Goal: Transaction & Acquisition: Obtain resource

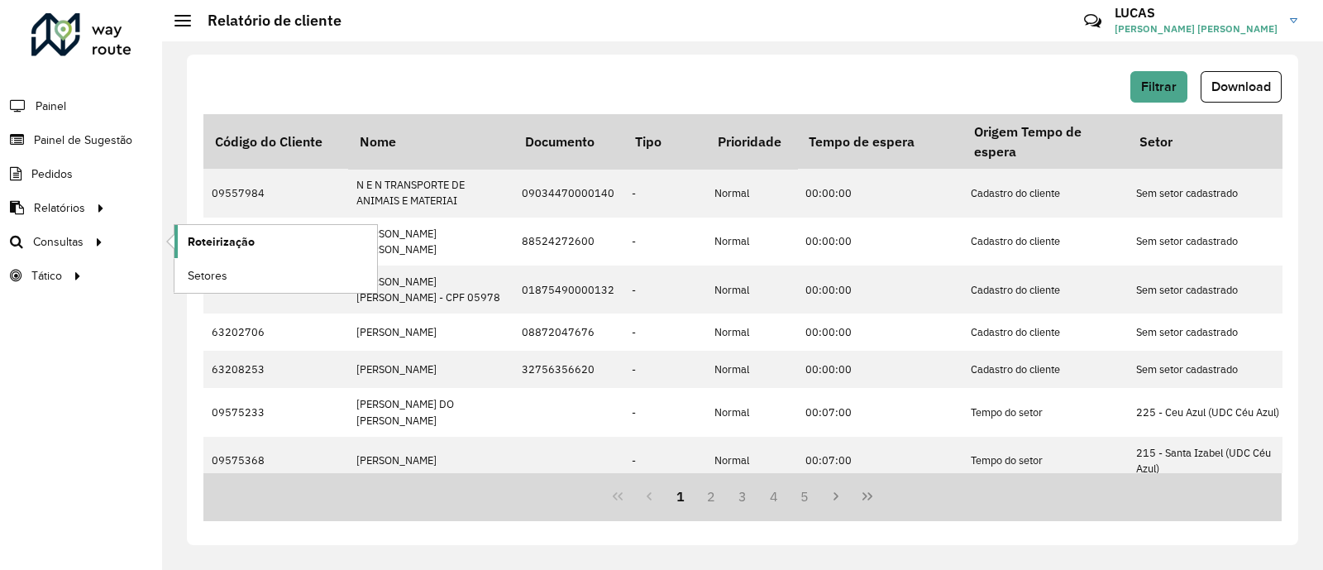
click at [223, 240] on span "Roteirização" at bounding box center [221, 241] width 67 height 17
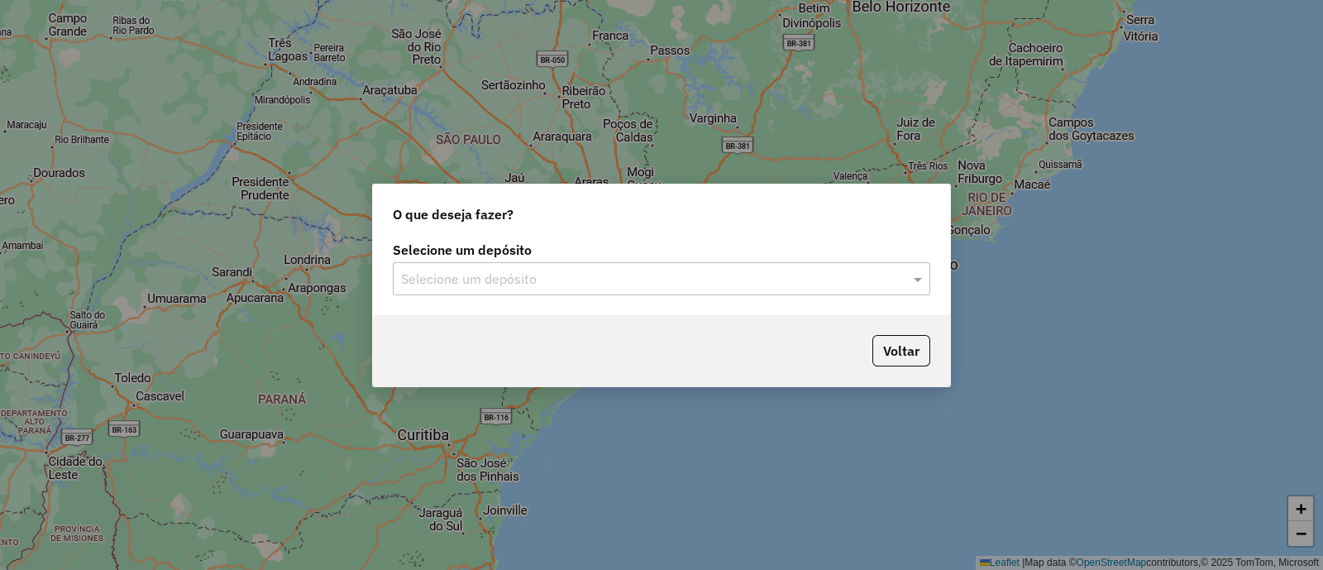
click at [608, 292] on div "Selecione um depósito" at bounding box center [661, 278] width 537 height 33
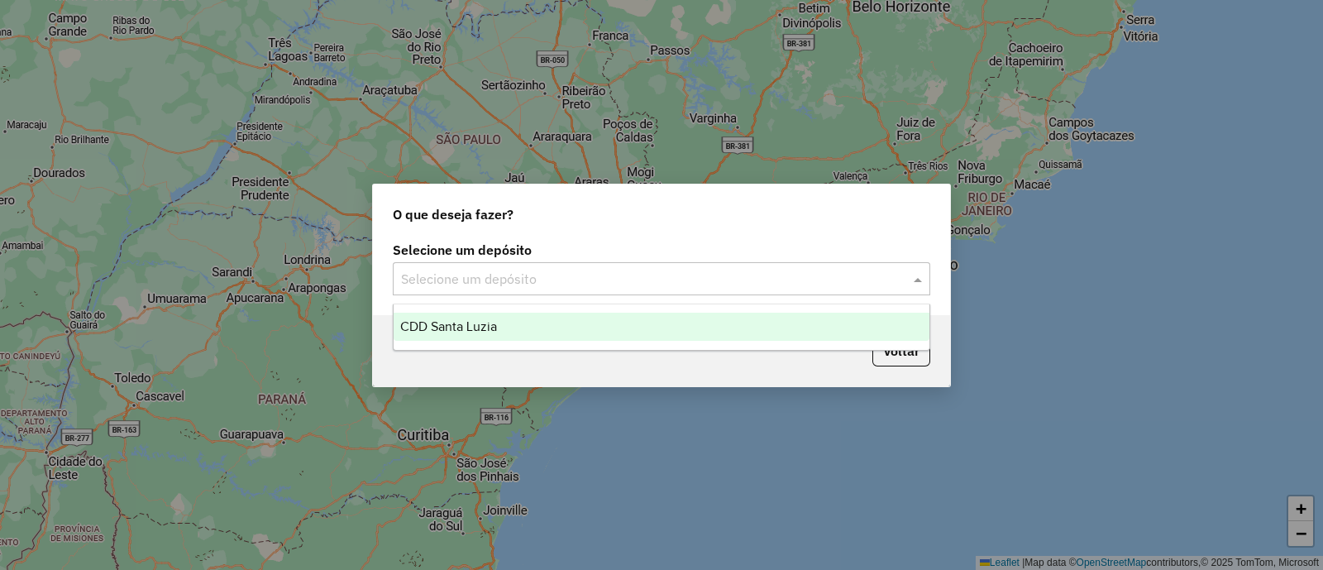
click at [594, 321] on div "CDD Santa Luzia" at bounding box center [662, 327] width 536 height 28
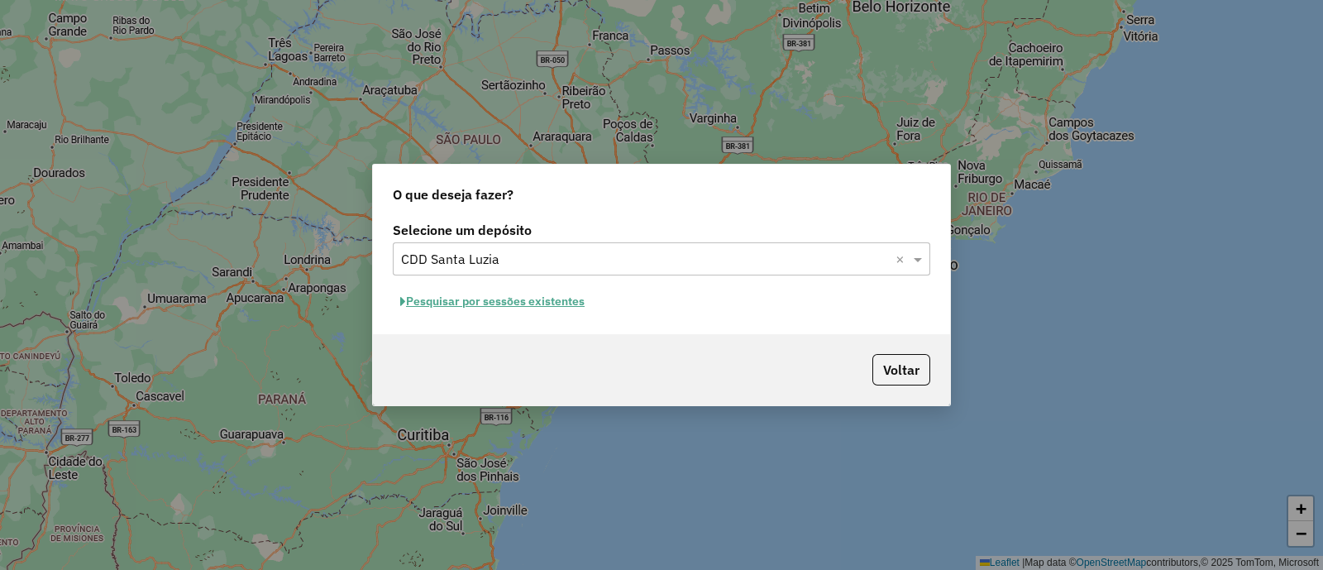
click at [545, 298] on button "Pesquisar por sessões existentes" at bounding box center [492, 302] width 199 height 26
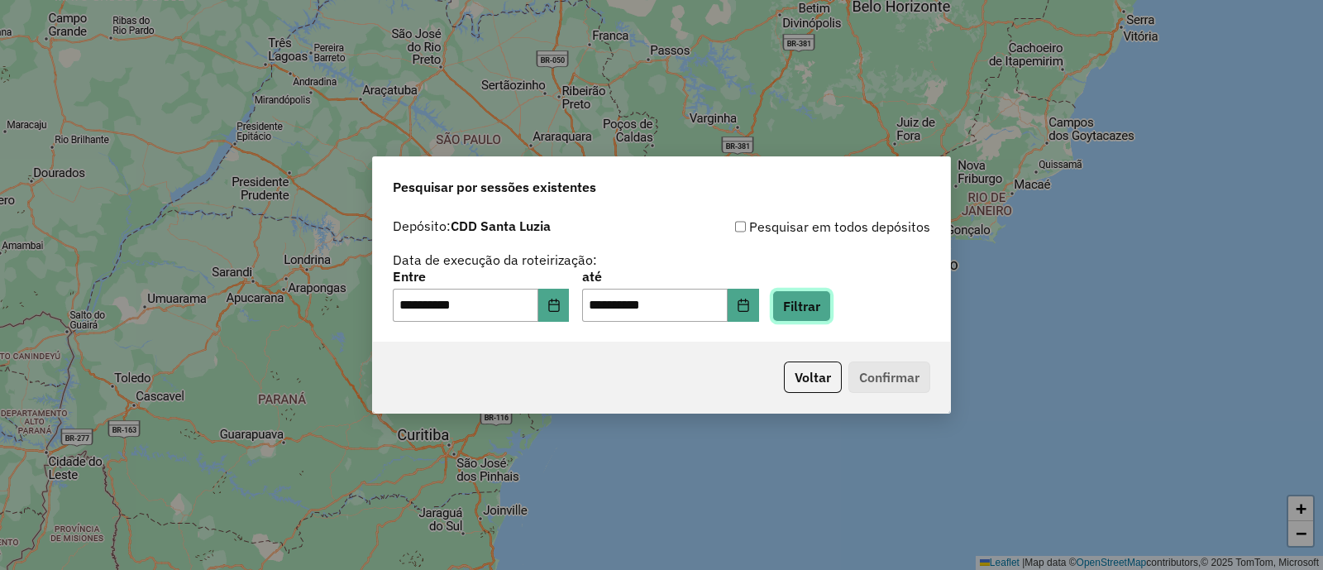
click at [831, 308] on button "Filtrar" at bounding box center [801, 305] width 59 height 31
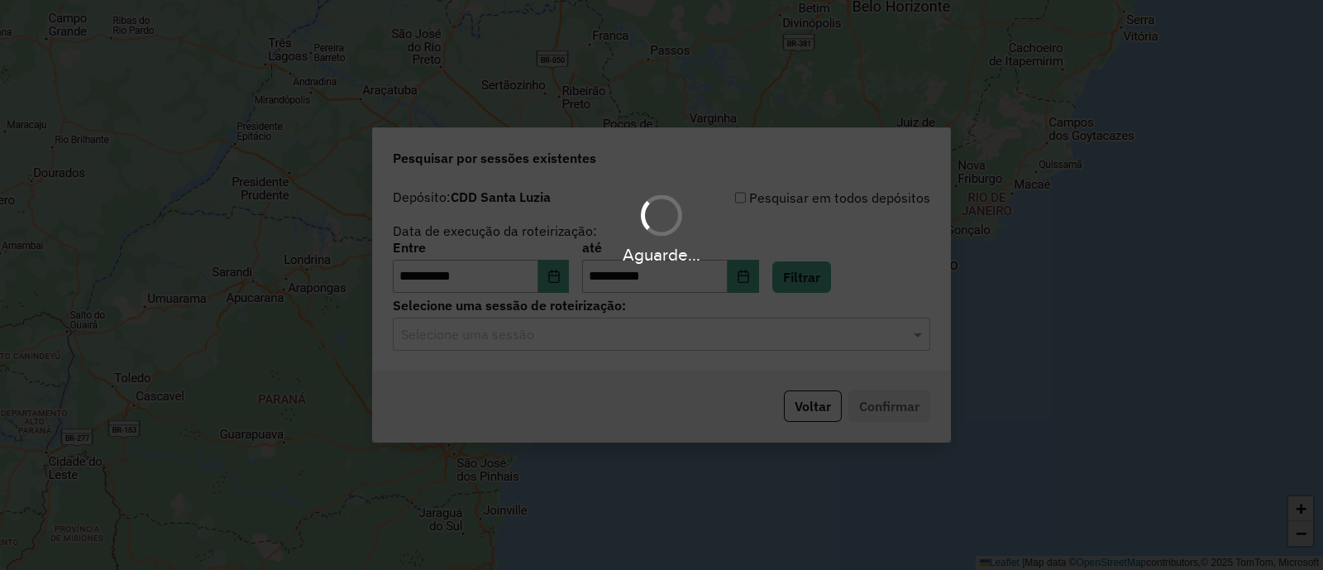
click at [546, 332] on input "text" at bounding box center [645, 335] width 488 height 20
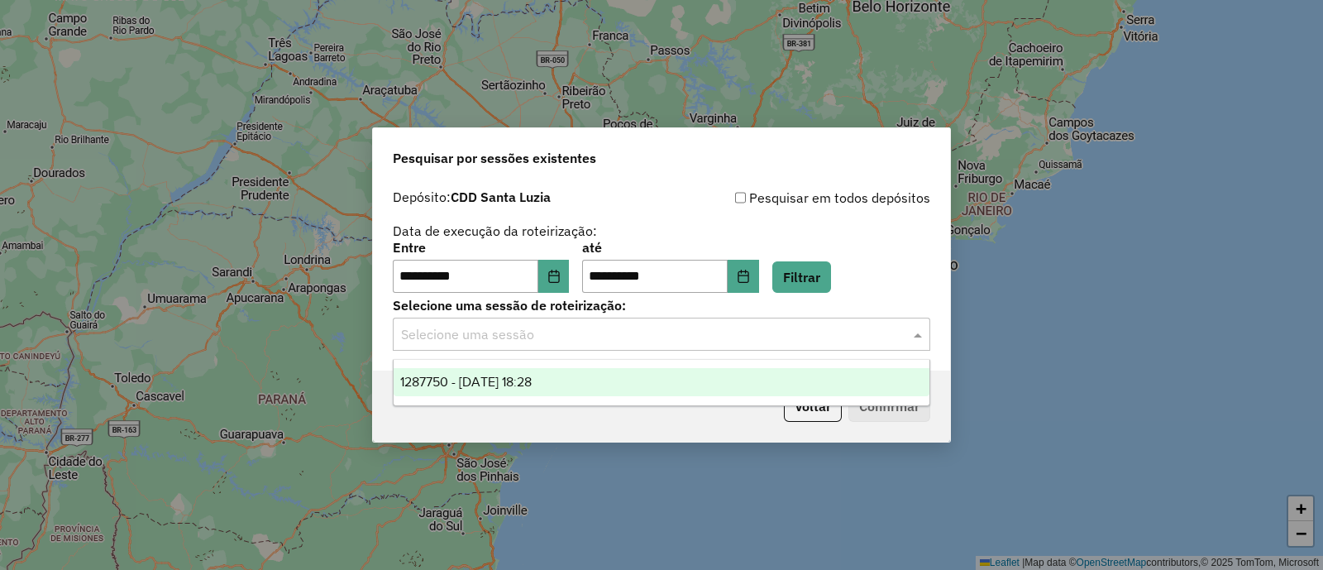
click at [517, 381] on span "1287750 - 03/10/2025 18:28" at bounding box center [465, 382] width 131 height 14
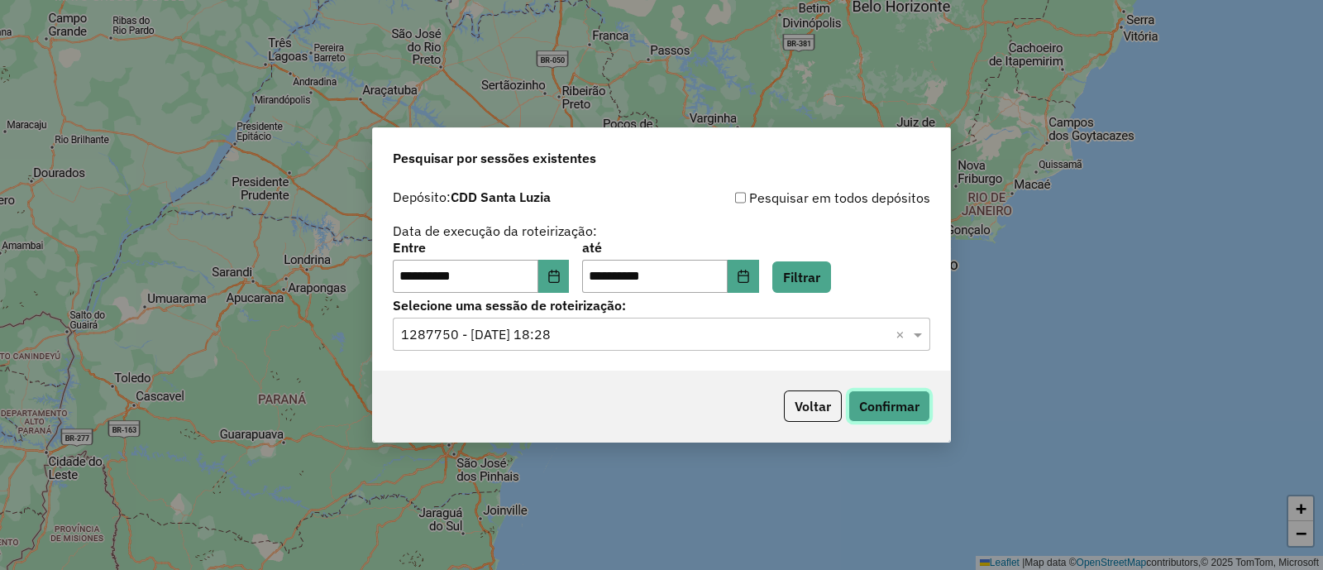
click at [885, 401] on button "Confirmar" at bounding box center [889, 405] width 82 height 31
click at [890, 412] on button "Confirmar" at bounding box center [889, 405] width 82 height 31
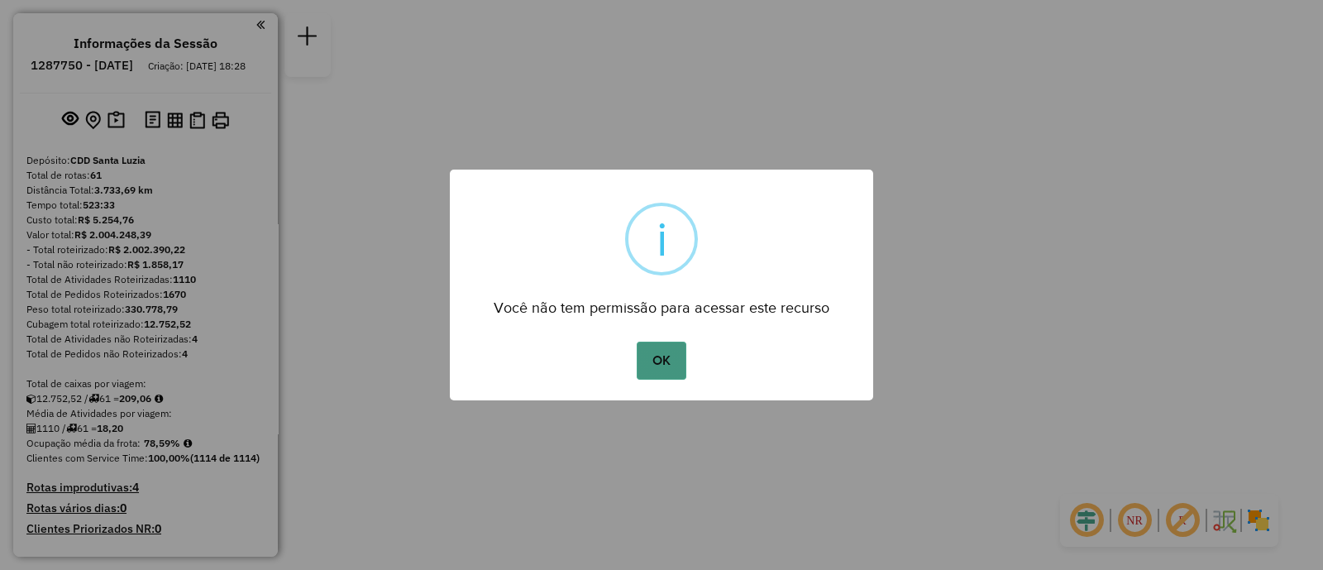
click at [649, 370] on button "OK" at bounding box center [661, 360] width 49 height 38
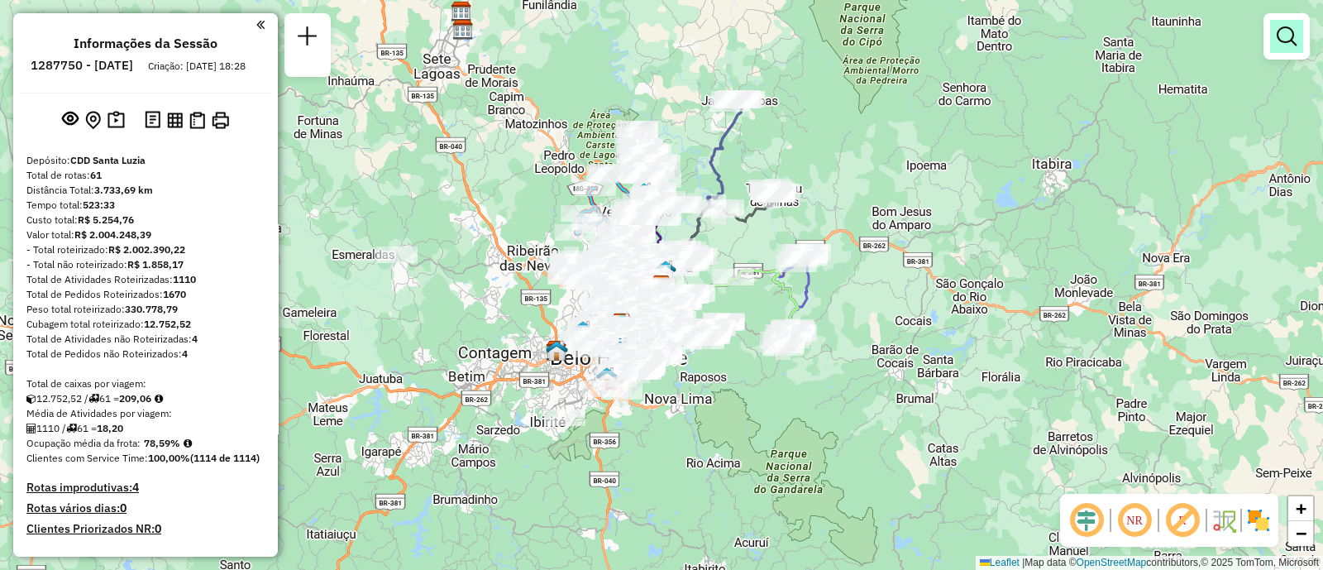
click at [1298, 47] on link at bounding box center [1286, 36] width 33 height 33
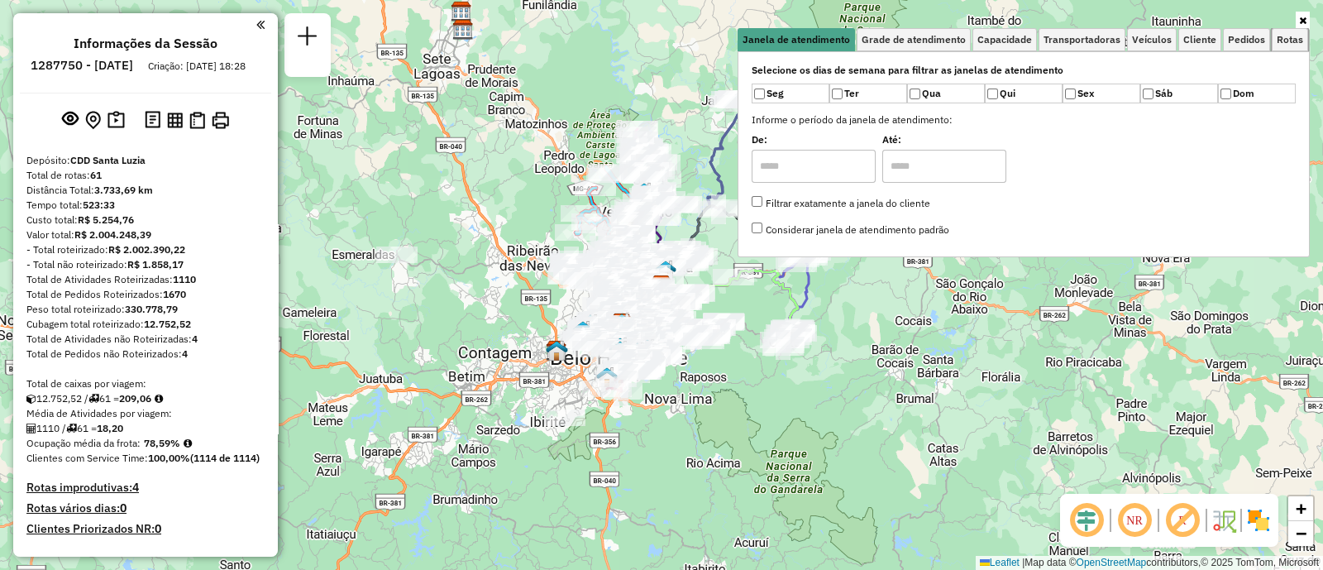
click at [1298, 47] on link "Rotas" at bounding box center [1290, 39] width 36 height 23
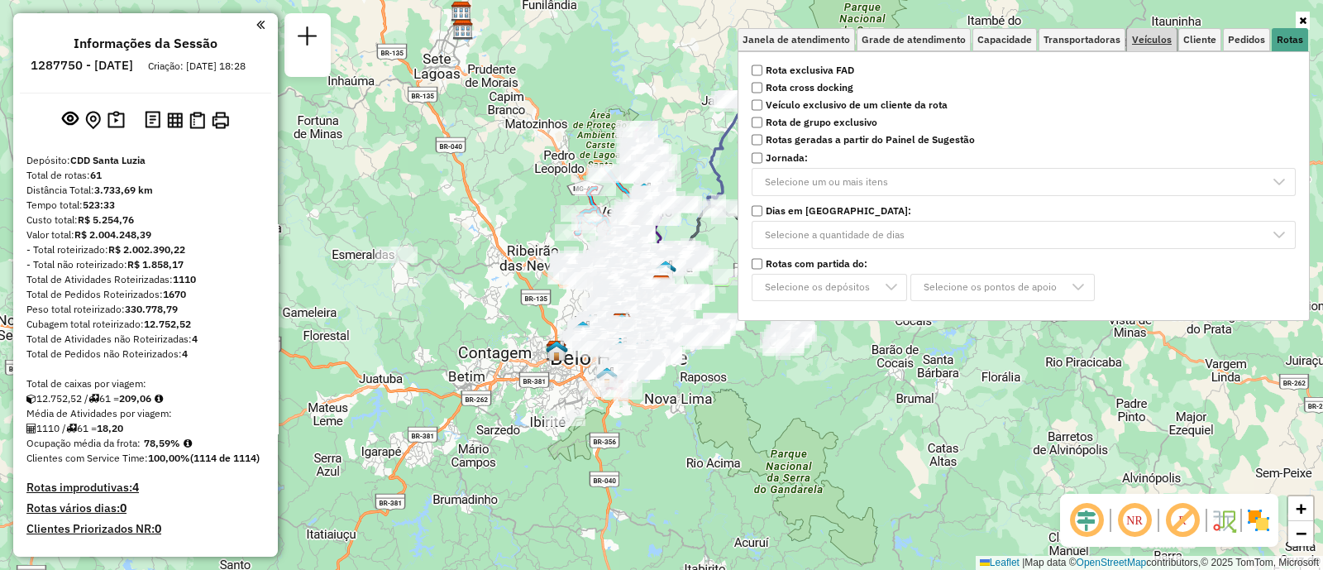
click at [1168, 45] on span "Veículos" at bounding box center [1152, 40] width 40 height 10
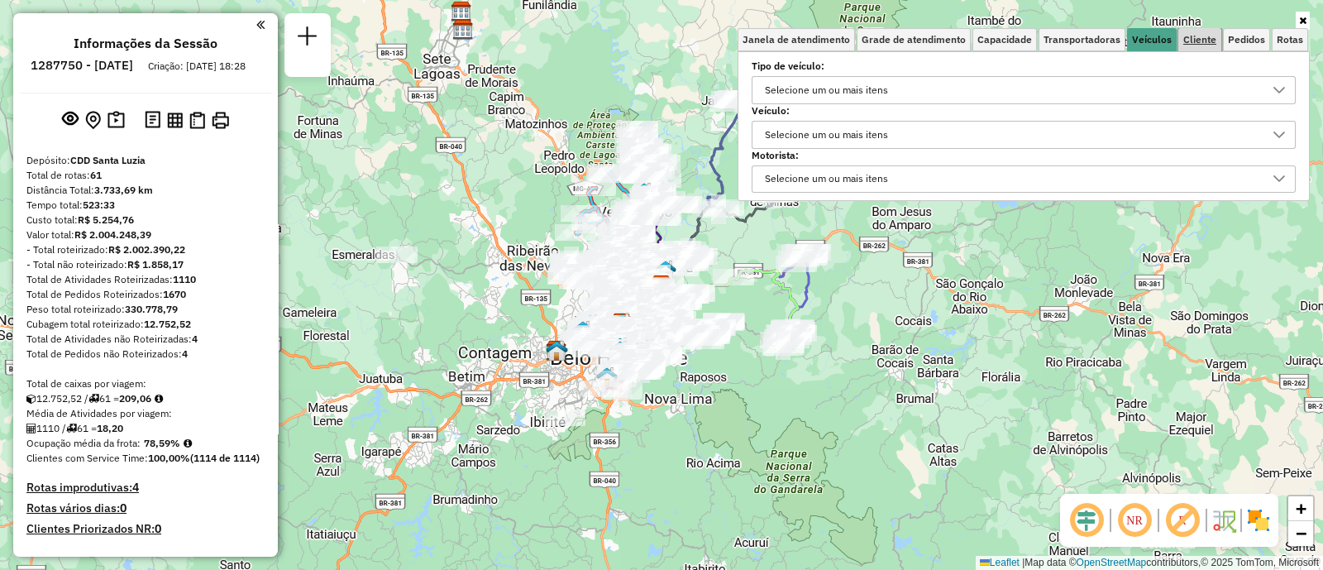
click at [1189, 41] on span "Cliente" at bounding box center [1199, 40] width 33 height 10
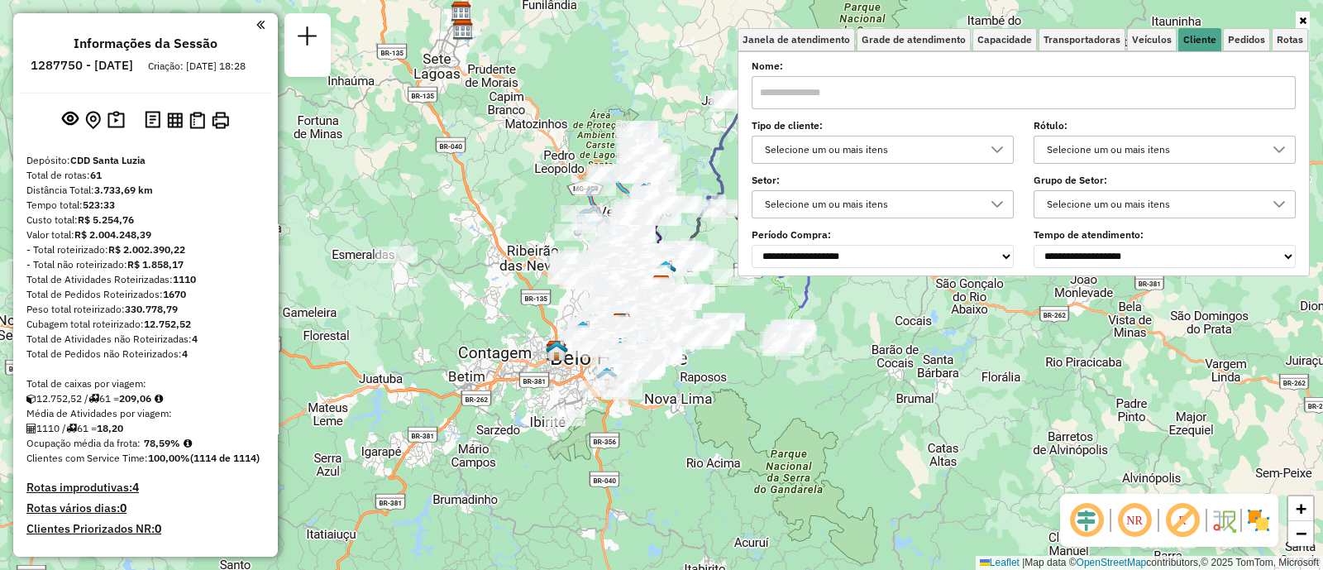
click at [861, 212] on div "Selecione um ou mais itens" at bounding box center [870, 204] width 222 height 26
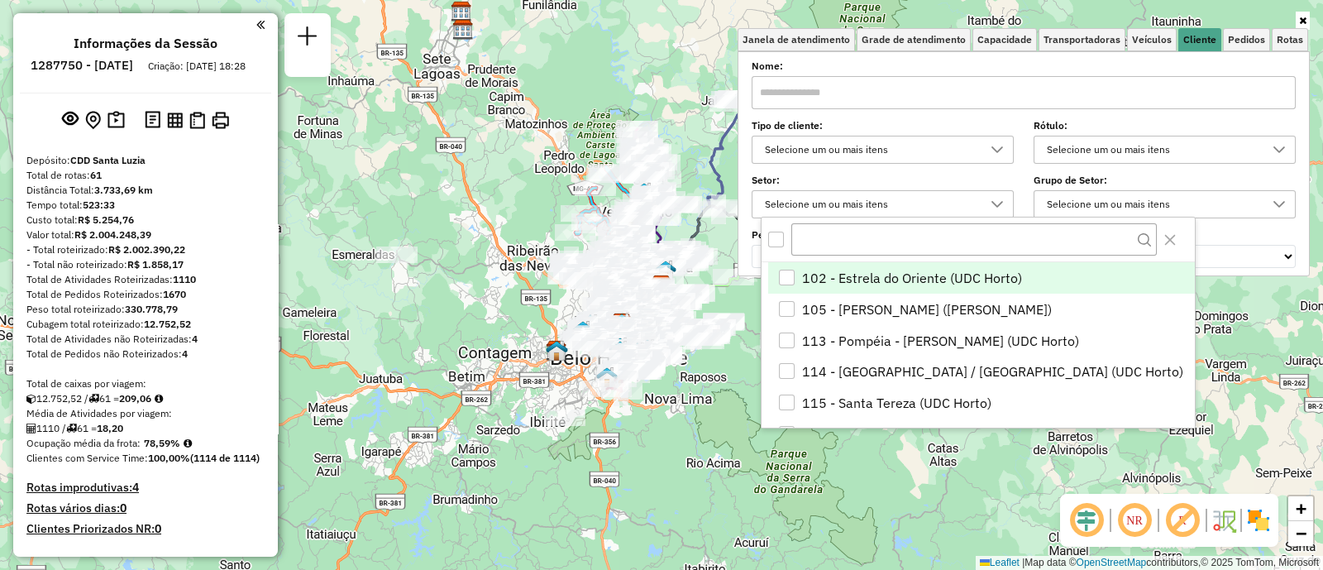
scroll to position [8, 56]
click at [871, 203] on div "Selecione um ou mais itens" at bounding box center [870, 204] width 222 height 26
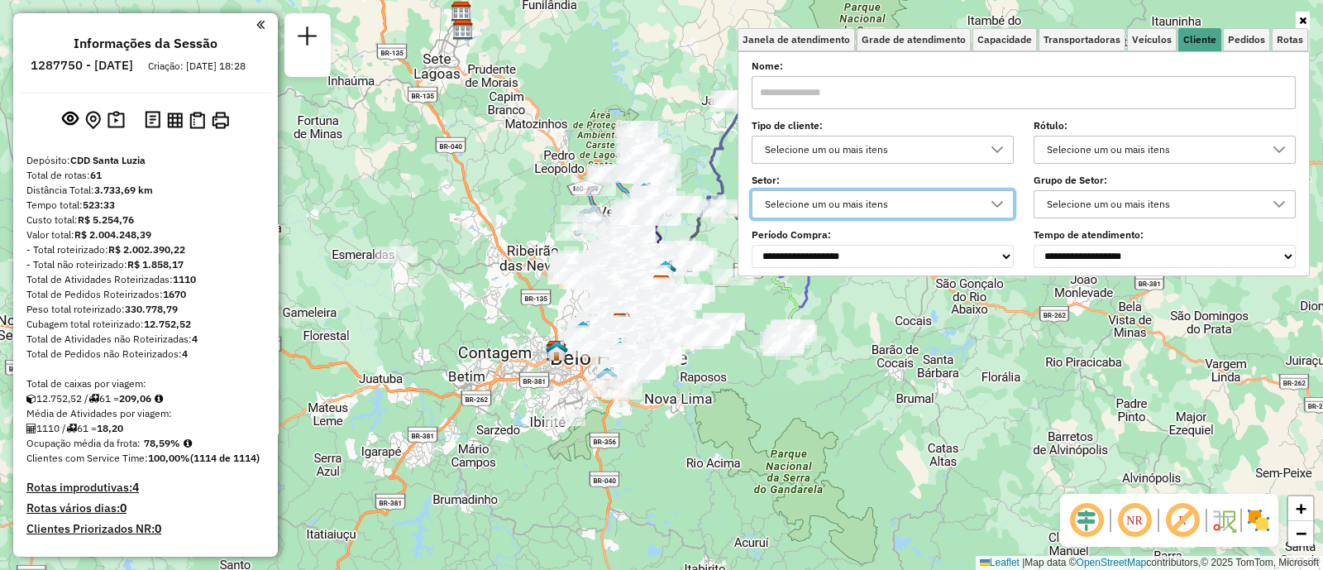
click at [873, 147] on div "Selecione um ou mais itens" at bounding box center [870, 149] width 222 height 26
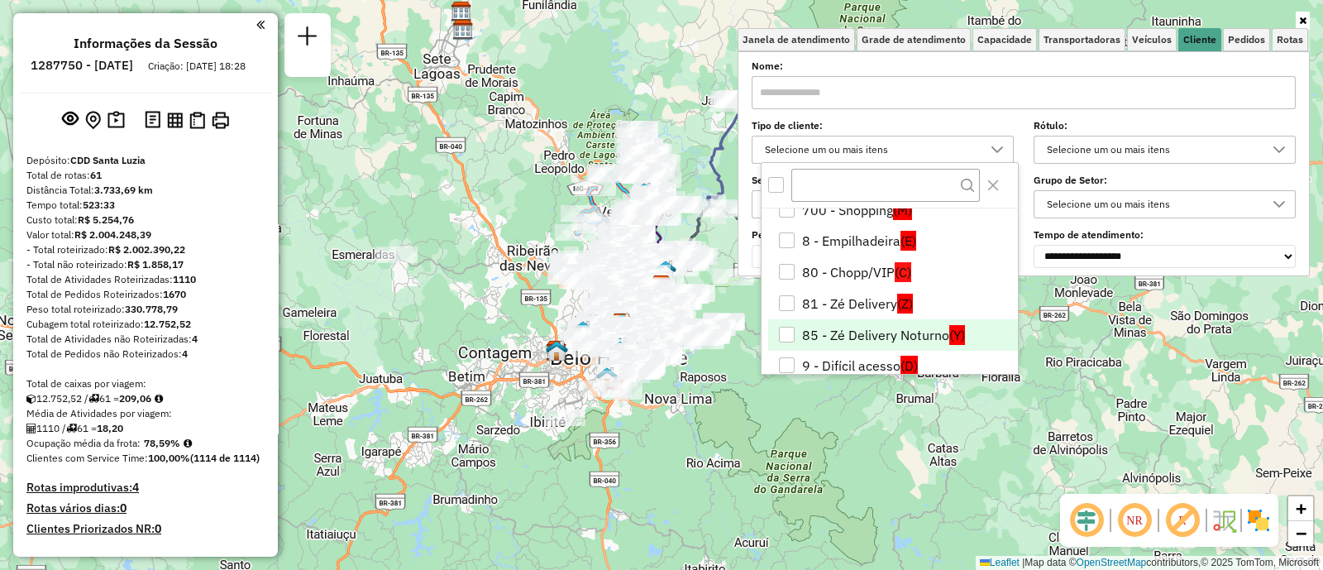
scroll to position [253, 0]
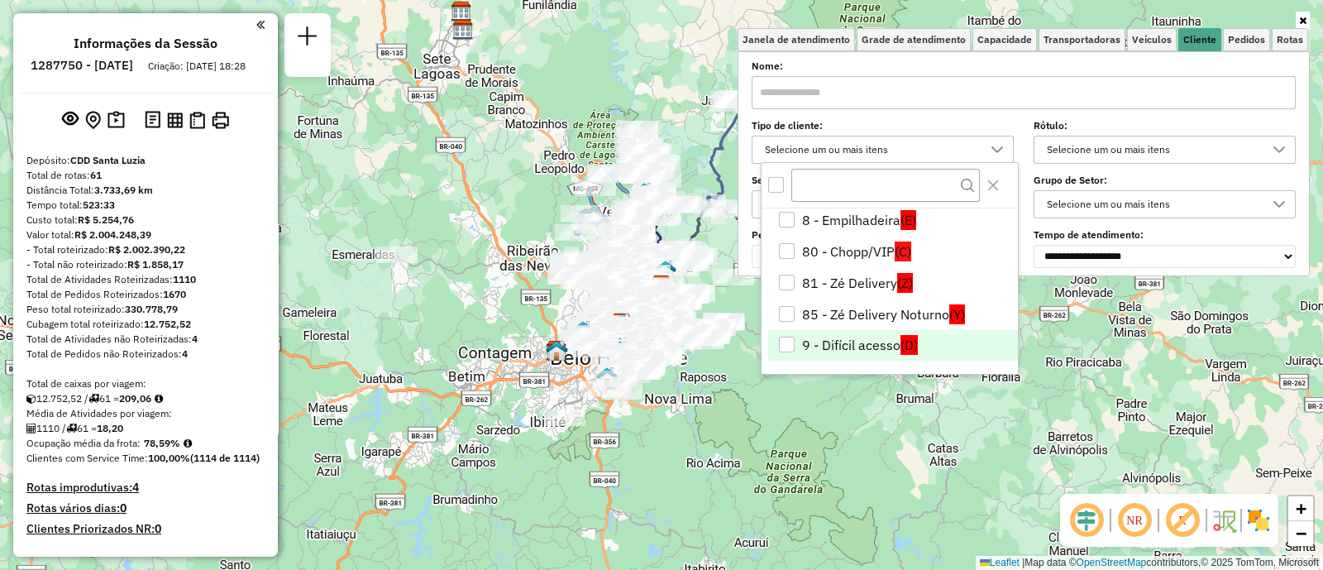
click at [861, 332] on li "9 - Difícil acesso (D)" at bounding box center [893, 345] width 250 height 31
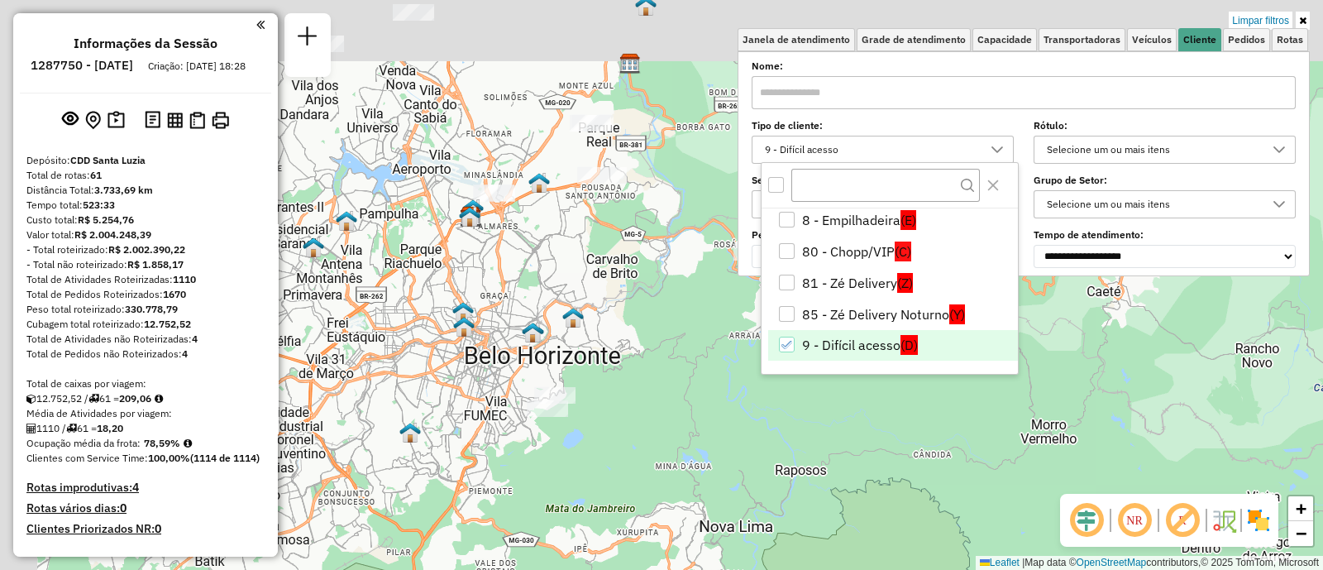
drag, startPoint x: 513, startPoint y: 255, endPoint x: 686, endPoint y: 456, distance: 265.0
click at [682, 473] on div "Limpar filtros Janela de atendimento Grade de atendimento Capacidade Transporta…" at bounding box center [661, 285] width 1323 height 570
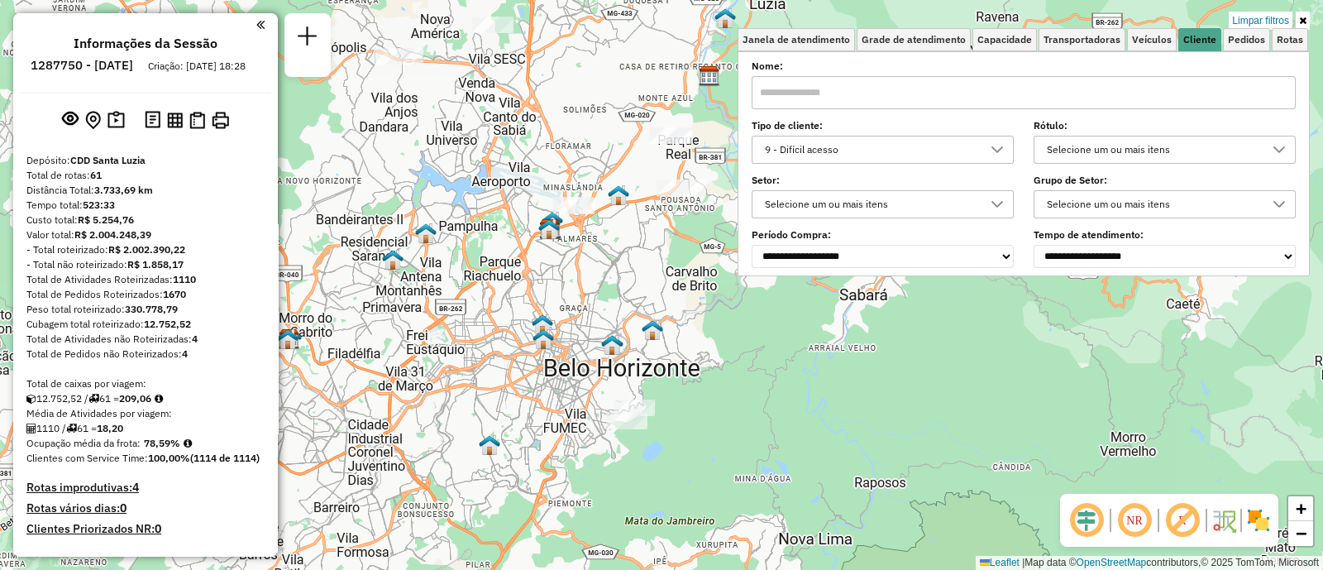
drag, startPoint x: 771, startPoint y: 337, endPoint x: 685, endPoint y: 346, distance: 85.6
click at [693, 346] on div "Limpar filtros Janela de atendimento Grade de atendimento Capacidade Transporta…" at bounding box center [661, 285] width 1323 height 570
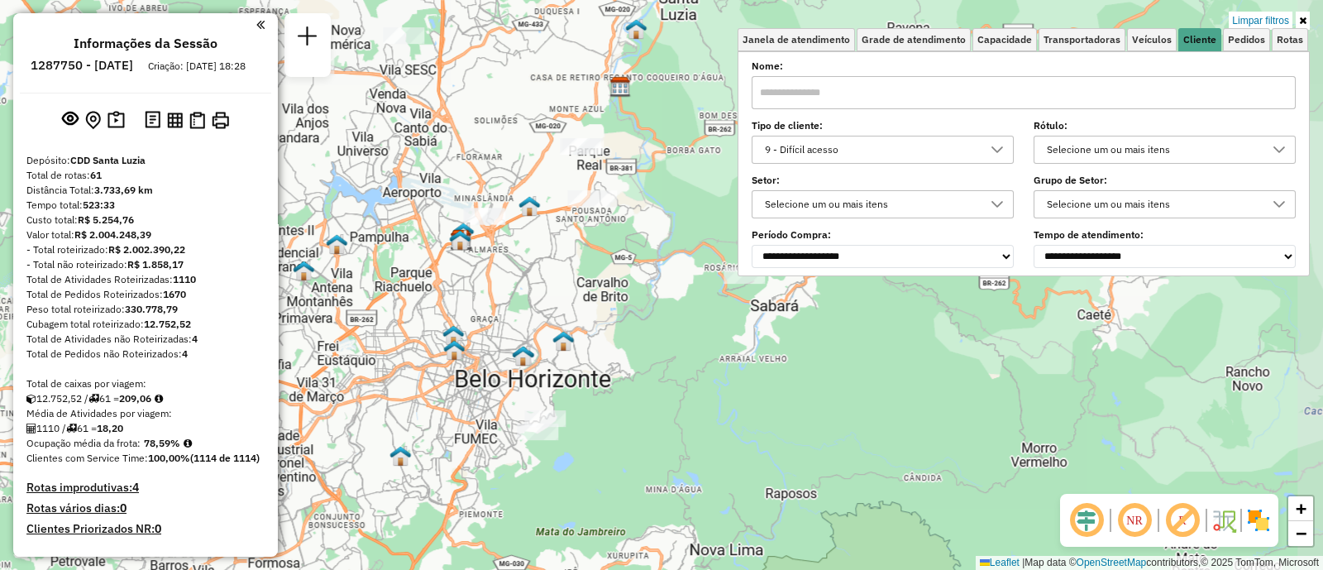
click at [677, 349] on div "Limpar filtros Janela de atendimento Grade de atendimento Capacidade Transporta…" at bounding box center [661, 285] width 1323 height 570
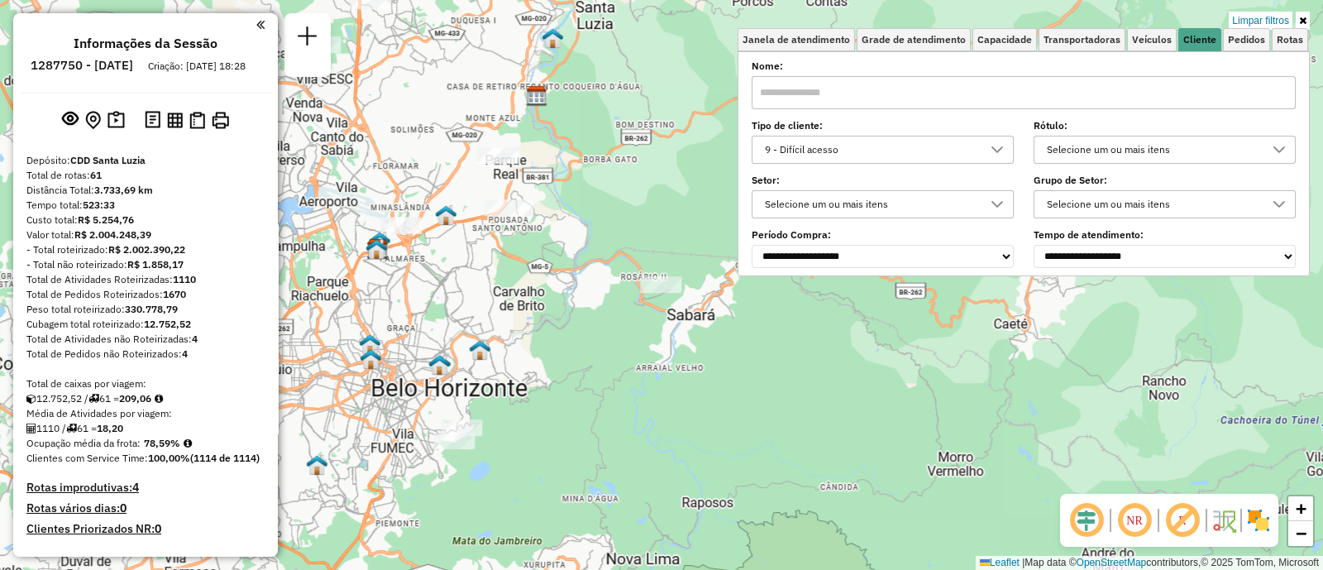
drag, startPoint x: 718, startPoint y: 348, endPoint x: 627, endPoint y: 365, distance: 93.4
click at [628, 363] on div "Limpar filtros Janela de atendimento Grade de atendimento Capacidade Transporta…" at bounding box center [661, 285] width 1323 height 570
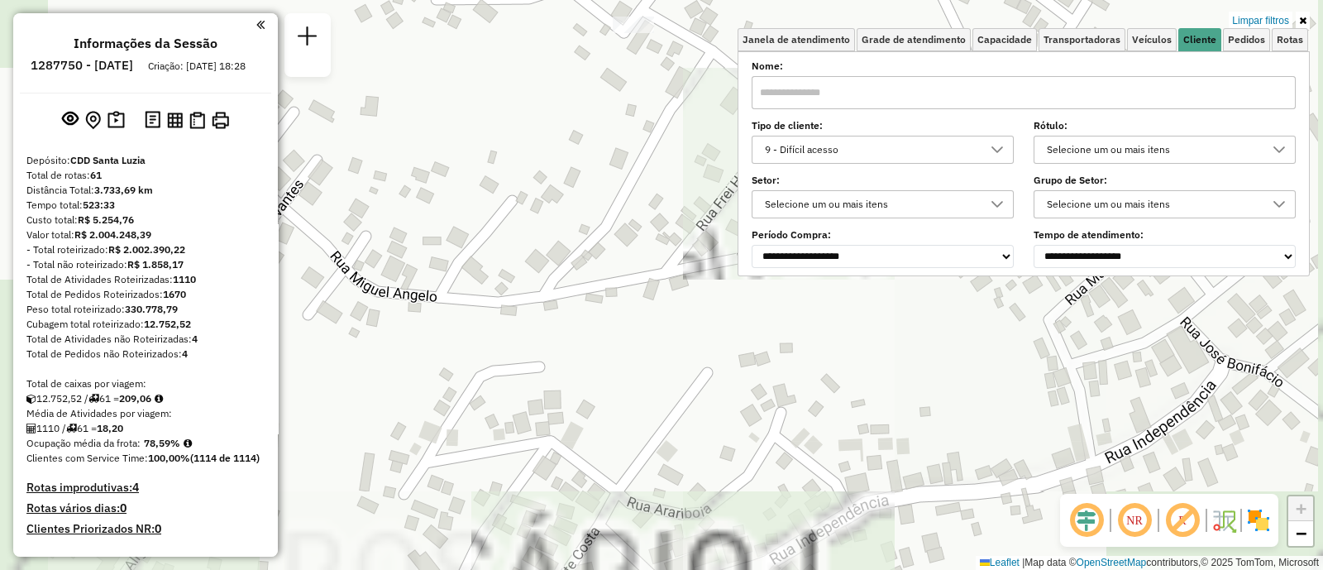
drag, startPoint x: 666, startPoint y: 235, endPoint x: 605, endPoint y: 314, distance: 100.2
click at [618, 299] on div "Limpar filtros Janela de atendimento Grade de atendimento Capacidade Transporta…" at bounding box center [661, 285] width 1323 height 570
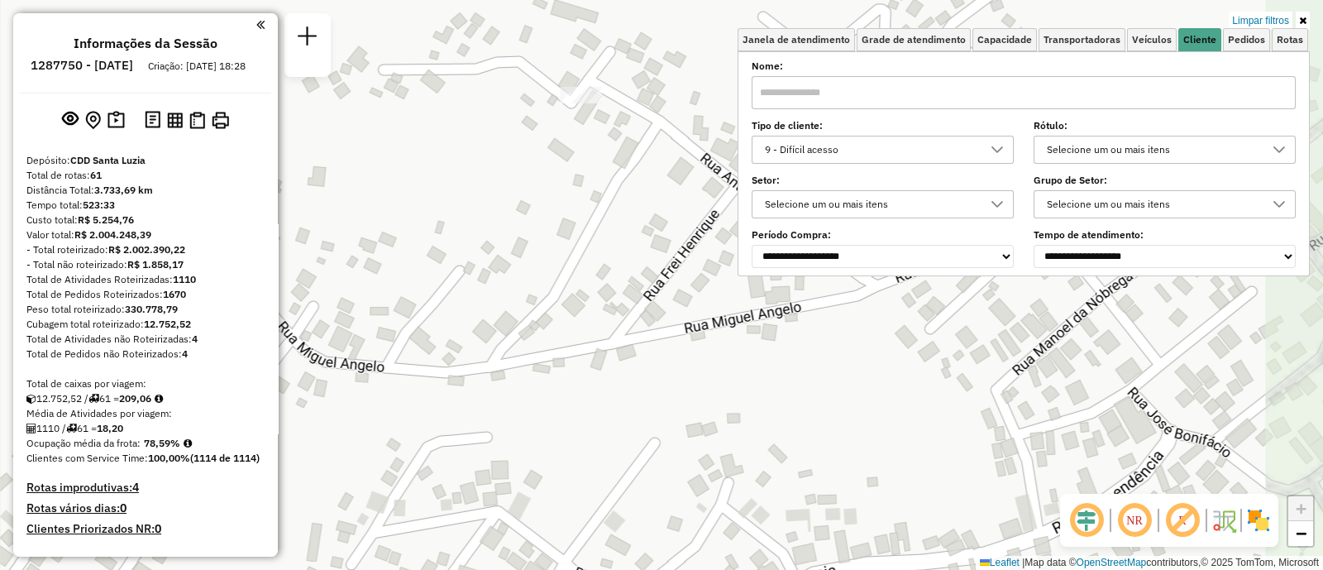
click at [573, 409] on div "Limpar filtros Janela de atendimento Grade de atendimento Capacidade Transporta…" at bounding box center [661, 285] width 1323 height 570
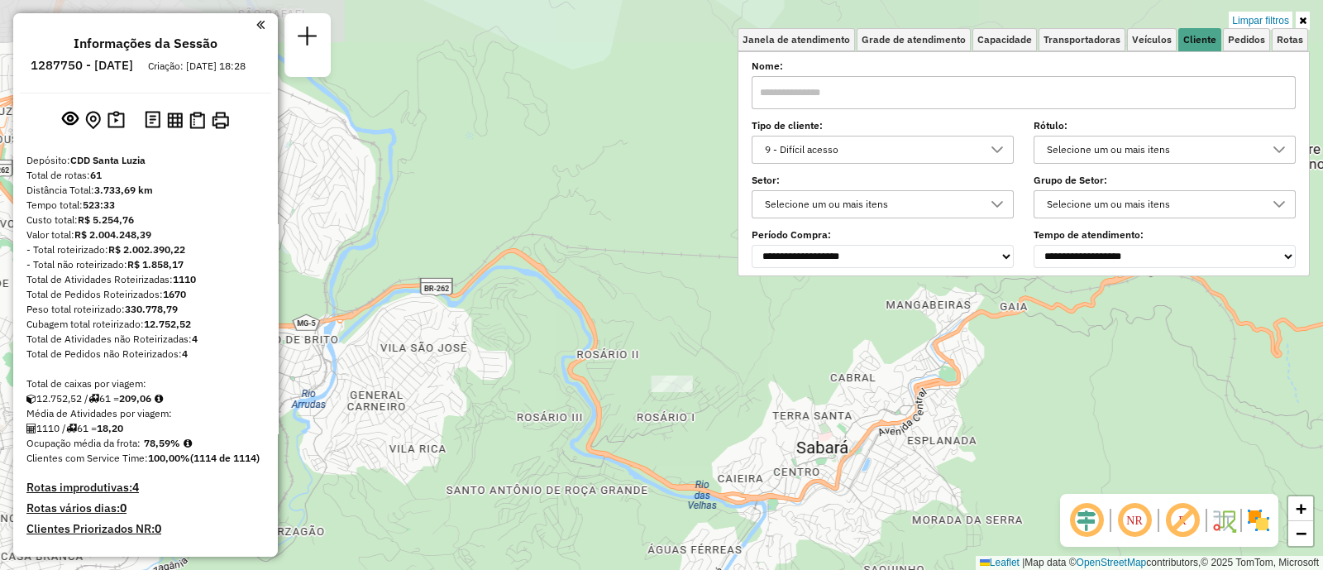
drag, startPoint x: 704, startPoint y: 467, endPoint x: 707, endPoint y: 389, distance: 77.8
click at [707, 400] on div "Limpar filtros Janela de atendimento Grade de atendimento Capacidade Transporta…" at bounding box center [661, 285] width 1323 height 570
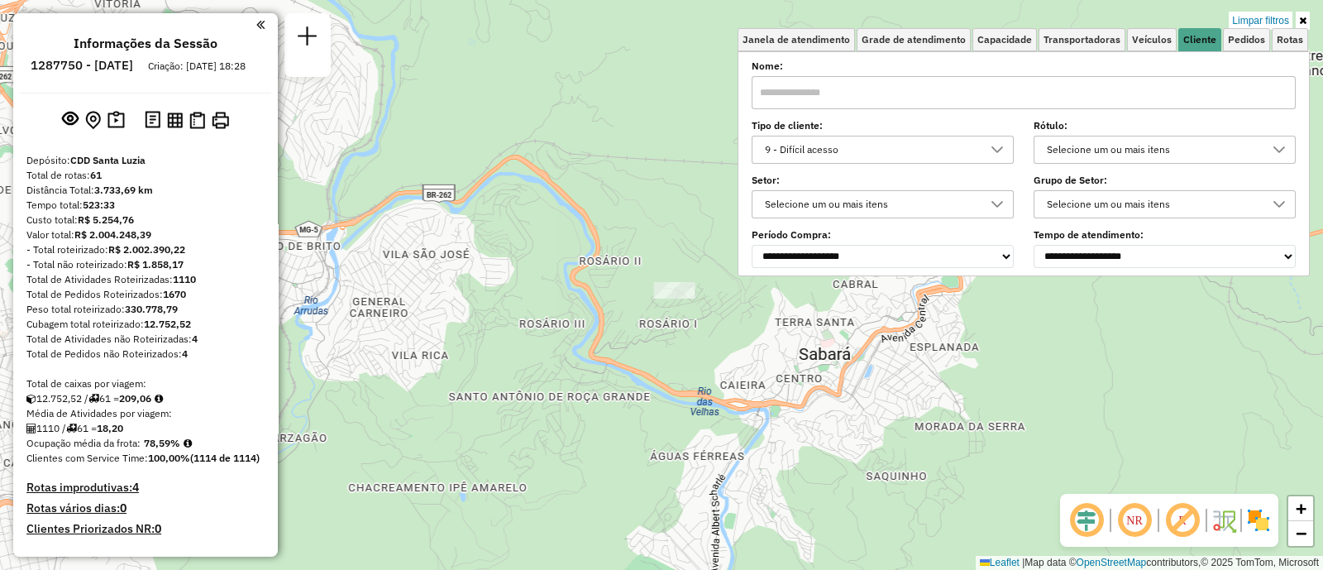
click at [707, 353] on div "Limpar filtros Janela de atendimento Grade de atendimento Capacidade Transporta…" at bounding box center [661, 285] width 1323 height 570
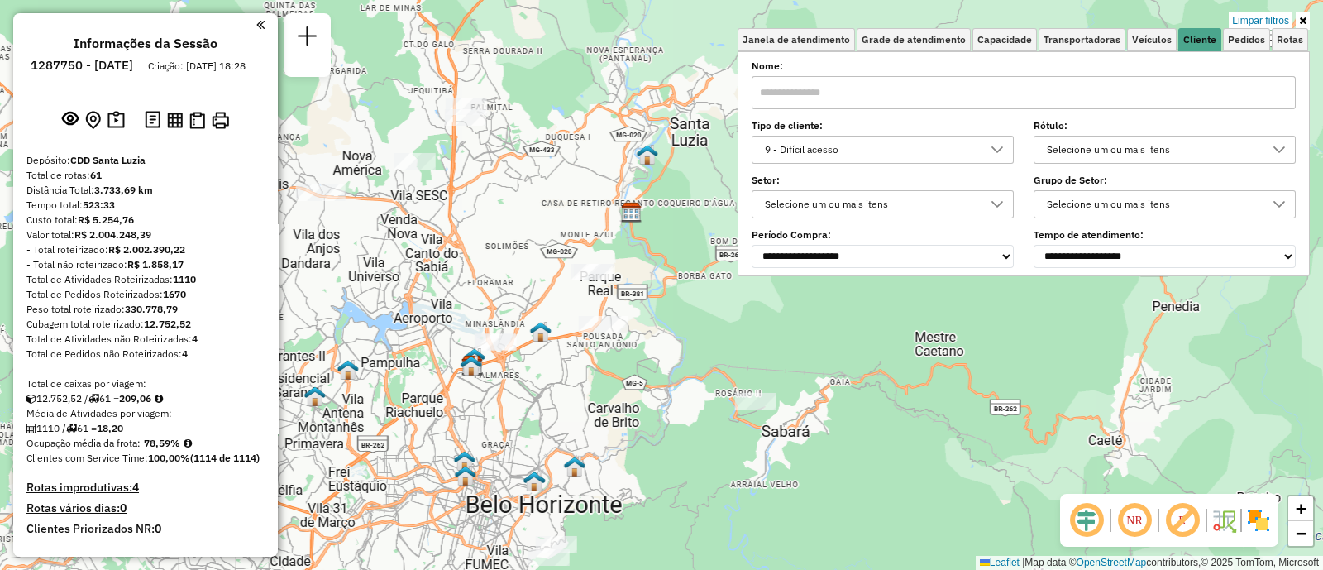
drag, startPoint x: 623, startPoint y: 426, endPoint x: 709, endPoint y: 432, distance: 85.4
click at [651, 432] on div "Limpar filtros Janela de atendimento Grade de atendimento Capacidade Transporta…" at bounding box center [661, 285] width 1323 height 570
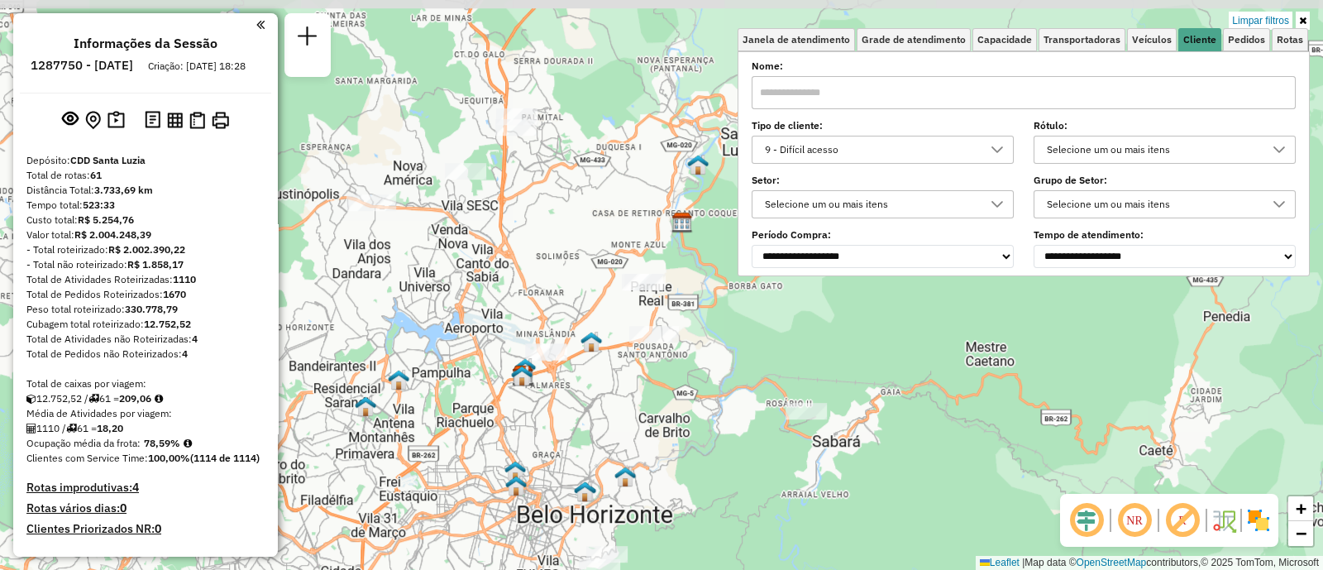
drag, startPoint x: 709, startPoint y: 432, endPoint x: 748, endPoint y: 444, distance: 41.6
click at [748, 444] on div "Limpar filtros Janela de atendimento Grade de atendimento Capacidade Transporta…" at bounding box center [661, 285] width 1323 height 570
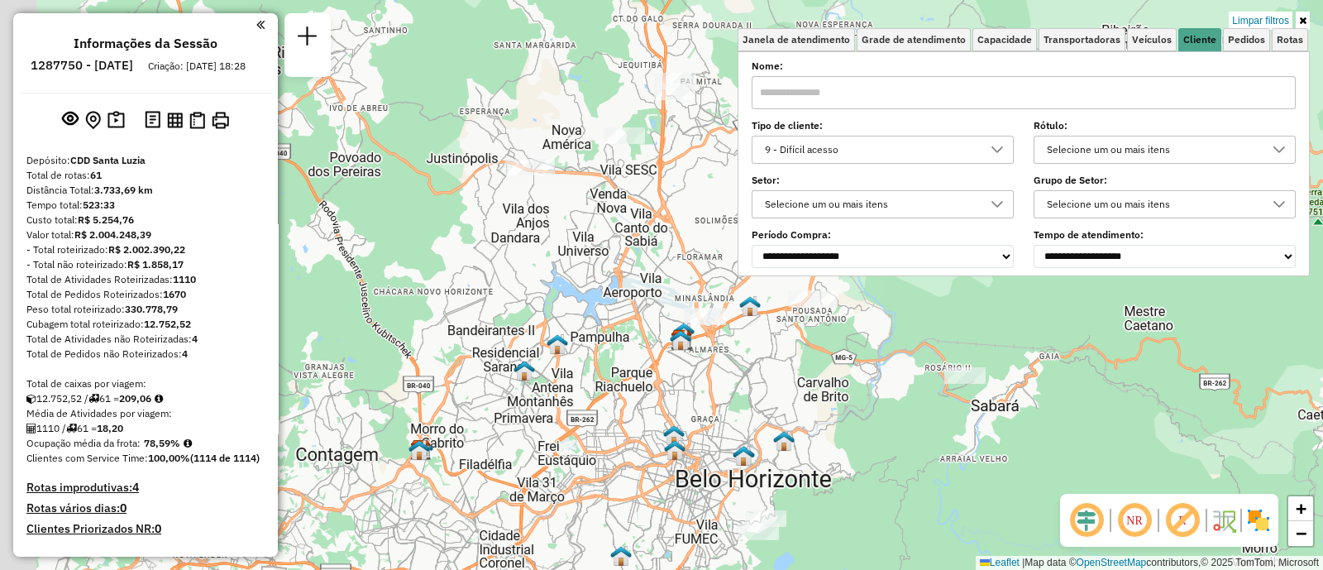
drag, startPoint x: 664, startPoint y: 461, endPoint x: 802, endPoint y: 423, distance: 143.0
click at [802, 423] on div "Limpar filtros Janela de atendimento Grade de atendimento Capacidade Transporta…" at bounding box center [661, 285] width 1323 height 570
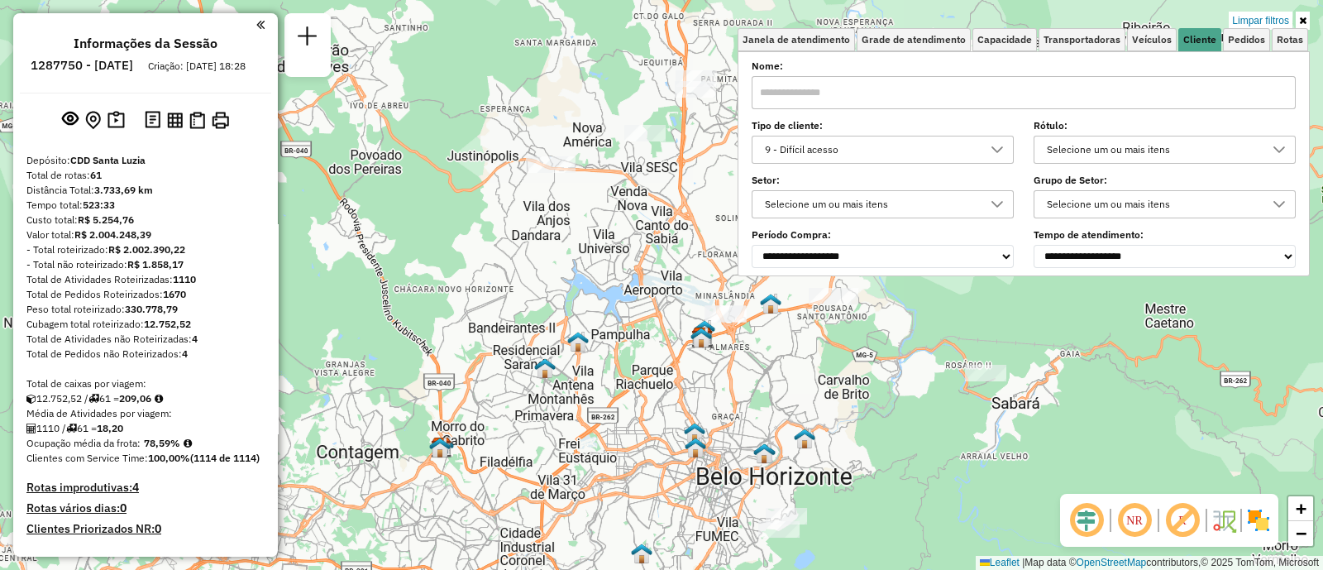
drag, startPoint x: 949, startPoint y: 135, endPoint x: 890, endPoint y: 161, distance: 64.4
click at [948, 136] on div "9 - Difícil acesso" at bounding box center [870, 149] width 222 height 26
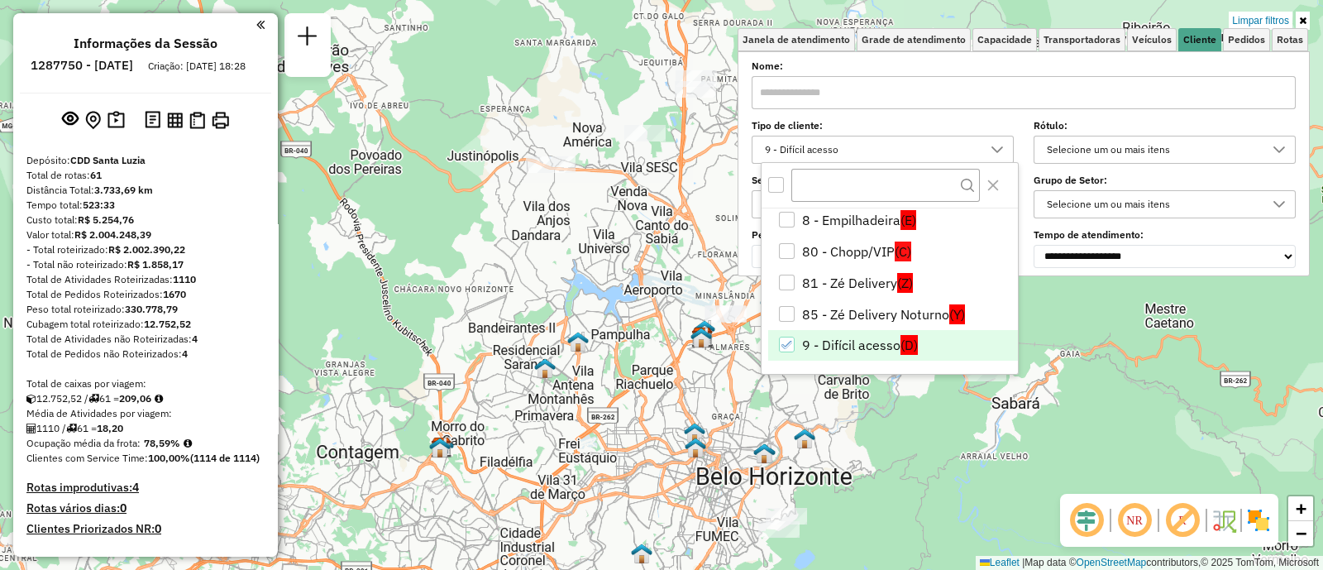
click at [789, 341] on icon "9 - Difícil acesso" at bounding box center [787, 345] width 12 height 12
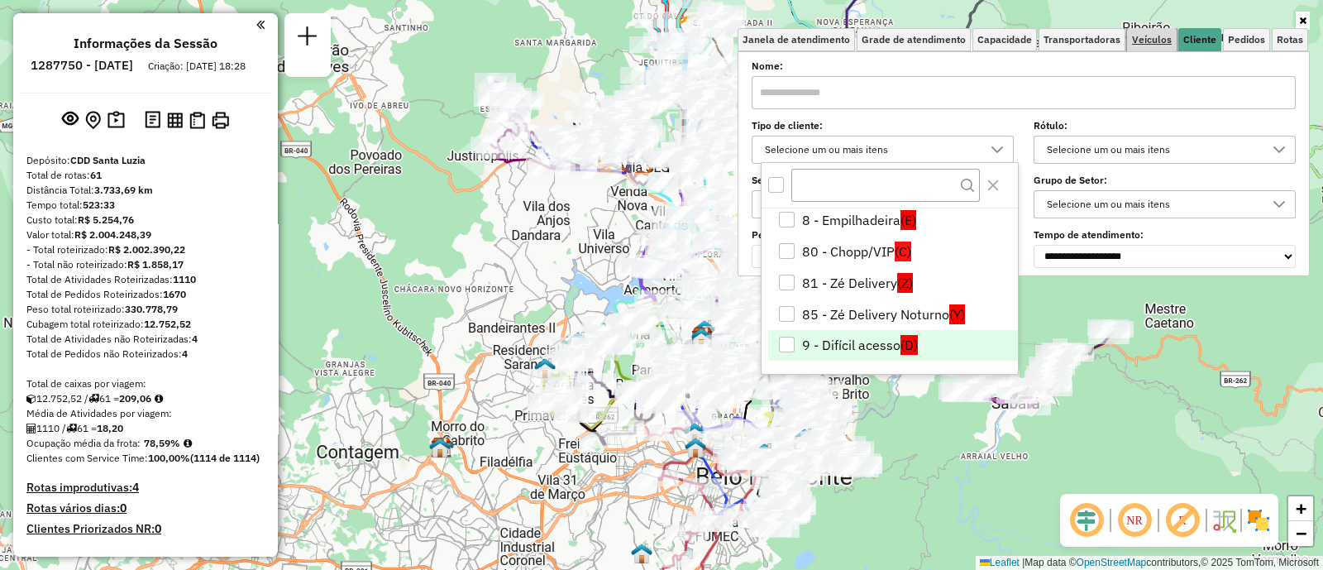
click at [1157, 36] on span "Veículos" at bounding box center [1152, 40] width 40 height 10
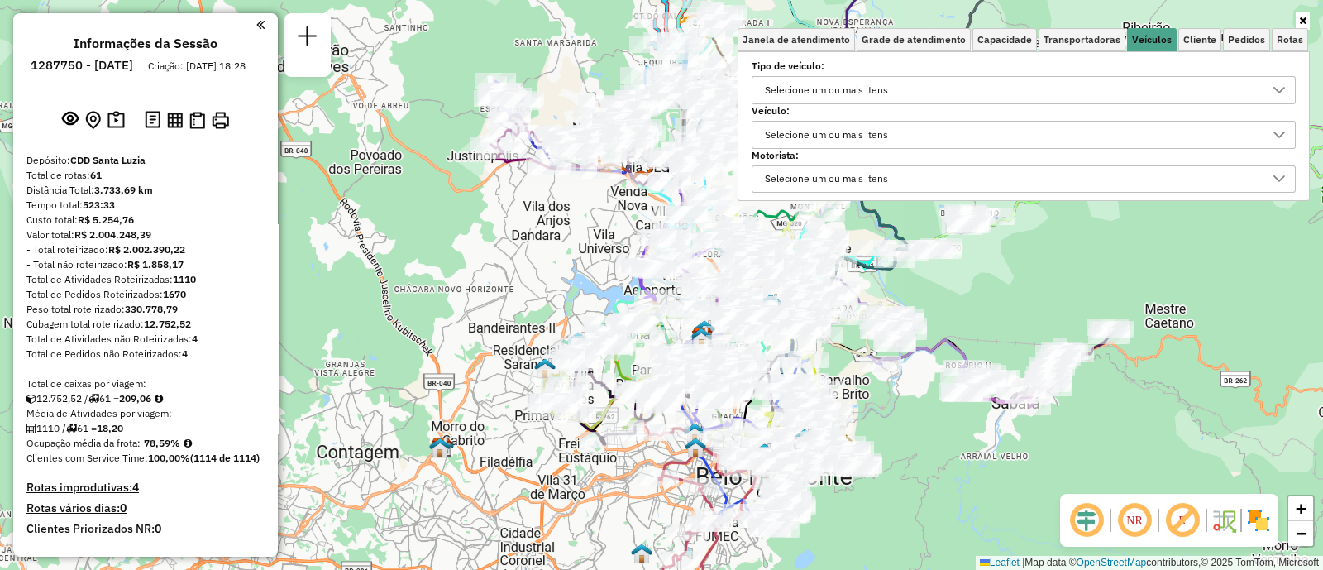
click at [799, 134] on div "Selecione um ou mais itens" at bounding box center [826, 135] width 135 height 26
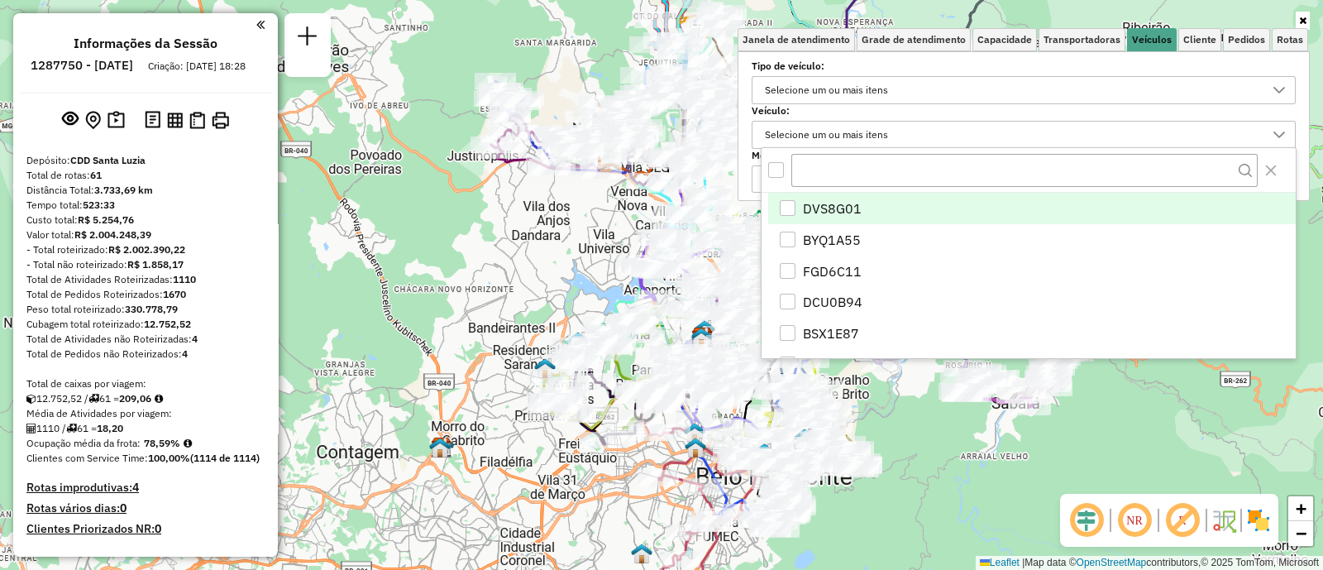
scroll to position [8, 56]
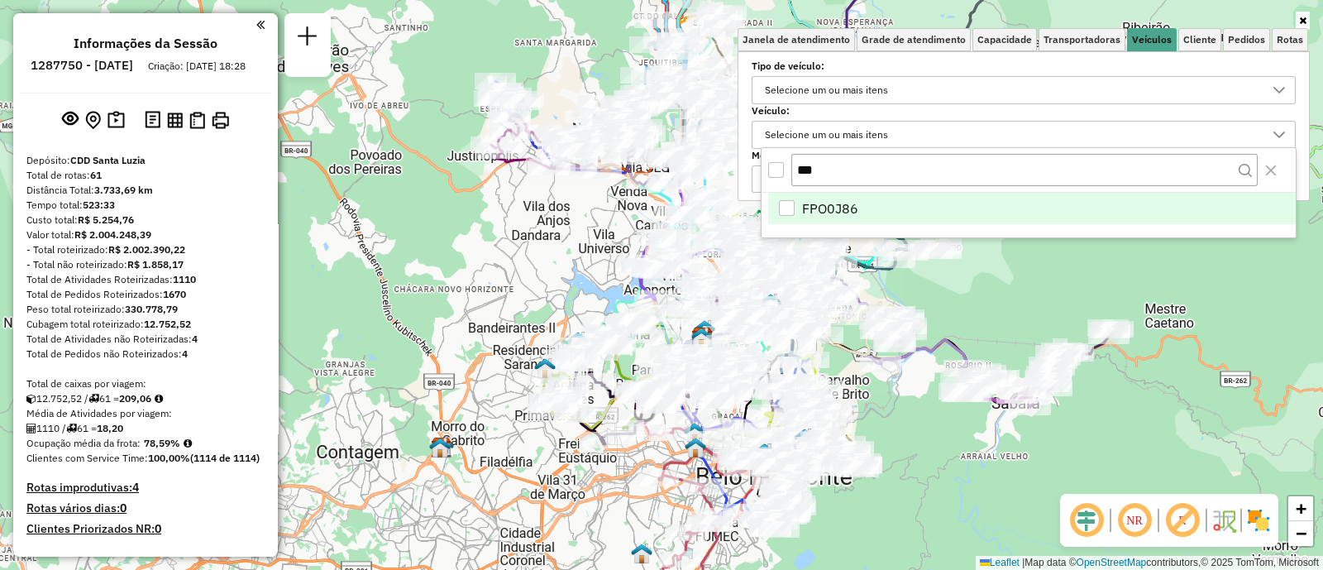
type input "***"
click at [895, 213] on li "FPO0J86" at bounding box center [1031, 208] width 527 height 31
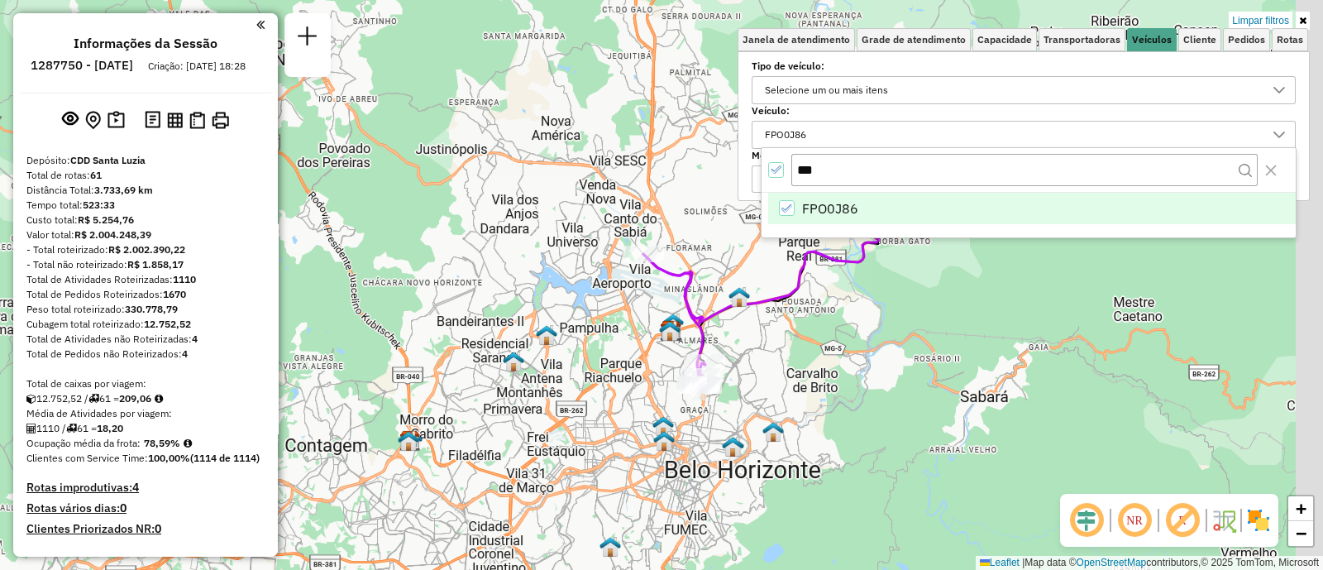
drag, startPoint x: 829, startPoint y: 384, endPoint x: 704, endPoint y: 359, distance: 127.3
click at [704, 359] on div "Limpar filtros Janela de atendimento Grade de atendimento Capacidade Transporta…" at bounding box center [661, 285] width 1323 height 570
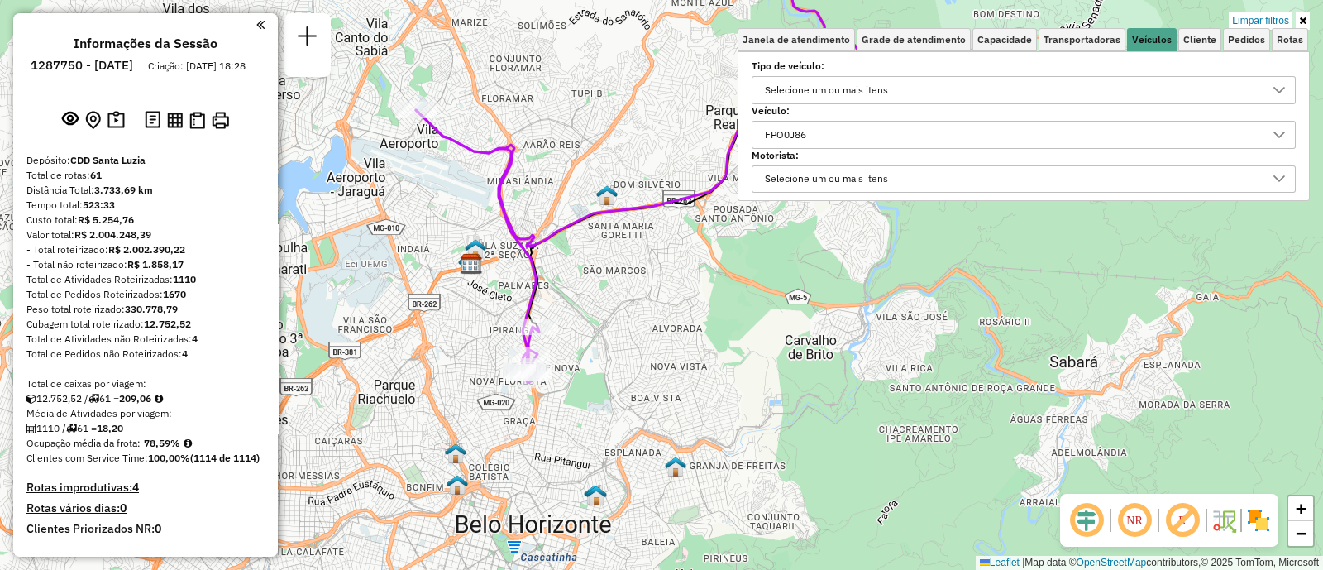
drag, startPoint x: 672, startPoint y: 321, endPoint x: 673, endPoint y: 280, distance: 40.5
click at [673, 280] on div "Limpar filtros Janela de atendimento Grade de atendimento Capacidade Transporta…" at bounding box center [661, 285] width 1323 height 570
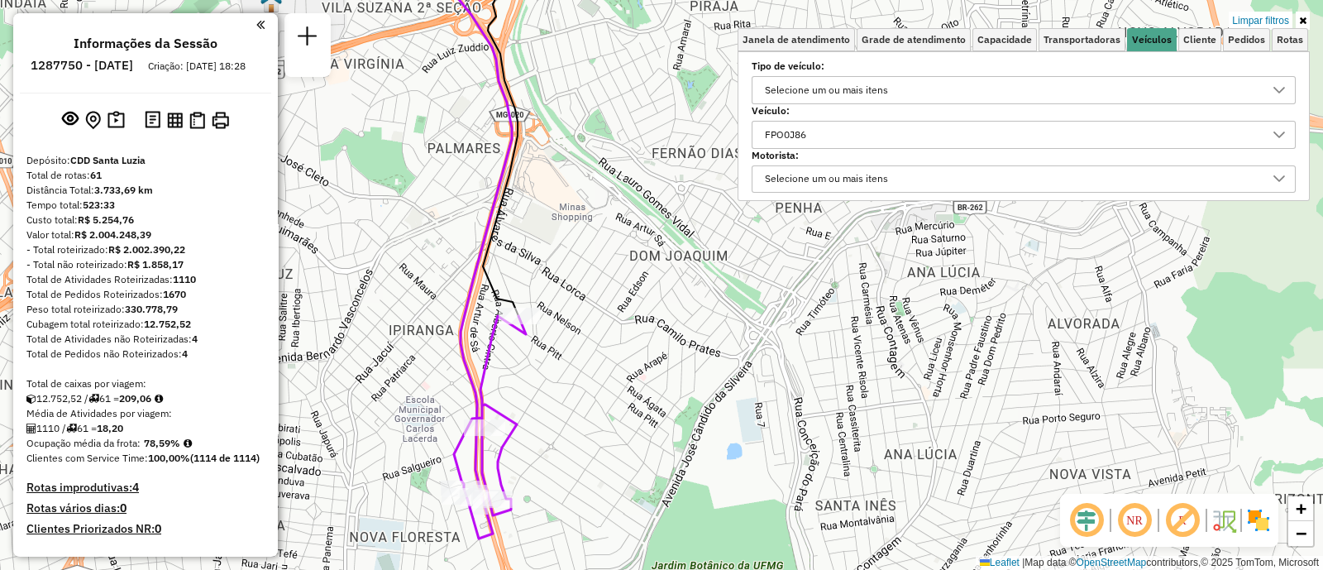
drag, startPoint x: 452, startPoint y: 432, endPoint x: 545, endPoint y: 382, distance: 105.0
click at [545, 382] on div "Limpar filtros Janela de atendimento Grade de atendimento Capacidade Transporta…" at bounding box center [661, 285] width 1323 height 570
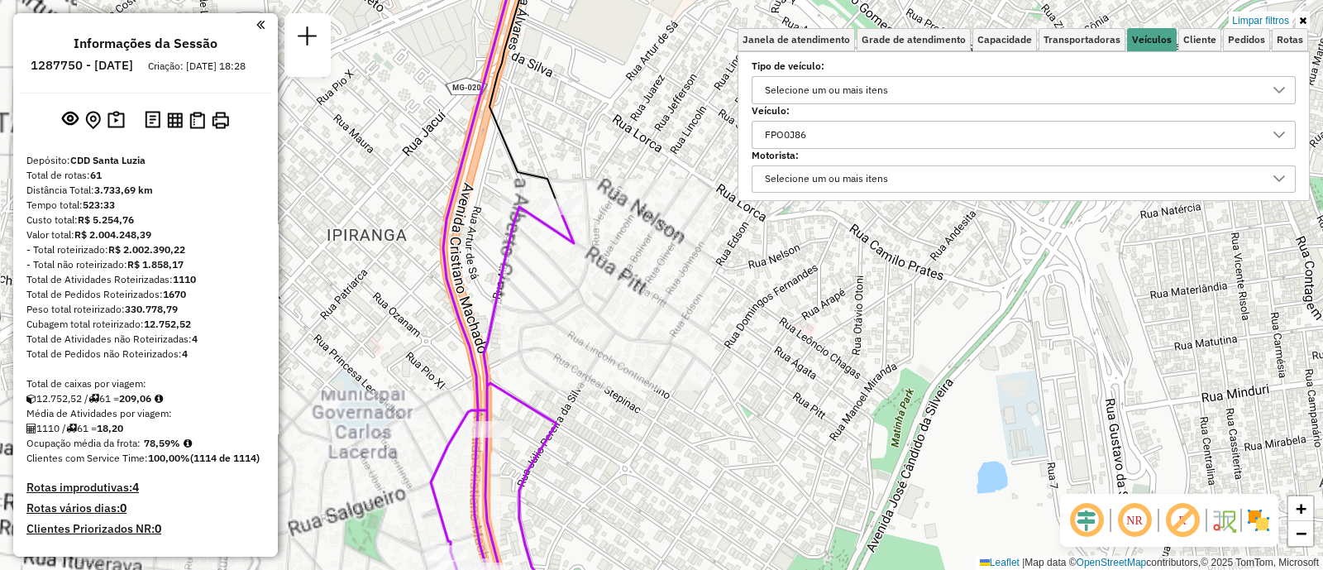
drag, startPoint x: 580, startPoint y: 340, endPoint x: 596, endPoint y: 289, distance: 53.9
click at [607, 312] on div "Limpar filtros Janela de atendimento Grade de atendimento Capacidade Transporta…" at bounding box center [661, 285] width 1323 height 570
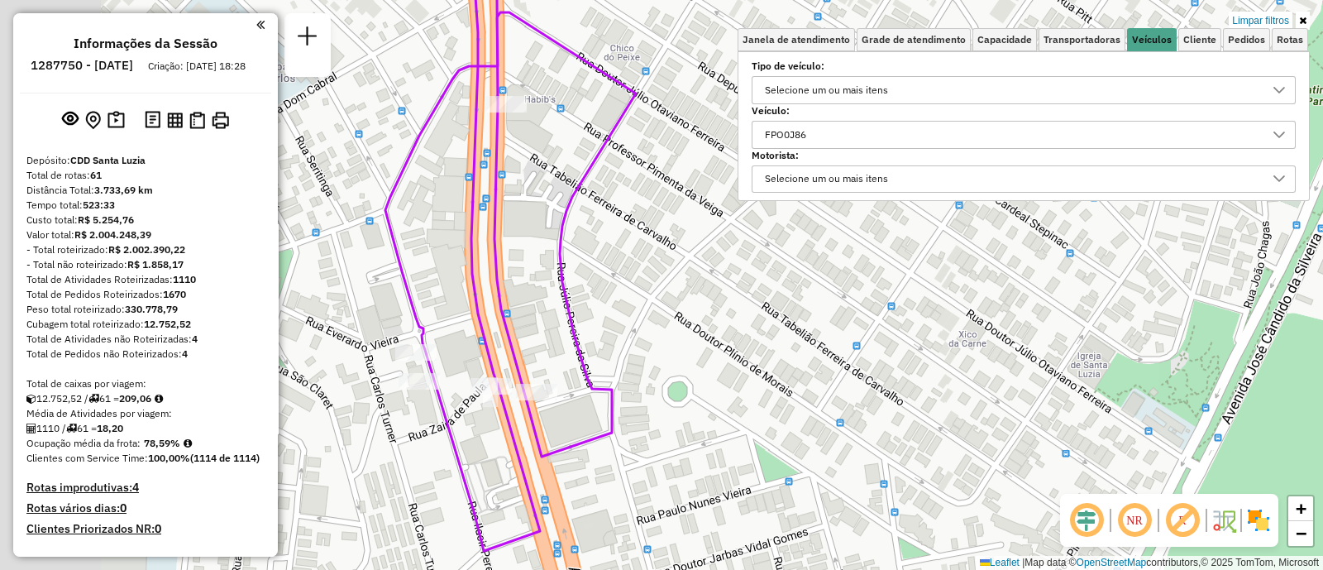
drag, startPoint x: 564, startPoint y: 354, endPoint x: 738, endPoint y: 375, distance: 175.7
click at [738, 375] on div "Limpar filtros Janela de atendimento Grade de atendimento Capacidade Transporta…" at bounding box center [661, 285] width 1323 height 570
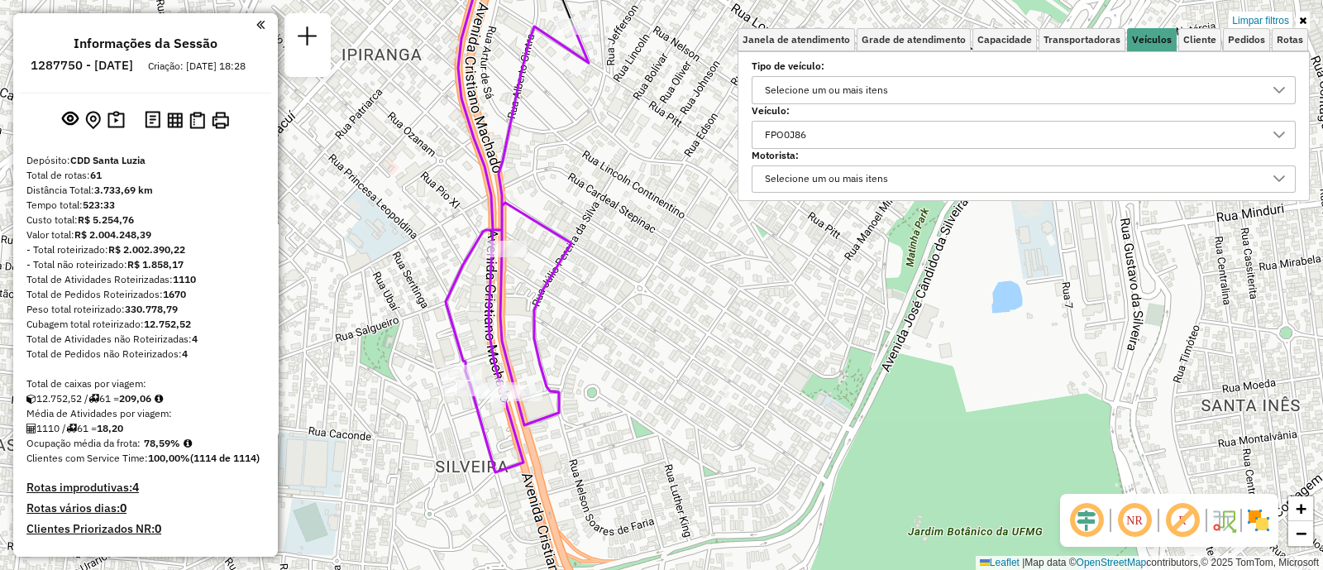
click at [880, 126] on div "FPO0J86" at bounding box center [1011, 135] width 504 height 26
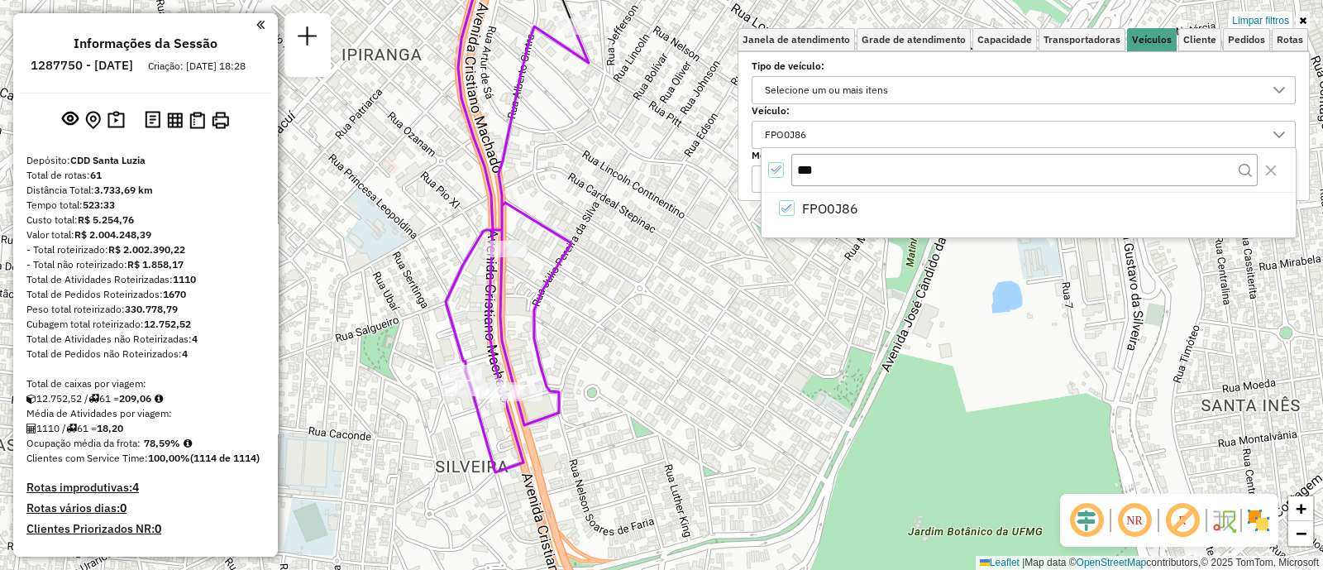
click at [781, 173] on div "All items selected" at bounding box center [776, 170] width 16 height 16
click at [1199, 41] on span "Cliente" at bounding box center [1199, 40] width 33 height 10
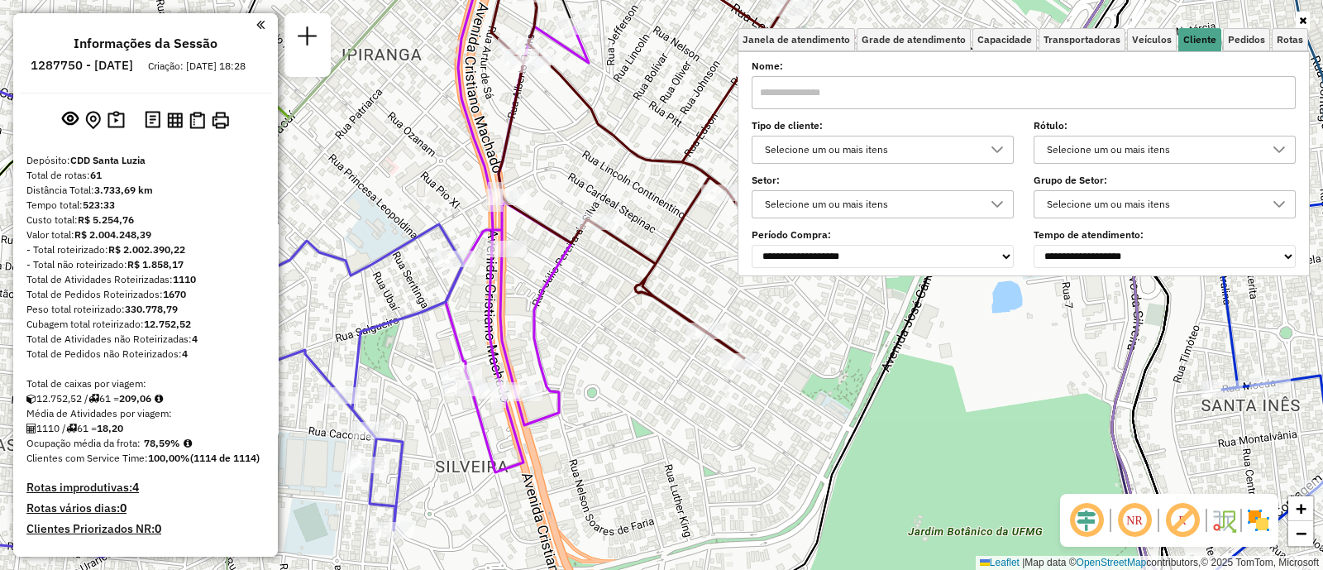
click at [839, 198] on div "Selecione um ou mais itens" at bounding box center [870, 204] width 222 height 26
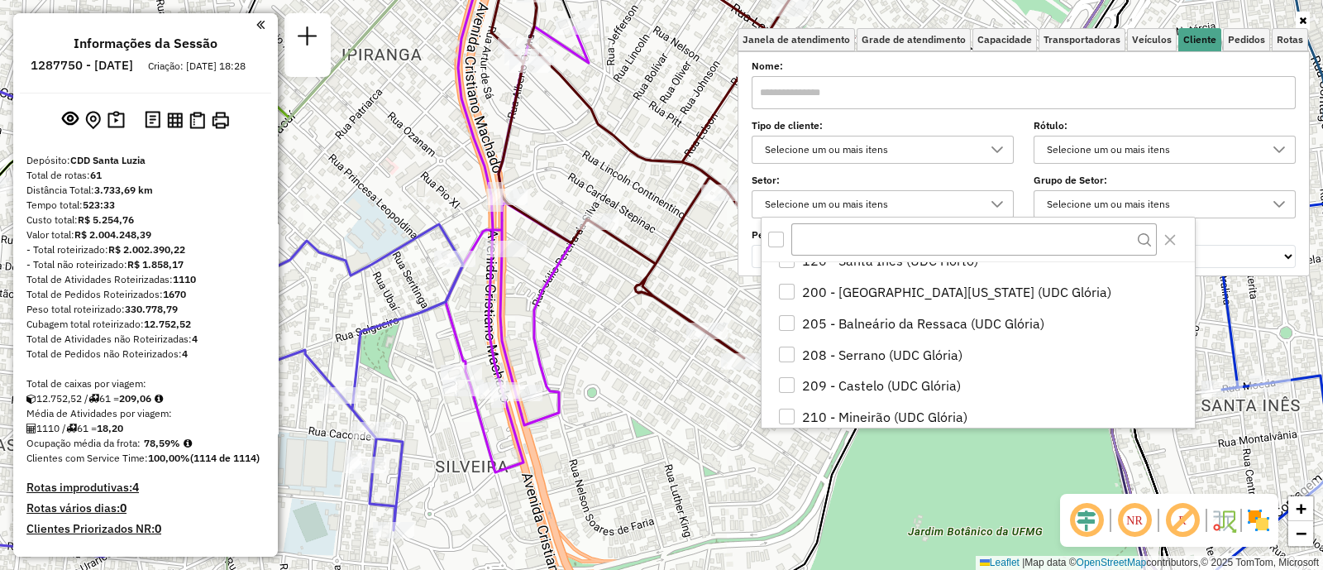
scroll to position [206, 0]
click at [1157, 35] on span "Veículos" at bounding box center [1152, 40] width 40 height 10
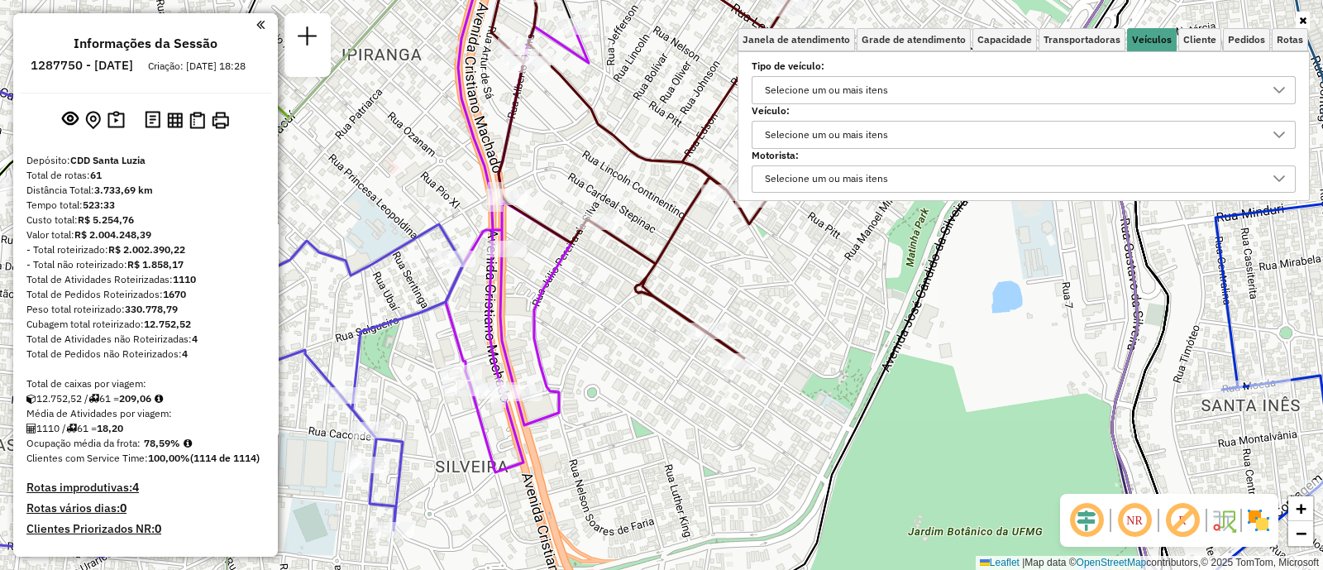
click at [1198, 26] on div at bounding box center [1023, 20] width 572 height 15
click at [1200, 35] on span "Cliente" at bounding box center [1199, 40] width 33 height 10
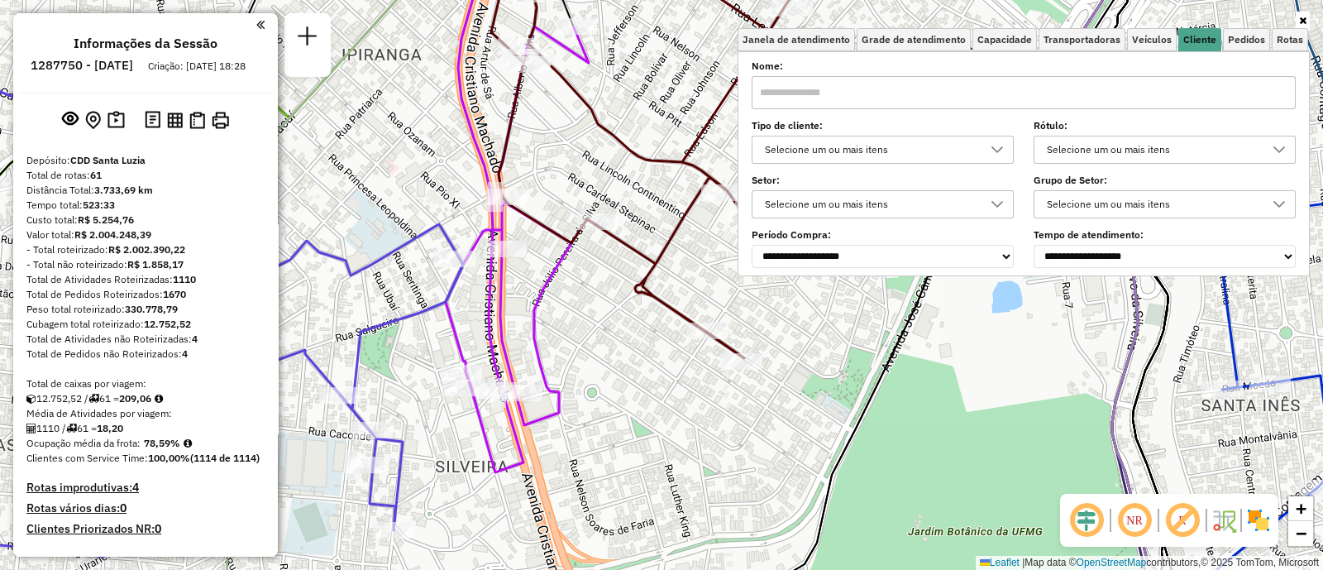
click at [827, 147] on div "Selecione um ou mais itens" at bounding box center [870, 149] width 222 height 26
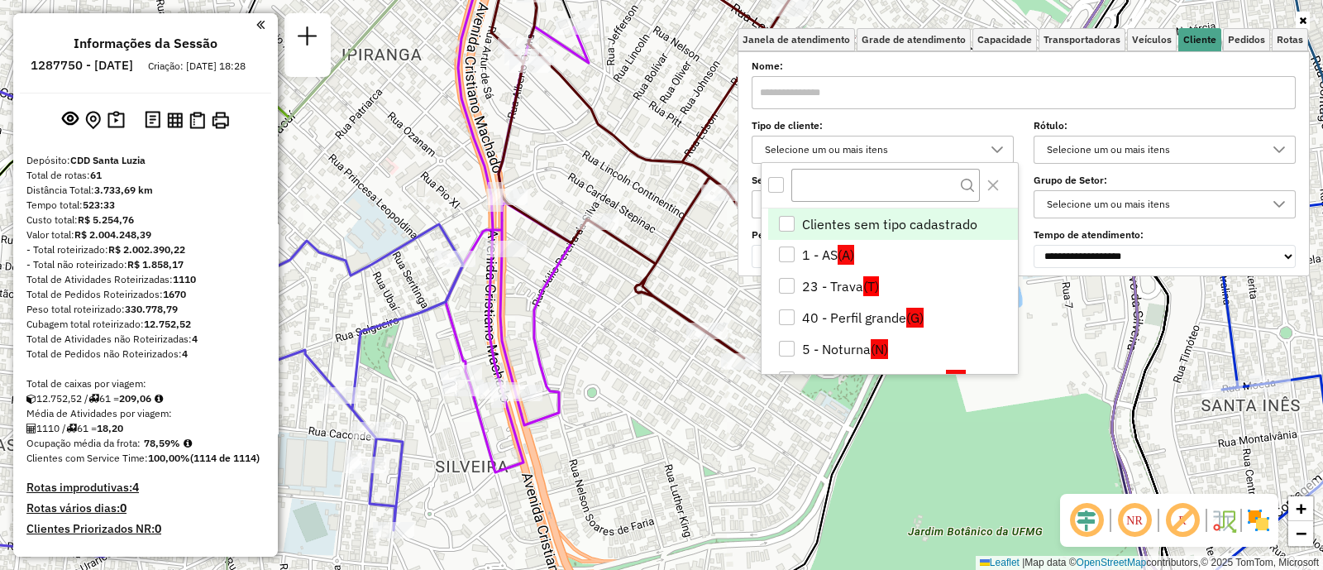
scroll to position [253, 0]
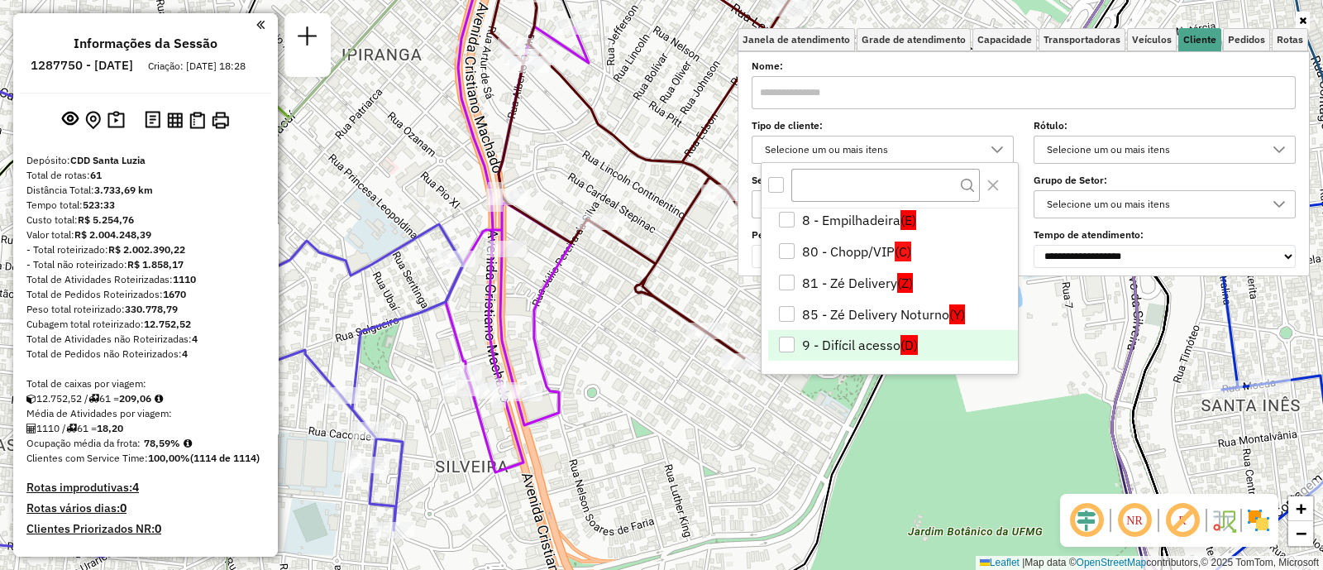
click at [814, 333] on li "9 - Difícil acesso (D)" at bounding box center [893, 345] width 250 height 31
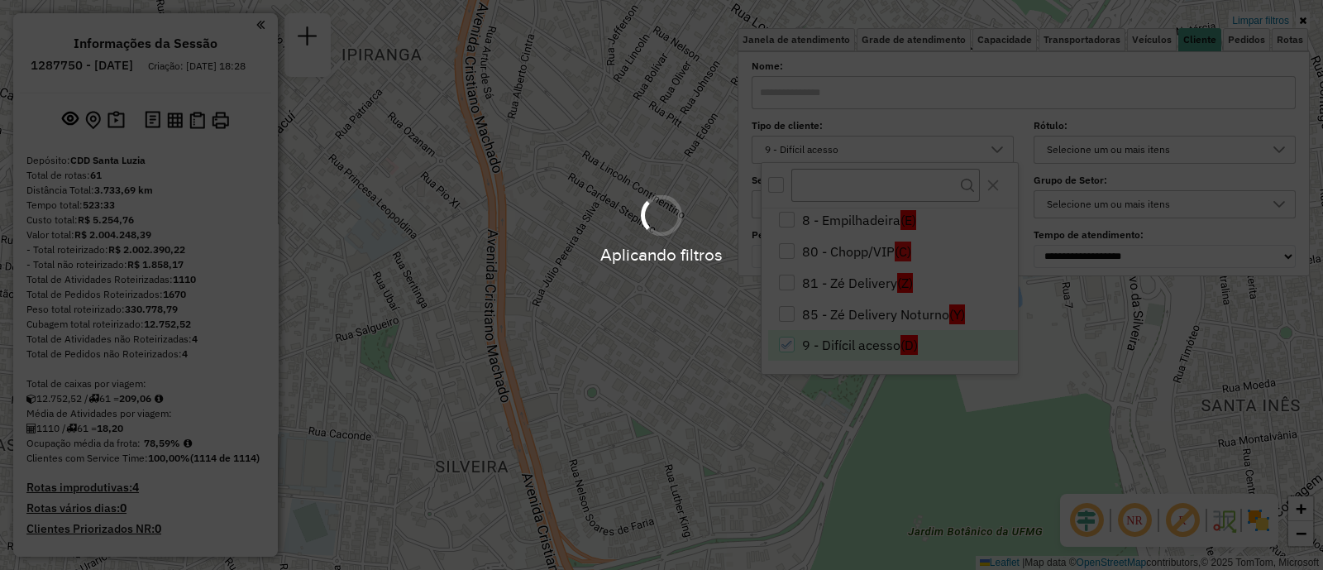
click at [609, 400] on hb-app "Aplicando filtros Pop-up bloqueado! Seu navegador bloqueou automáticamente a ab…" at bounding box center [661, 285] width 1323 height 570
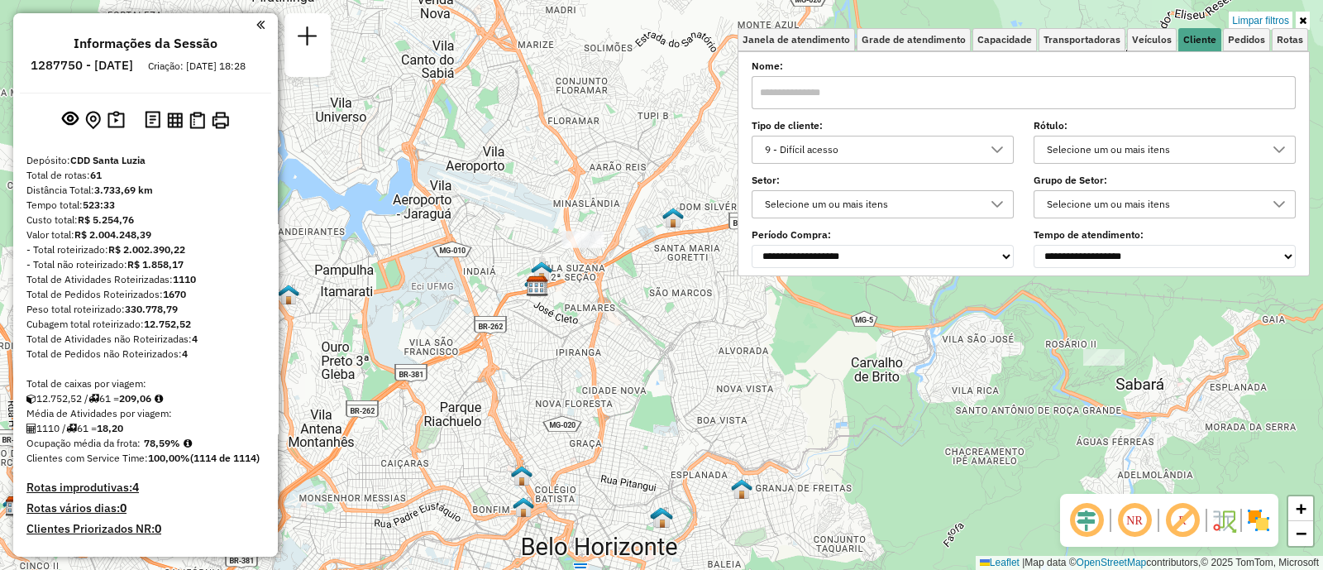
drag, startPoint x: 677, startPoint y: 406, endPoint x: 563, endPoint y: 398, distance: 114.4
click at [579, 398] on div "Limpar filtros Janela de atendimento Grade de atendimento Capacidade Transporta…" at bounding box center [661, 285] width 1323 height 570
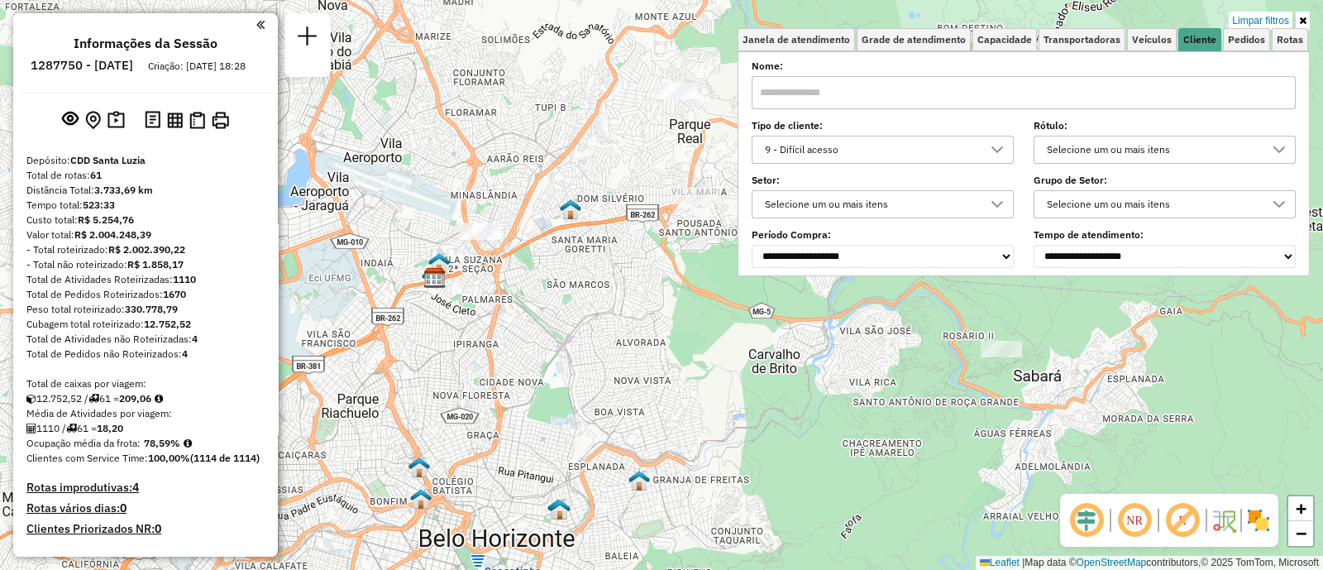
click at [896, 158] on div "9 - Difícil acesso" at bounding box center [870, 149] width 222 height 26
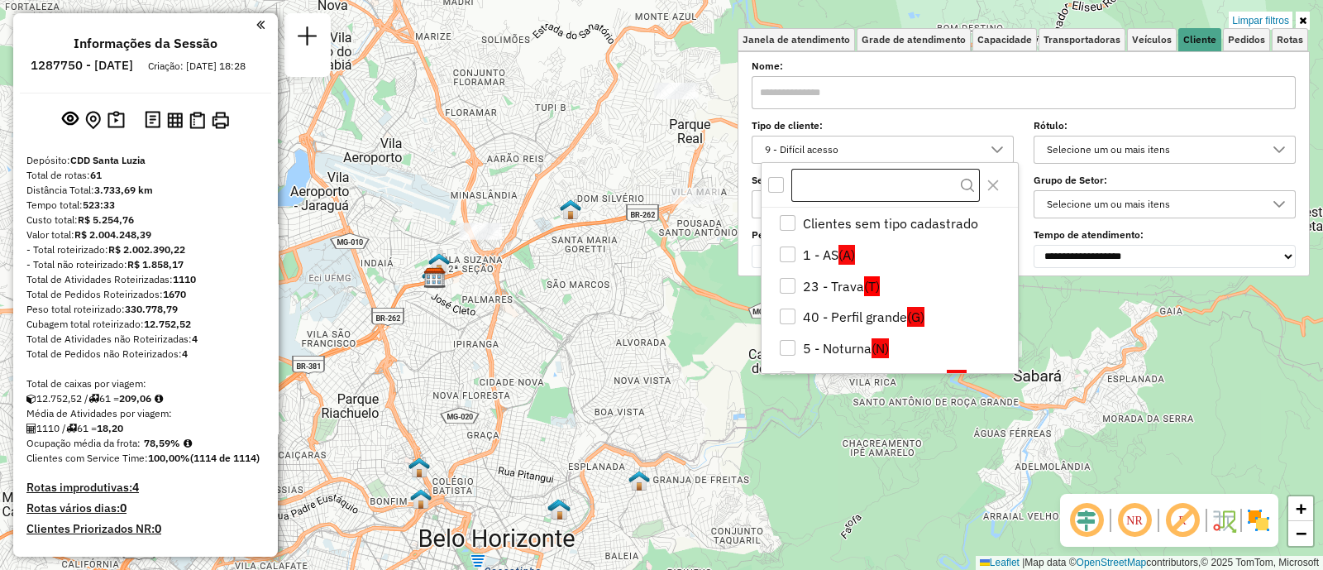
scroll to position [240, 0]
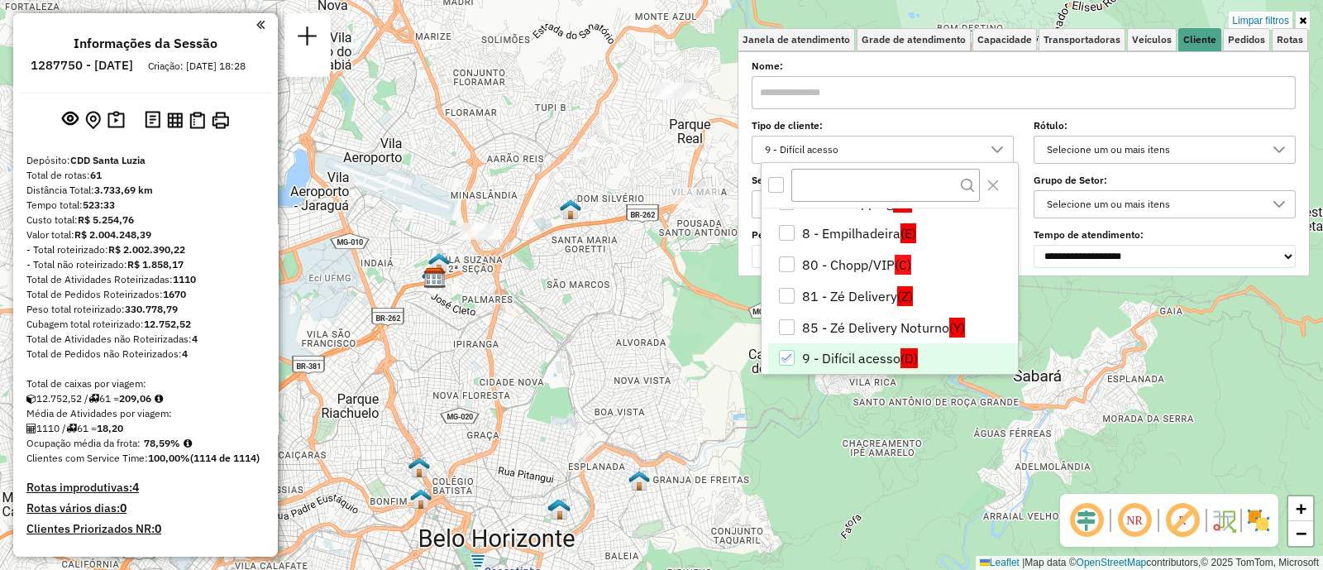
click at [791, 352] on icon "9 - Difícil acesso" at bounding box center [787, 358] width 12 height 12
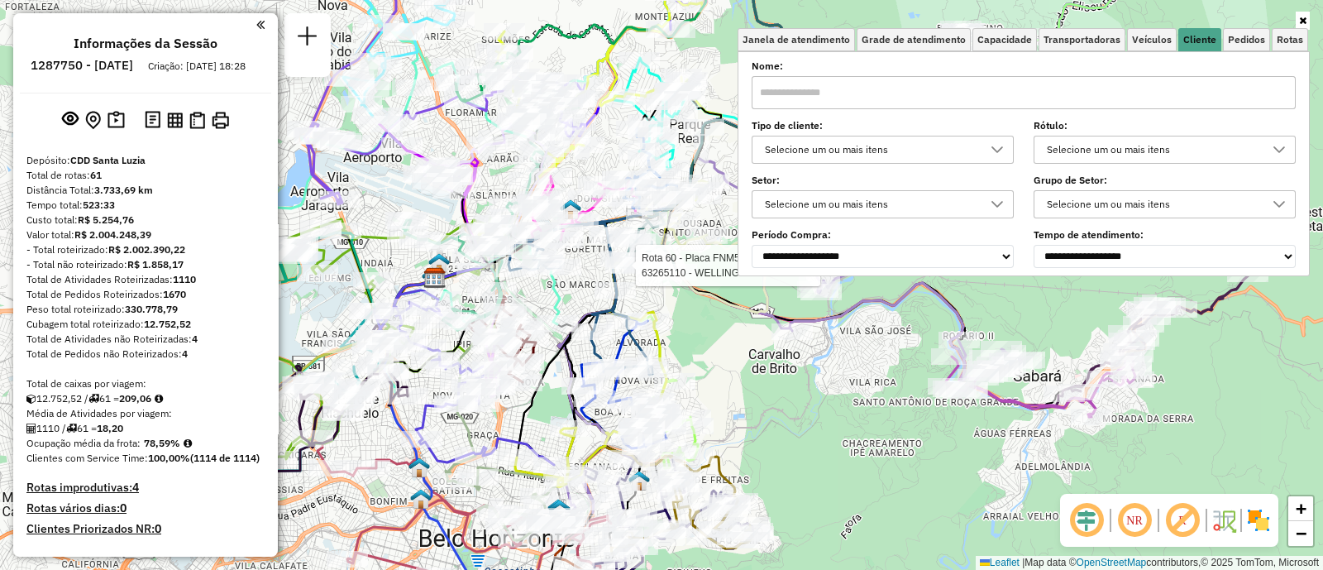
select select "**********"
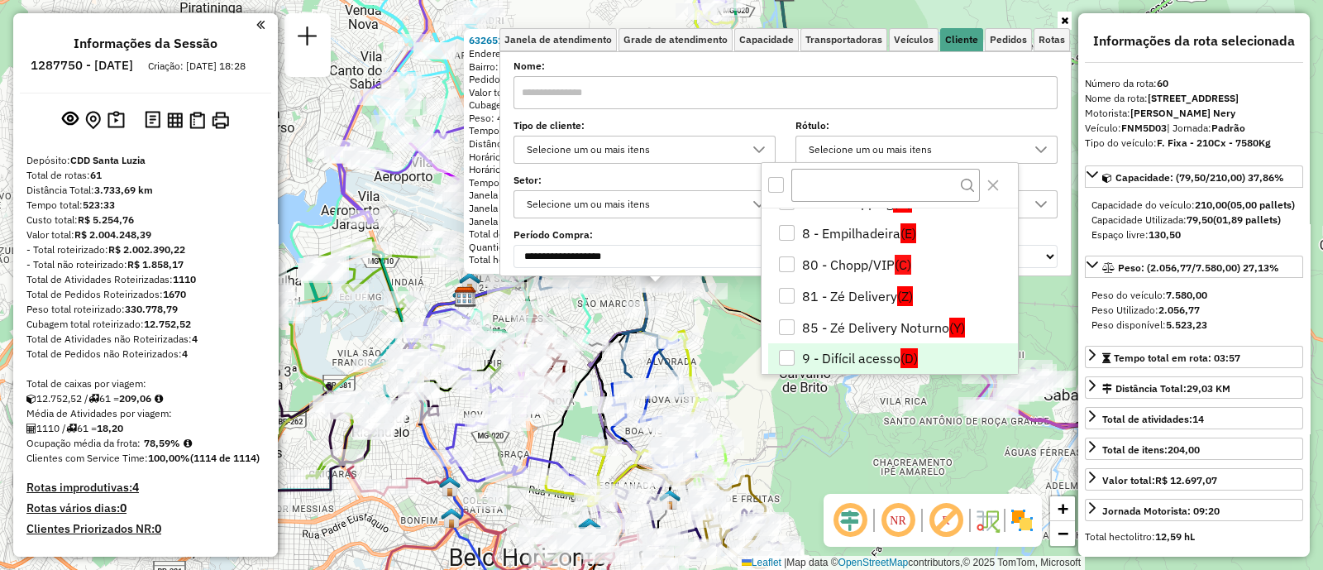
scroll to position [6400, 0]
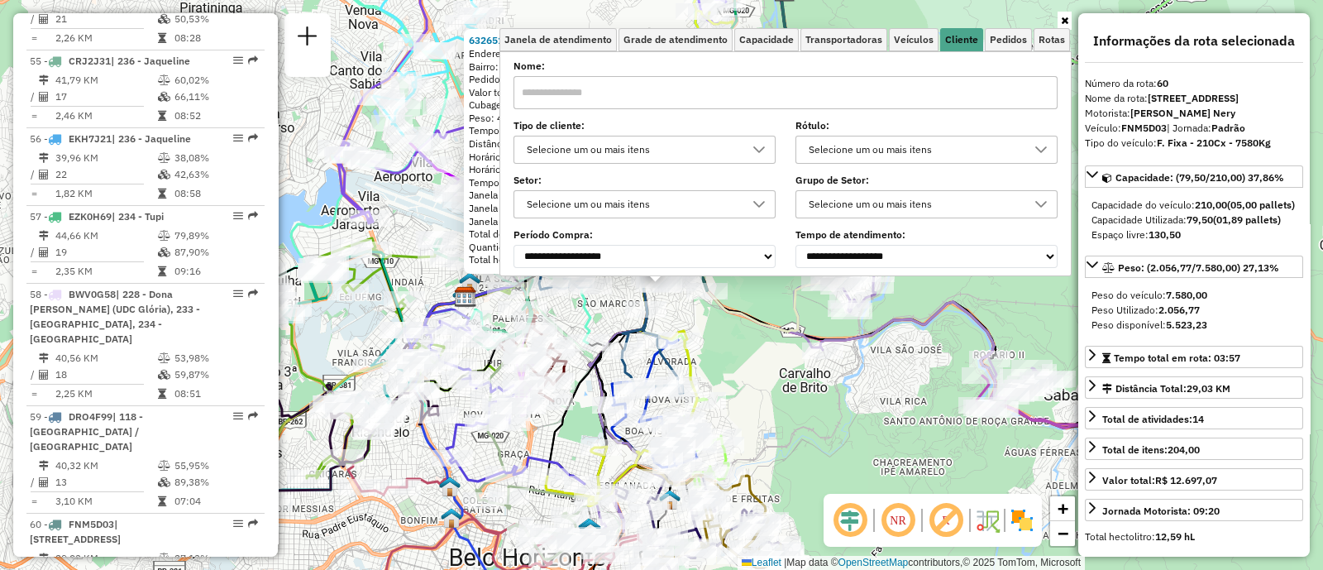
click at [775, 396] on div "63265110 - WELLINGTON BRAZ DE A Endereço: R DONA LOLO 142 Bairro: GOIANIA (BELO…" at bounding box center [661, 285] width 1323 height 570
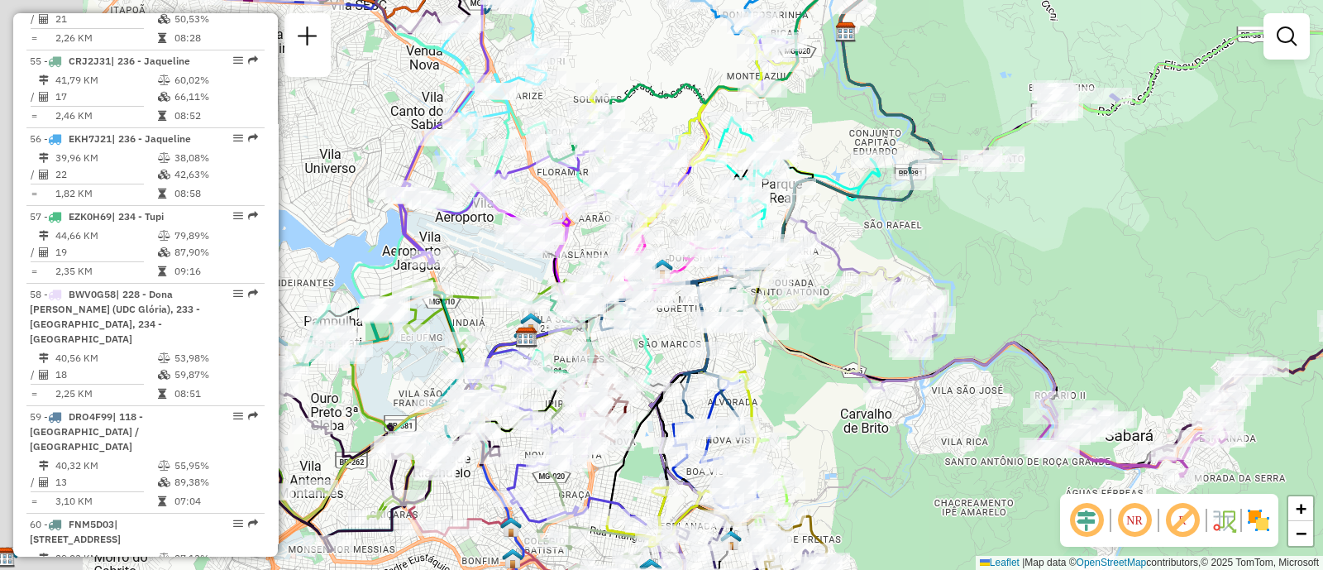
drag, startPoint x: 652, startPoint y: 423, endPoint x: 897, endPoint y: 400, distance: 245.8
click at [867, 422] on div "Janela de atendimento Grade de atendimento Capacidade Transportadoras Veículos …" at bounding box center [661, 285] width 1323 height 570
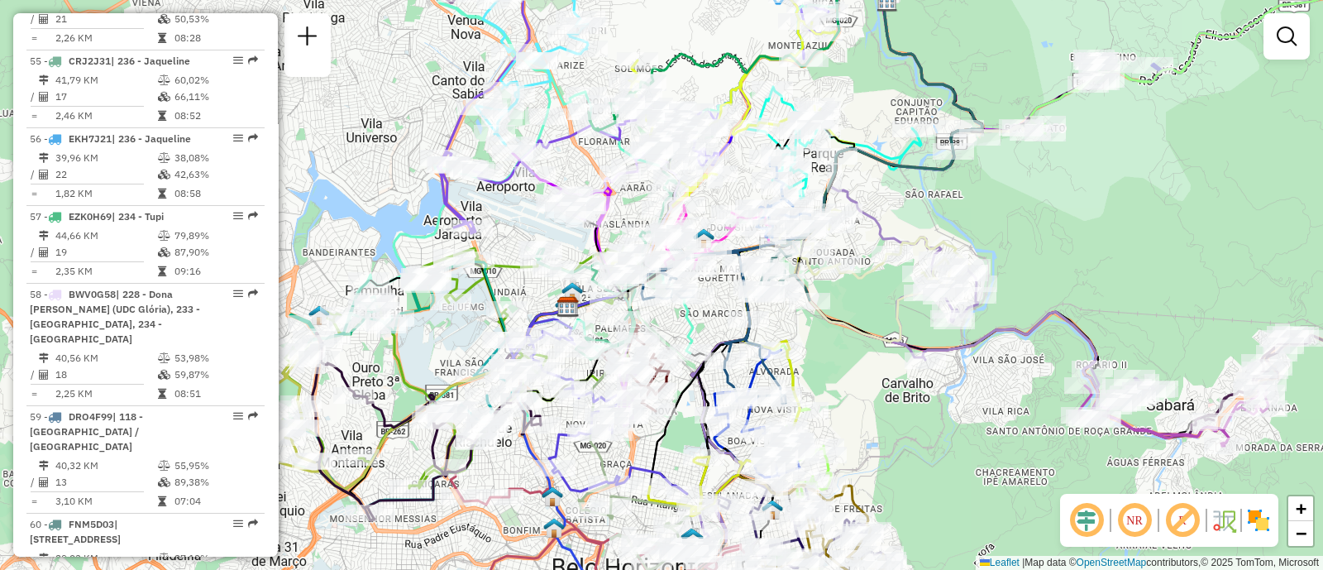
drag, startPoint x: 897, startPoint y: 400, endPoint x: 909, endPoint y: 384, distance: 20.7
click at [909, 384] on div "Janela de atendimento Grade de atendimento Capacidade Transportadoras Veículos …" at bounding box center [661, 285] width 1323 height 570
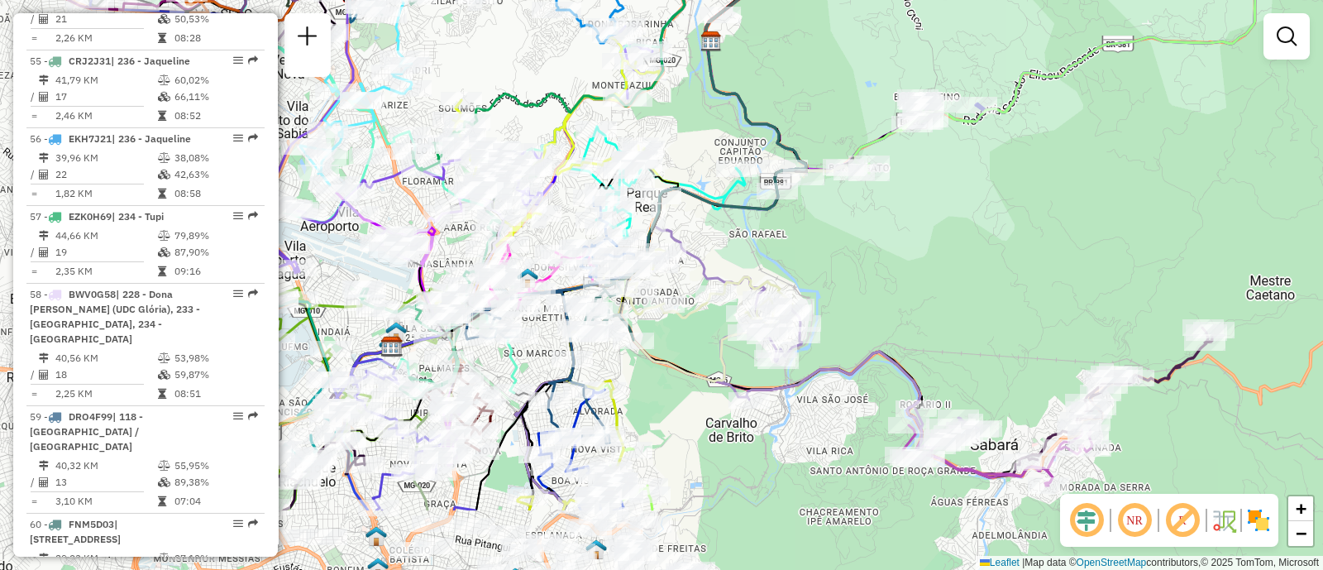
drag, startPoint x: 982, startPoint y: 381, endPoint x: 826, endPoint y: 209, distance: 232.4
click at [826, 209] on div "Janela de atendimento Grade de atendimento Capacidade Transportadoras Veículos …" at bounding box center [661, 285] width 1323 height 570
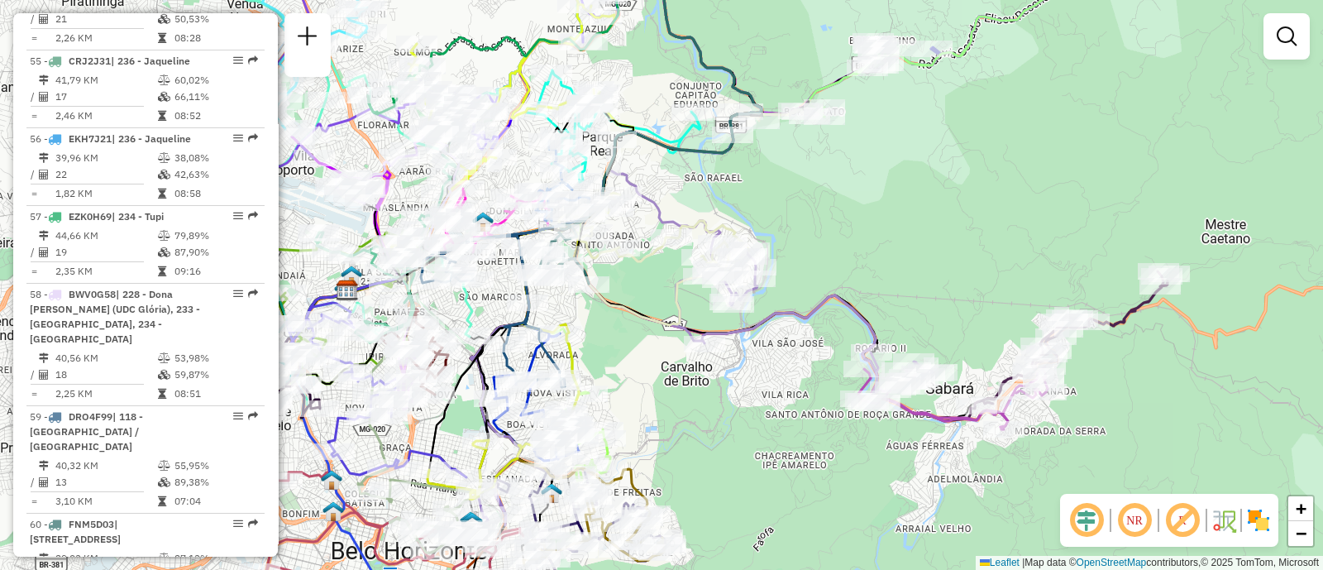
drag, startPoint x: 786, startPoint y: 448, endPoint x: 756, endPoint y: 407, distance: 51.4
click at [765, 421] on div "Janela de atendimento Grade de atendimento Capacidade Transportadoras Veículos …" at bounding box center [661, 285] width 1323 height 570
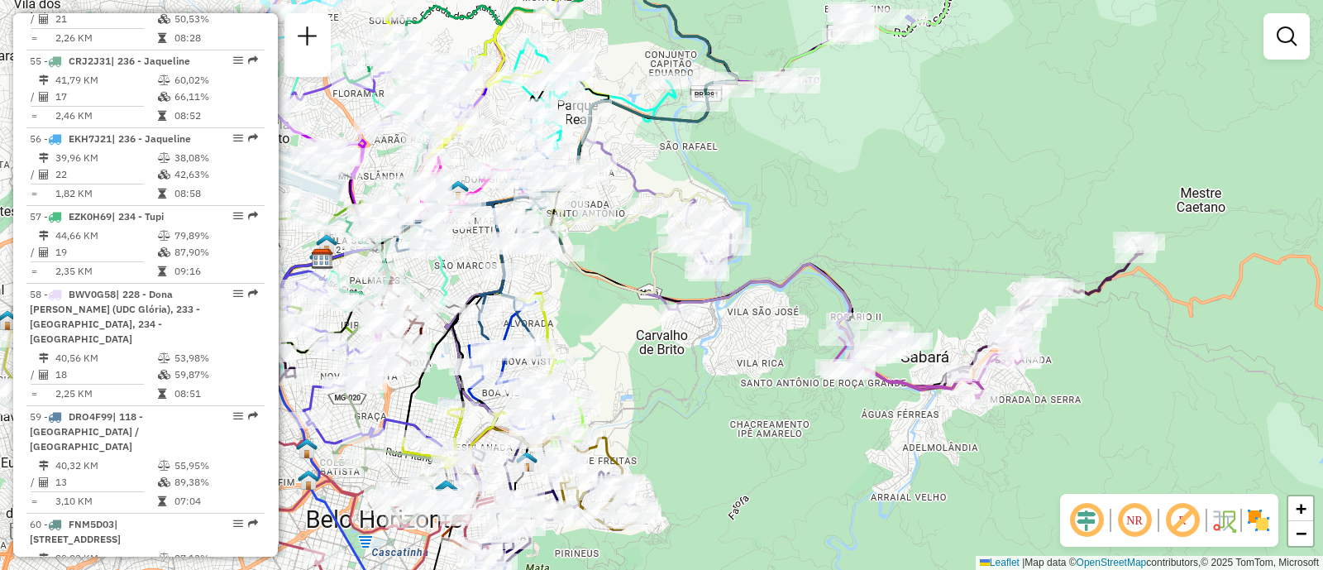
click at [756, 407] on div "Janela de atendimento Grade de atendimento Capacidade Transportadoras Veículos …" at bounding box center [661, 285] width 1323 height 570
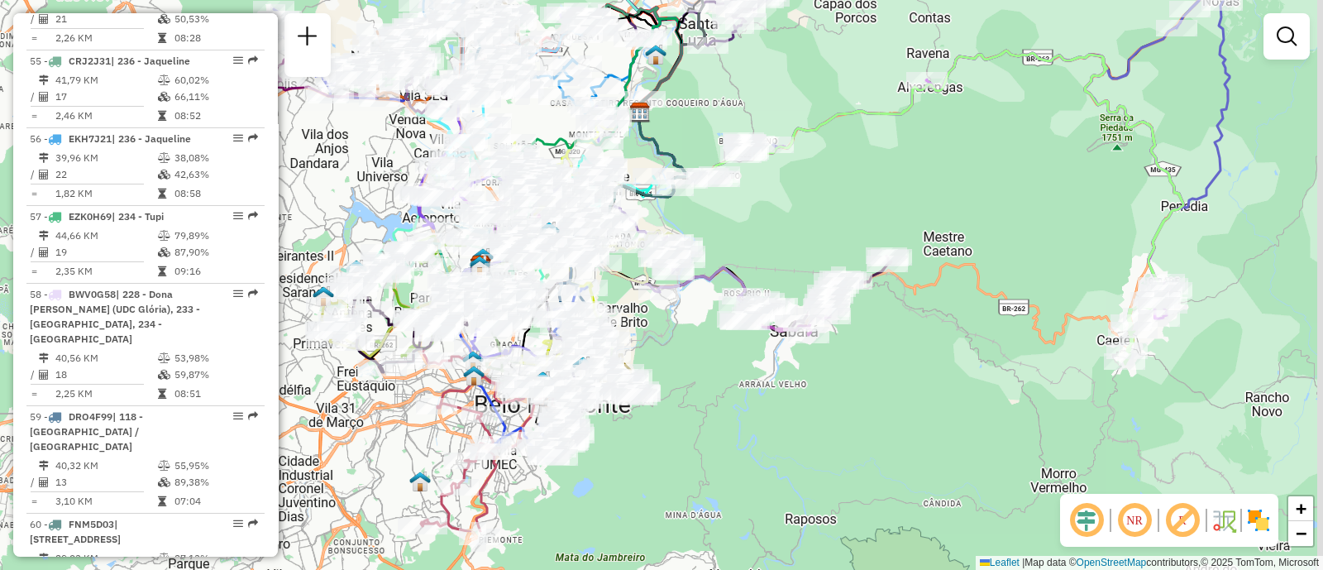
drag, startPoint x: 893, startPoint y: 483, endPoint x: 739, endPoint y: 389, distance: 179.9
click at [739, 389] on div "Janela de atendimento Grade de atendimento Capacidade Transportadoras Veículos …" at bounding box center [661, 285] width 1323 height 570
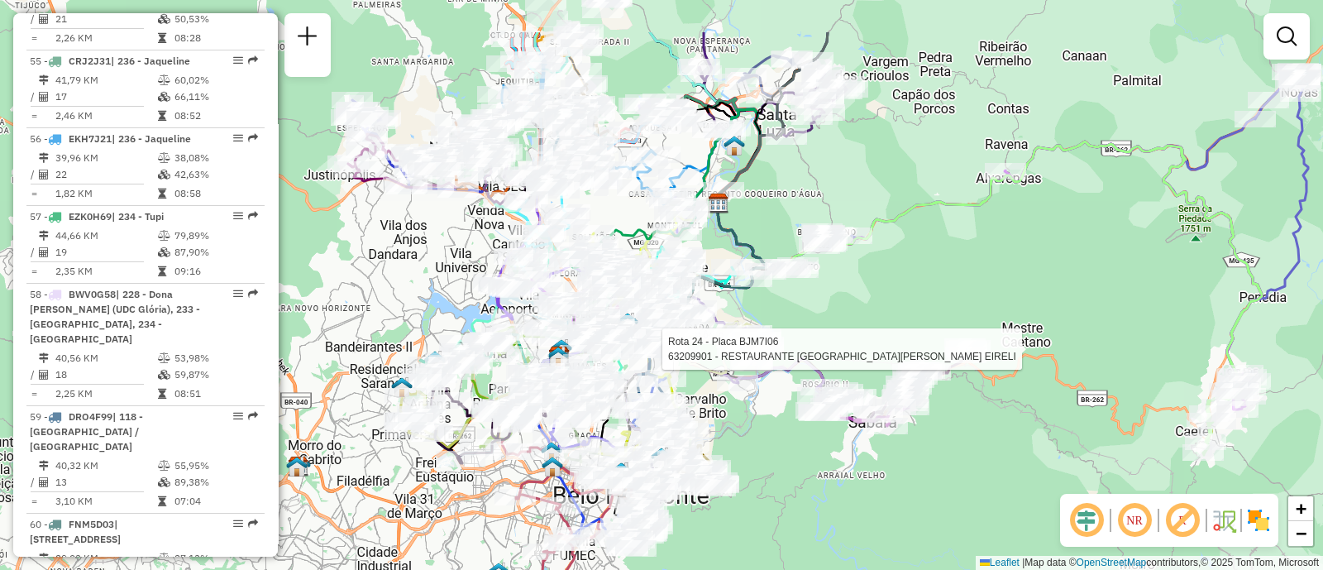
select select "**********"
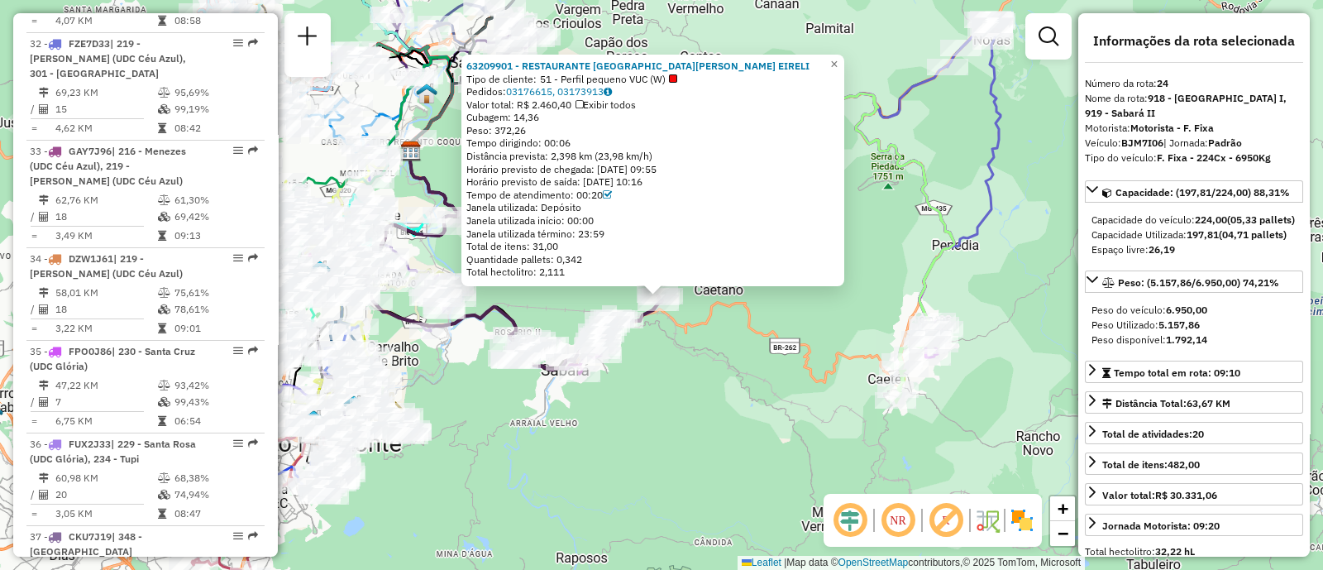
scroll to position [3085, 0]
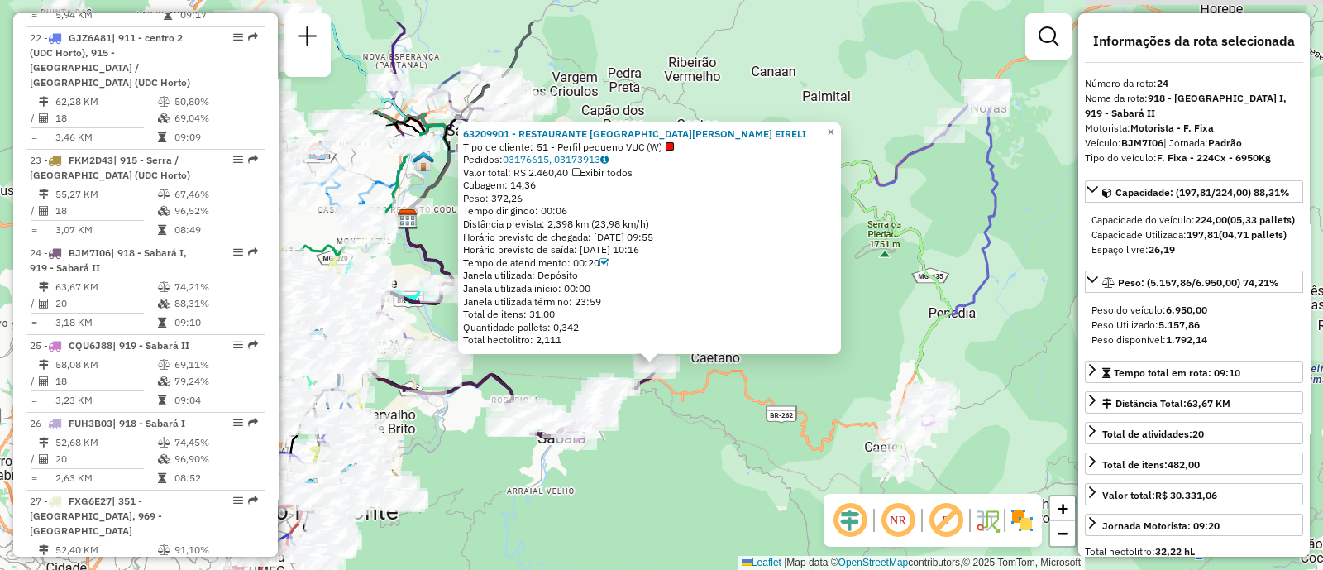
drag, startPoint x: 986, startPoint y: 303, endPoint x: 1006, endPoint y: 406, distance: 104.4
click at [1006, 406] on div "63209901 - RESTAURANTE DONA MARIA DO POMPEU EIRELI Tipo de cliente: 51 - Perfil…" at bounding box center [661, 285] width 1323 height 570
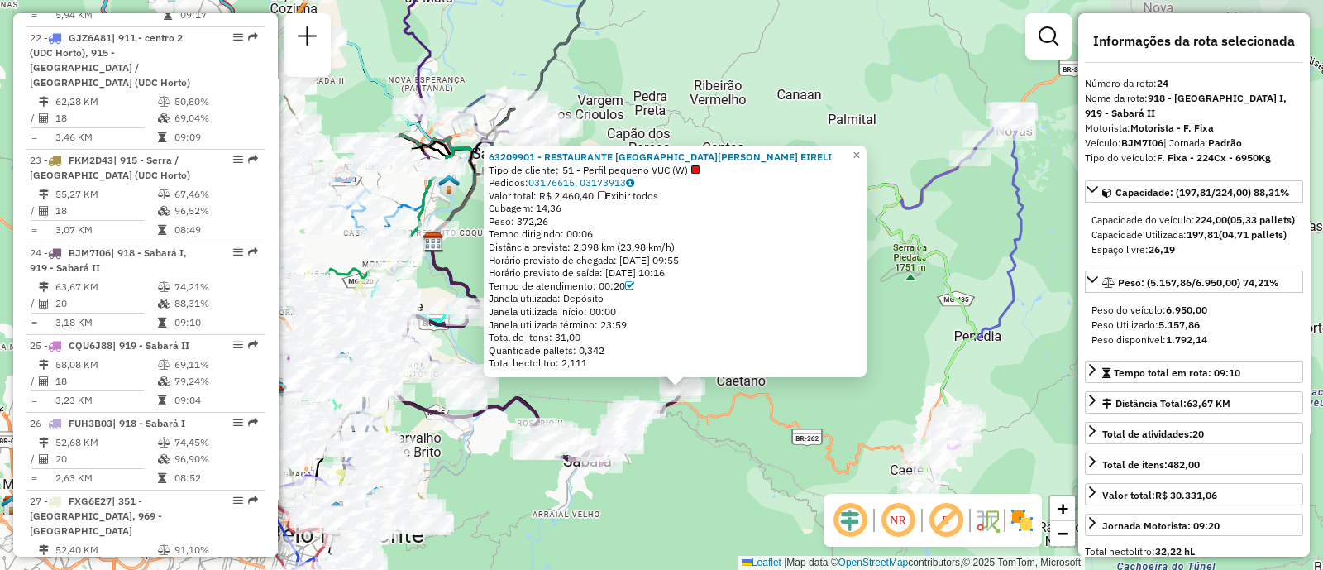
click at [913, 320] on div "63209901 - RESTAURANTE DONA MARIA DO POMPEU EIRELI Tipo de cliente: 51 - Perfil…" at bounding box center [661, 285] width 1323 height 570
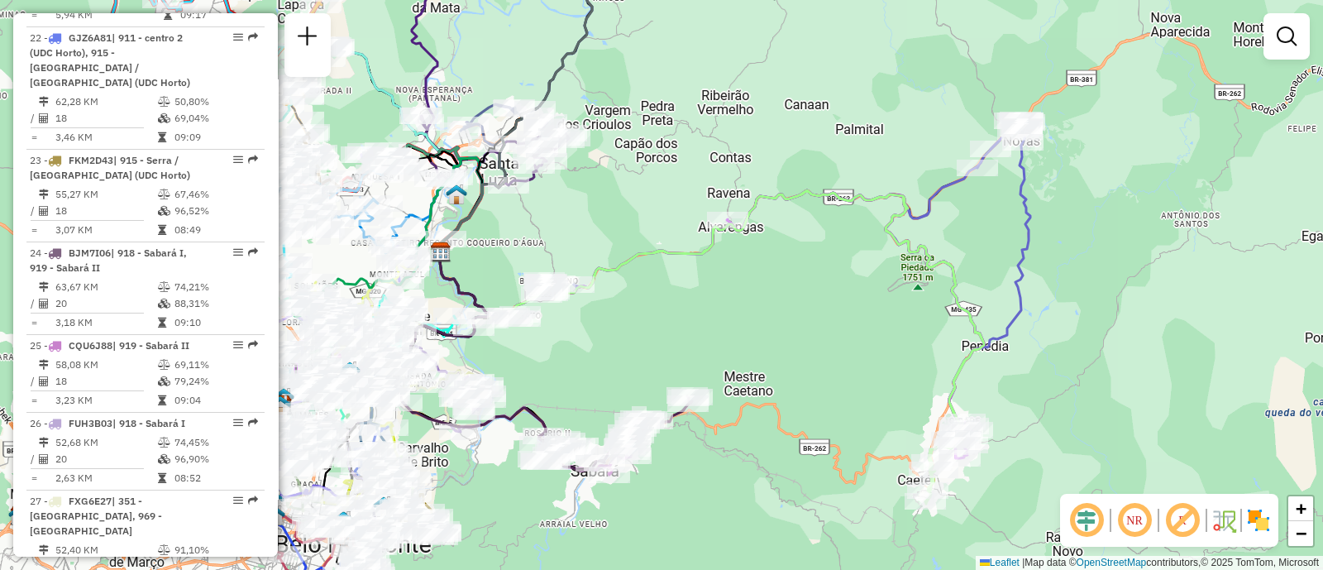
drag, startPoint x: 646, startPoint y: 328, endPoint x: 896, endPoint y: 324, distance: 250.5
click at [896, 324] on div "Janela de atendimento Grade de atendimento Capacidade Transportadoras Veículos …" at bounding box center [661, 285] width 1323 height 570
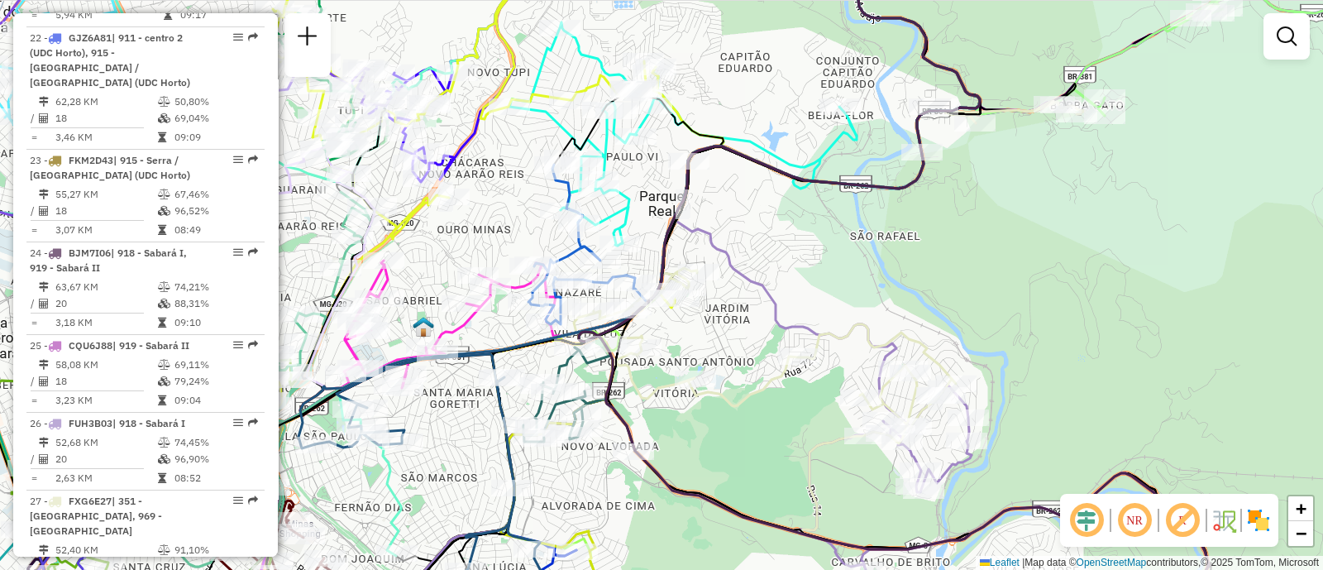
drag, startPoint x: 433, startPoint y: 471, endPoint x: 603, endPoint y: 380, distance: 192.3
click at [488, 433] on div "Janela de atendimento Grade de atendimento Capacidade Transportadoras Veículos …" at bounding box center [661, 285] width 1323 height 570
click at [551, 404] on div "Janela de atendimento Grade de atendimento Capacidade Transportadoras Veículos …" at bounding box center [661, 285] width 1323 height 570
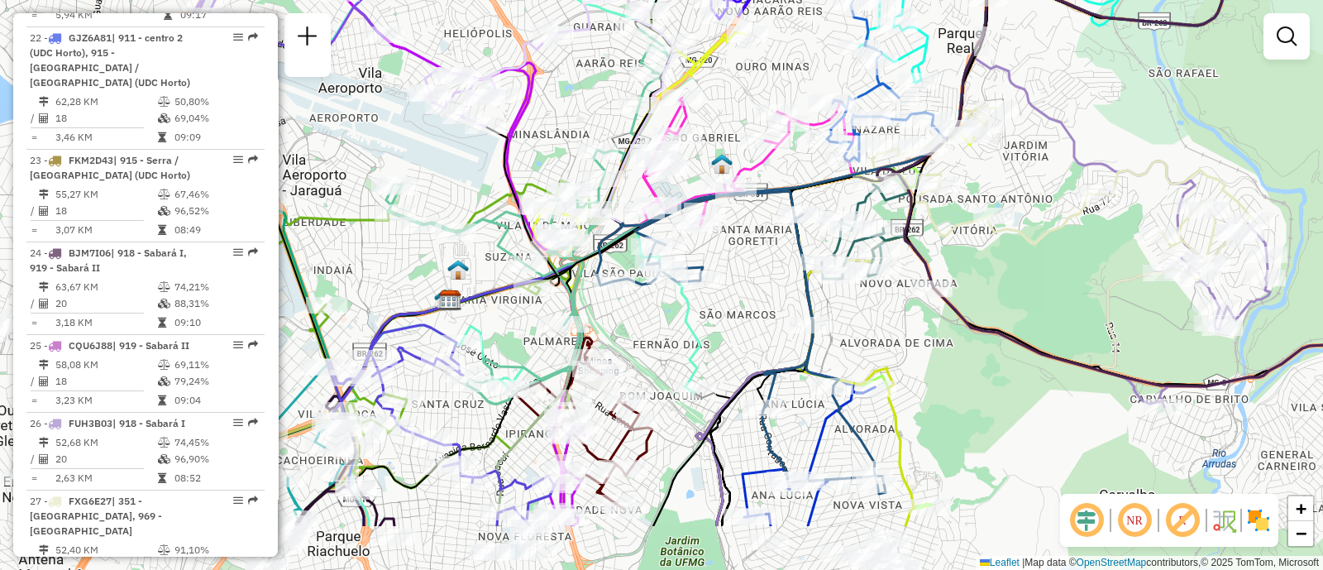
drag, startPoint x: 603, startPoint y: 380, endPoint x: 777, endPoint y: 287, distance: 197.9
click at [777, 287] on div "Janela de atendimento Grade de atendimento Capacidade Transportadoras Veículos …" at bounding box center [661, 285] width 1323 height 570
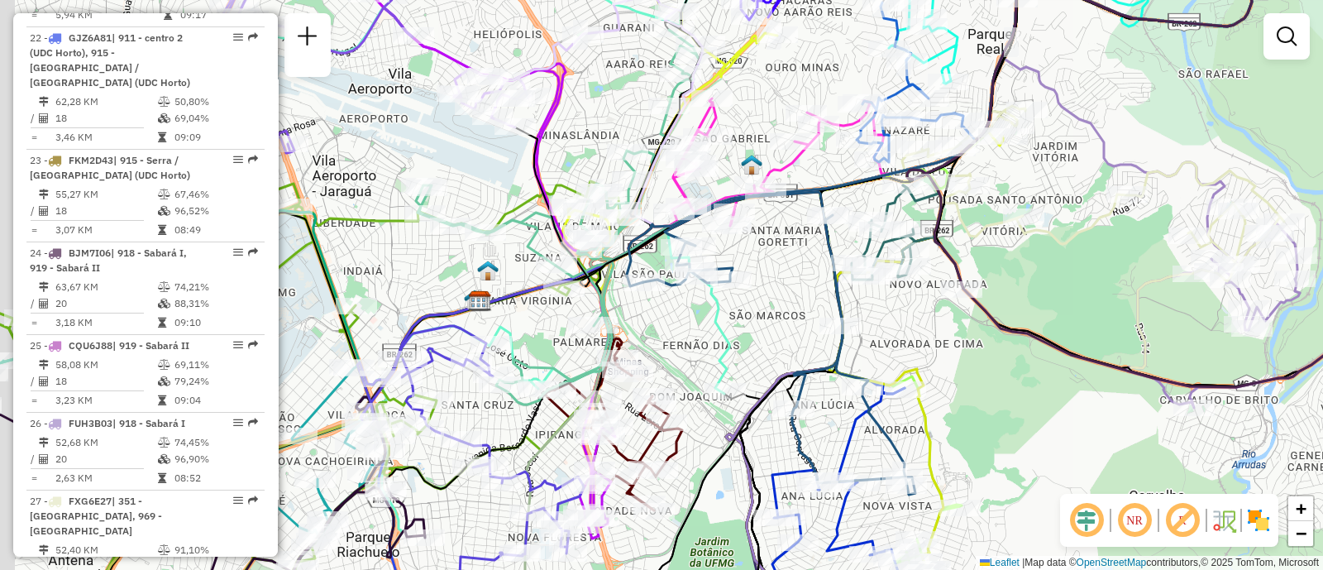
drag, startPoint x: 346, startPoint y: 282, endPoint x: 556, endPoint y: 251, distance: 211.5
click at [484, 260] on div "Janela de atendimento Grade de atendimento Capacidade Transportadoras Veículos …" at bounding box center [661, 285] width 1323 height 570
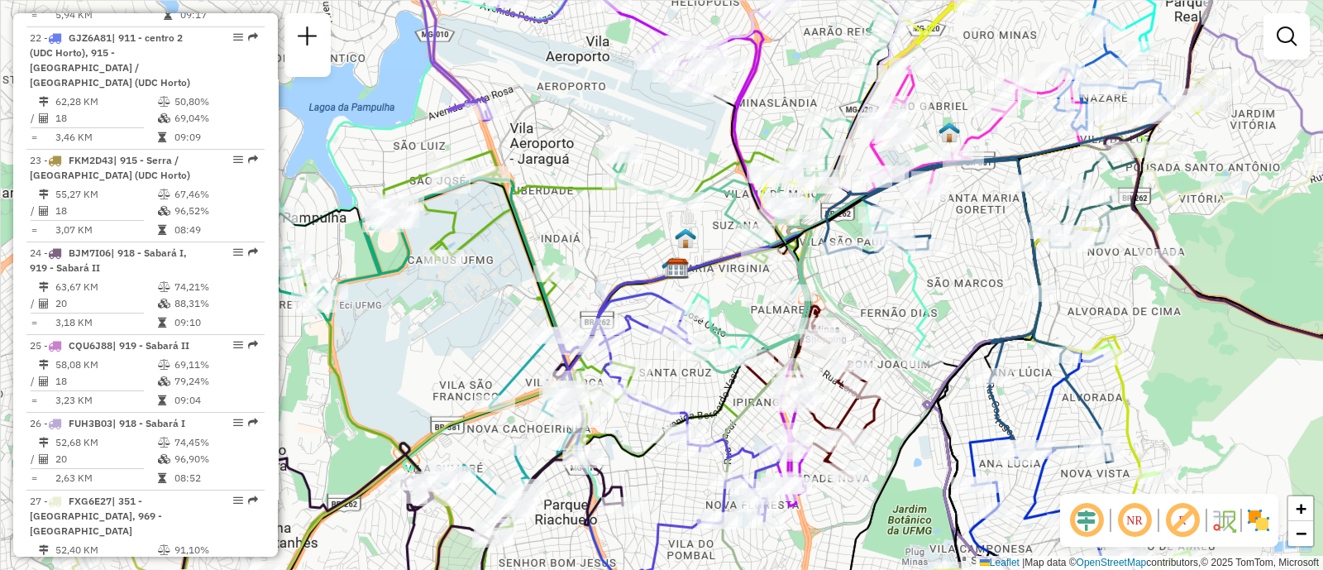
drag, startPoint x: 556, startPoint y: 251, endPoint x: 627, endPoint y: 243, distance: 71.5
click at [628, 241] on div "Janela de atendimento Grade de atendimento Capacidade Transportadoras Veículos …" at bounding box center [661, 285] width 1323 height 570
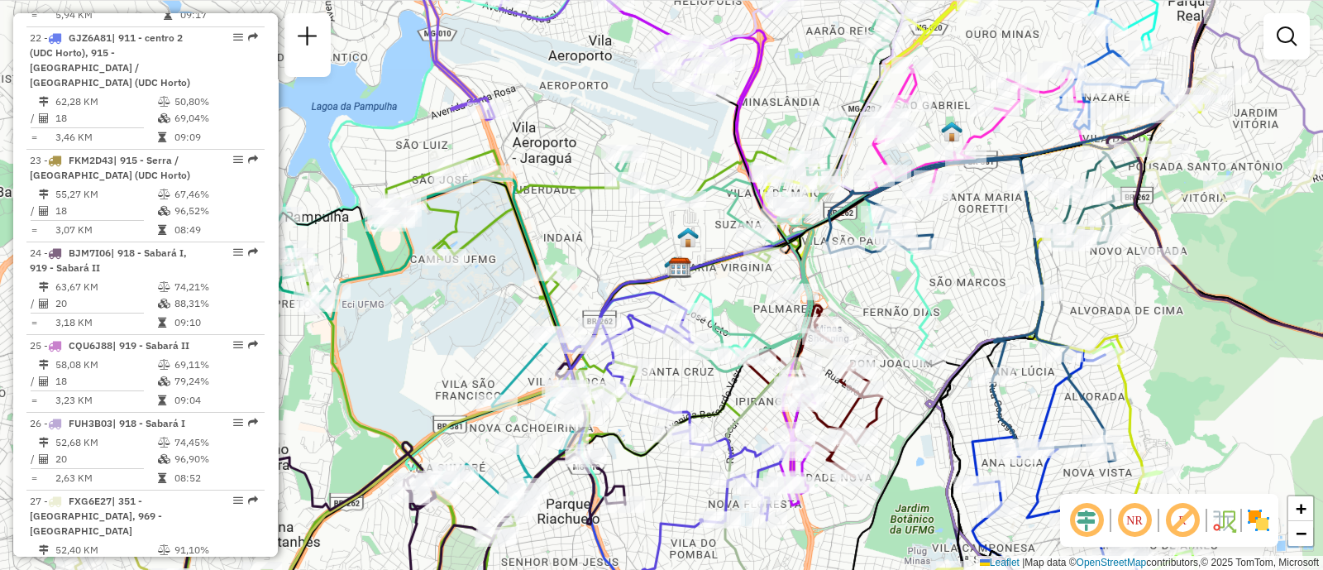
drag, startPoint x: 463, startPoint y: 315, endPoint x: 591, endPoint y: 192, distance: 177.8
click at [566, 234] on div "Janela de atendimento Grade de atendimento Capacidade Transportadoras Veículos …" at bounding box center [661, 285] width 1323 height 570
click at [585, 204] on div "Janela de atendimento Grade de atendimento Capacidade Transportadoras Veículos …" at bounding box center [661, 285] width 1323 height 570
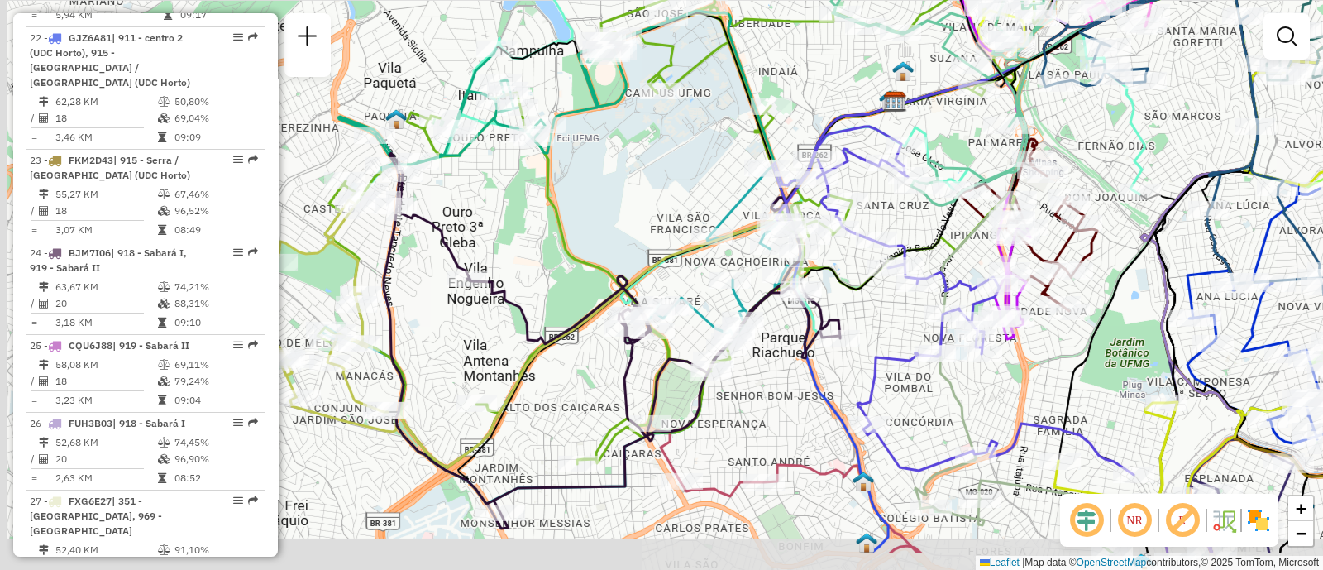
drag, startPoint x: 591, startPoint y: 192, endPoint x: 684, endPoint y: 126, distance: 113.3
click at [684, 126] on div "Janela de atendimento Grade de atendimento Capacidade Transportadoras Veículos …" at bounding box center [661, 285] width 1323 height 570
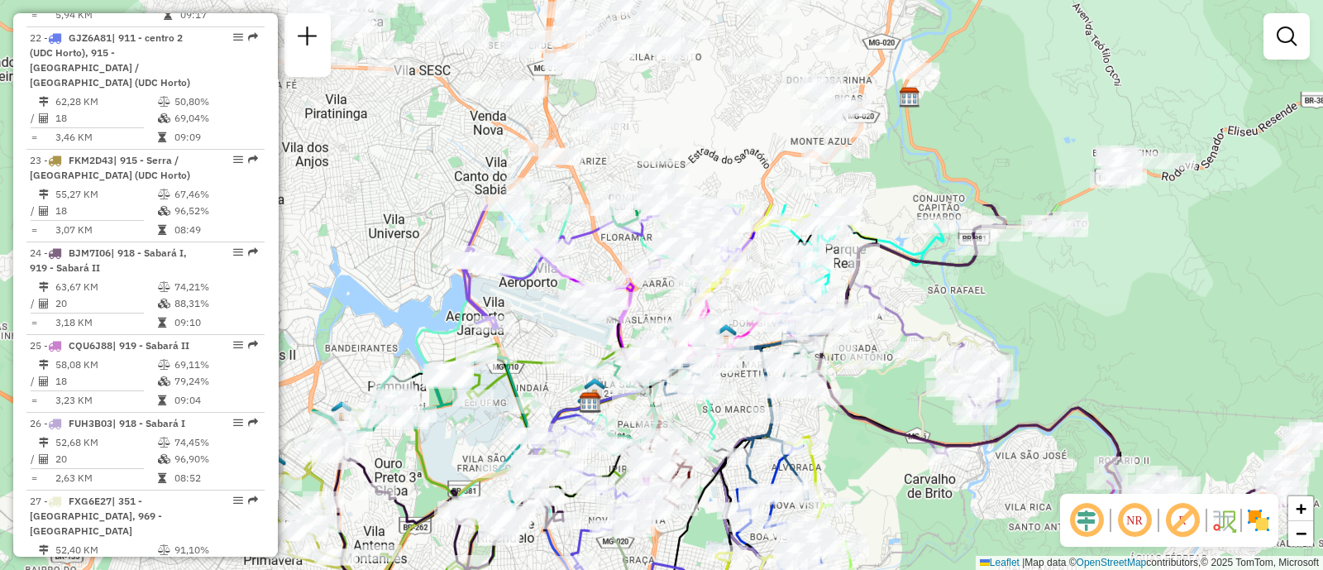
drag, startPoint x: 623, startPoint y: 192, endPoint x: 445, endPoint y: 446, distance: 311.0
click at [446, 448] on div "Janela de atendimento Grade de atendimento Capacidade Transportadoras Veículos …" at bounding box center [661, 285] width 1323 height 570
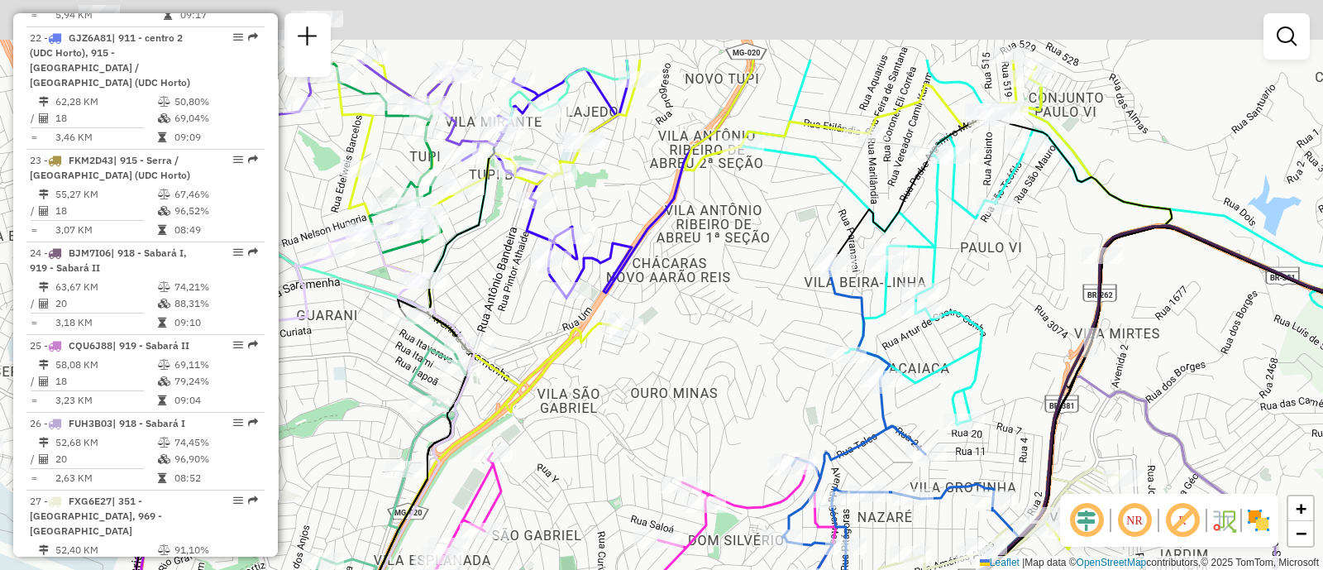
drag, startPoint x: 605, startPoint y: 316, endPoint x: 735, endPoint y: 416, distance: 163.9
click at [735, 416] on div "Janela de atendimento Grade de atendimento Capacidade Transportadoras Veículos …" at bounding box center [661, 285] width 1323 height 570
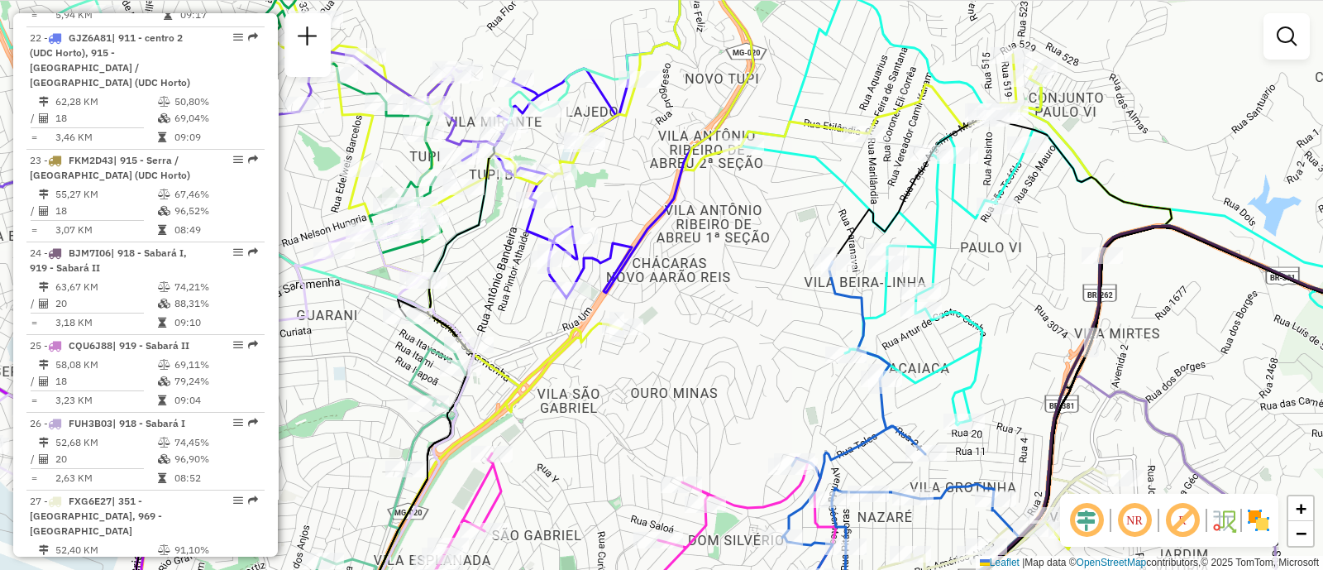
click at [1271, 53] on div at bounding box center [1286, 36] width 46 height 46
click at [1293, 35] on em at bounding box center [1287, 36] width 20 height 20
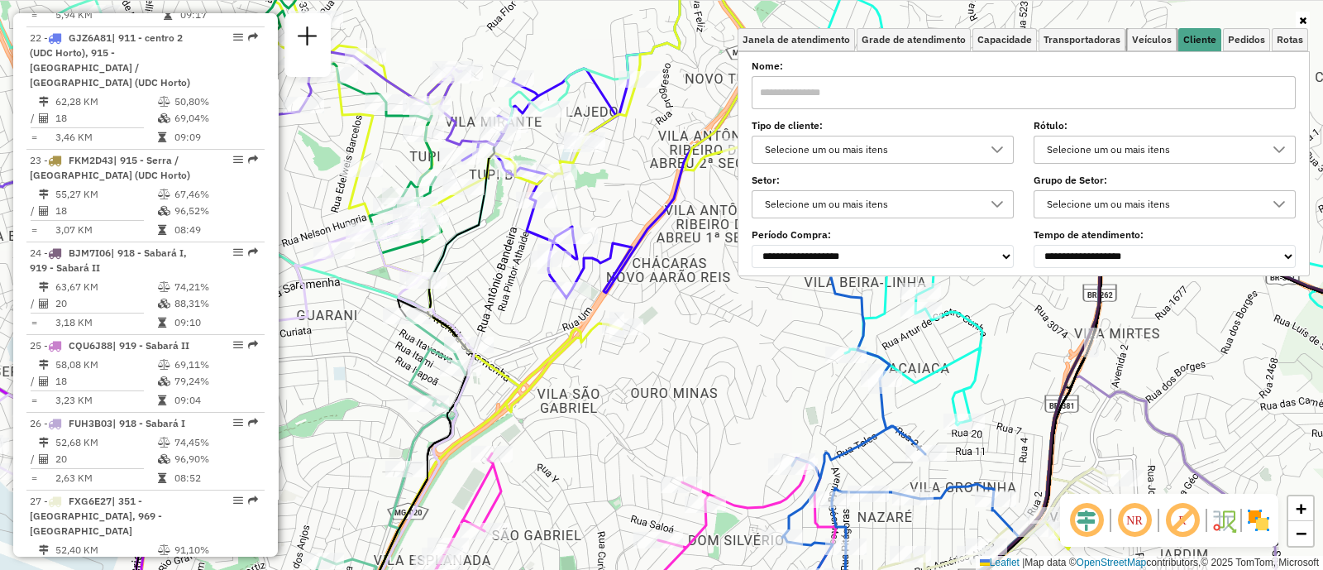
drag, startPoint x: 1144, startPoint y: 39, endPoint x: 1044, endPoint y: 55, distance: 101.3
click at [1143, 39] on span "Veículos" at bounding box center [1152, 40] width 40 height 10
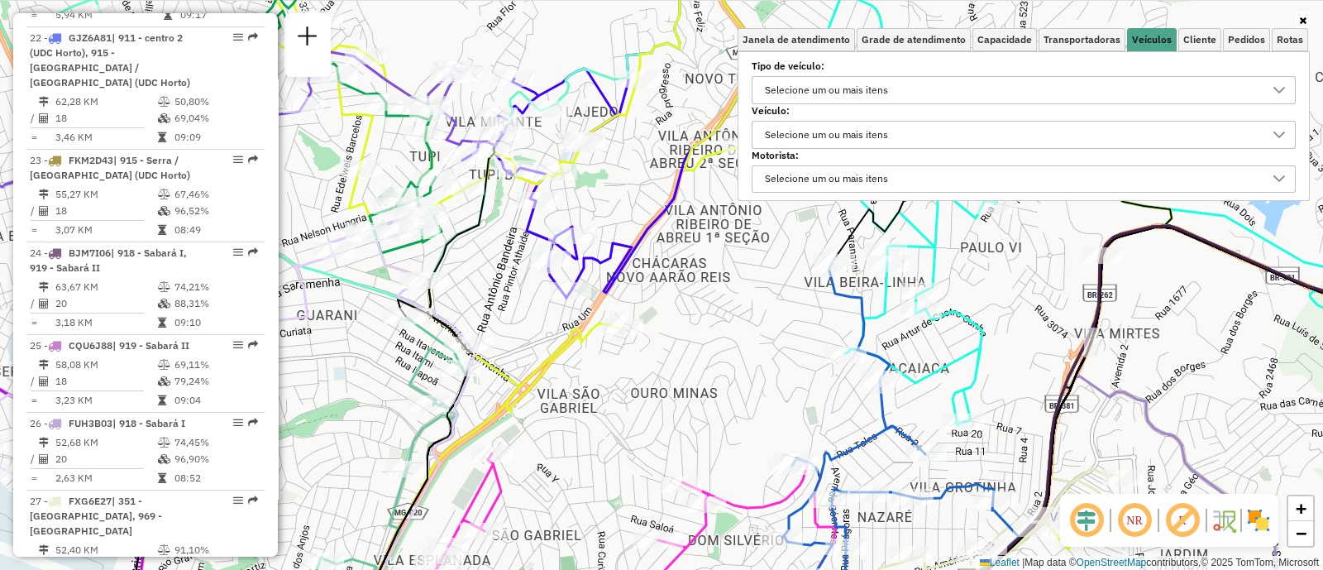
click at [823, 139] on div "Selecione um ou mais itens" at bounding box center [826, 135] width 135 height 26
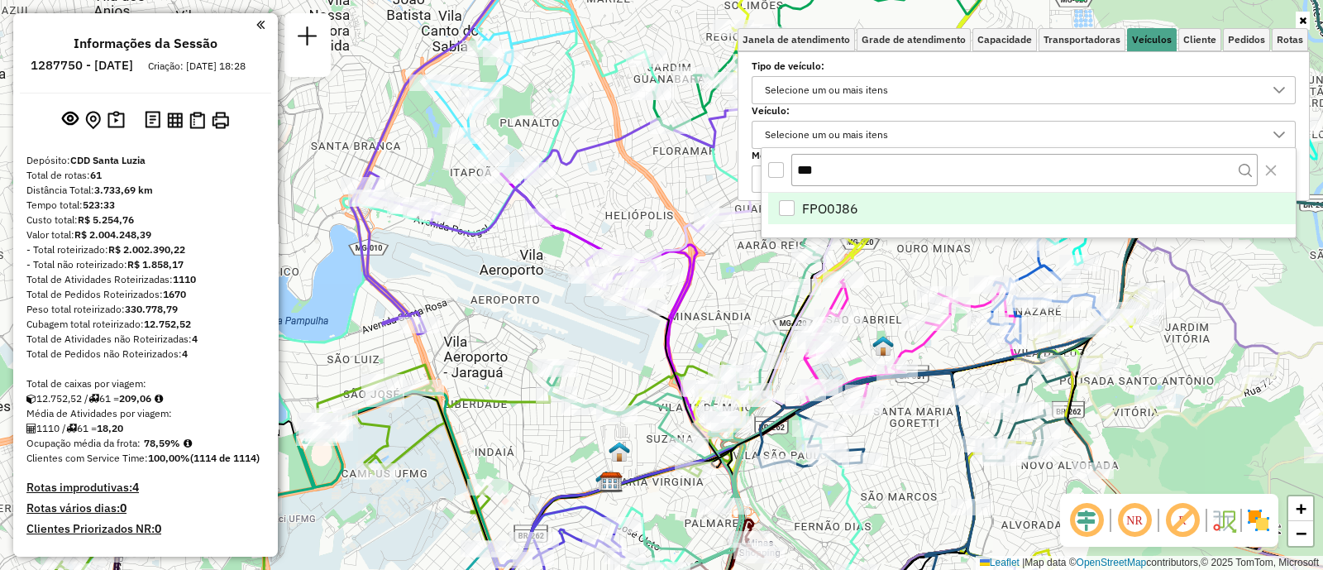
scroll to position [8, 56]
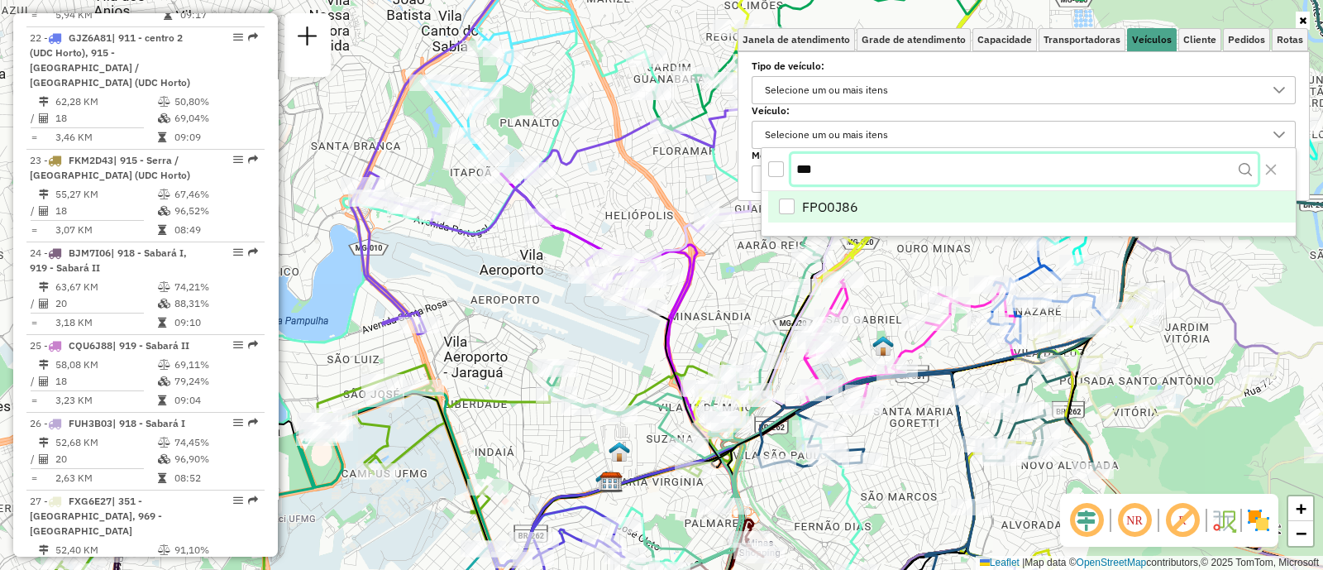
drag, startPoint x: 837, startPoint y: 172, endPoint x: 692, endPoint y: 171, distance: 145.5
click at [690, 175] on body "Aplicando filtros Pop-up bloqueado! Seu navegador bloqueou automáticamente a ab…" at bounding box center [661, 285] width 1323 height 570
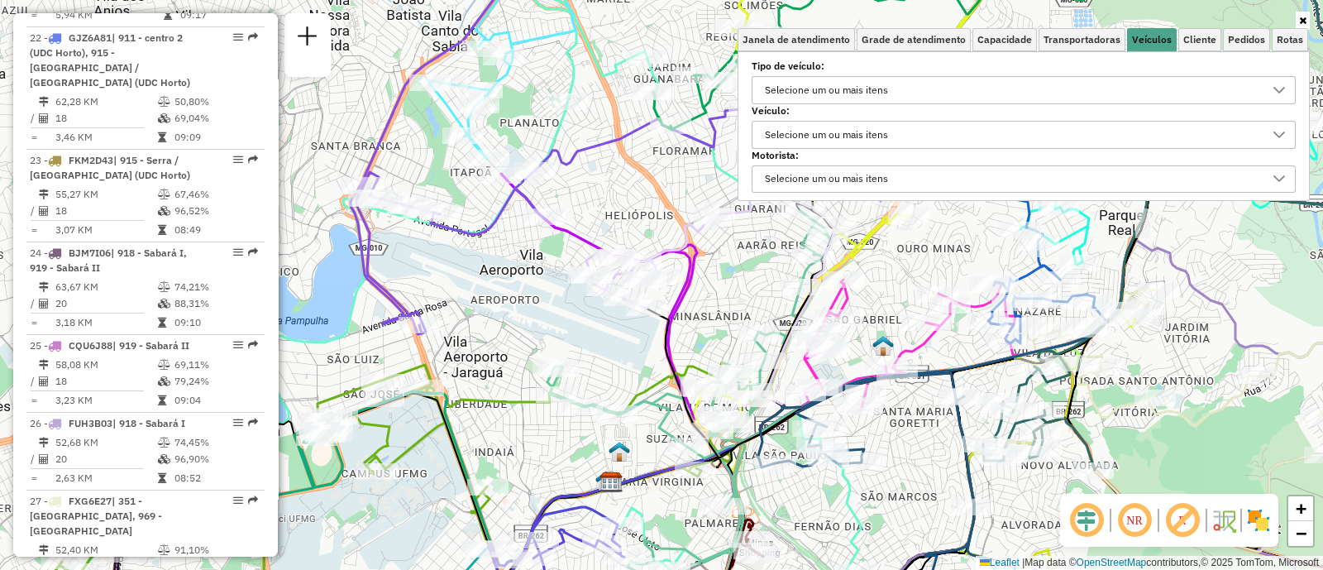
click at [871, 128] on div "Selecione um ou mais itens" at bounding box center [826, 135] width 135 height 26
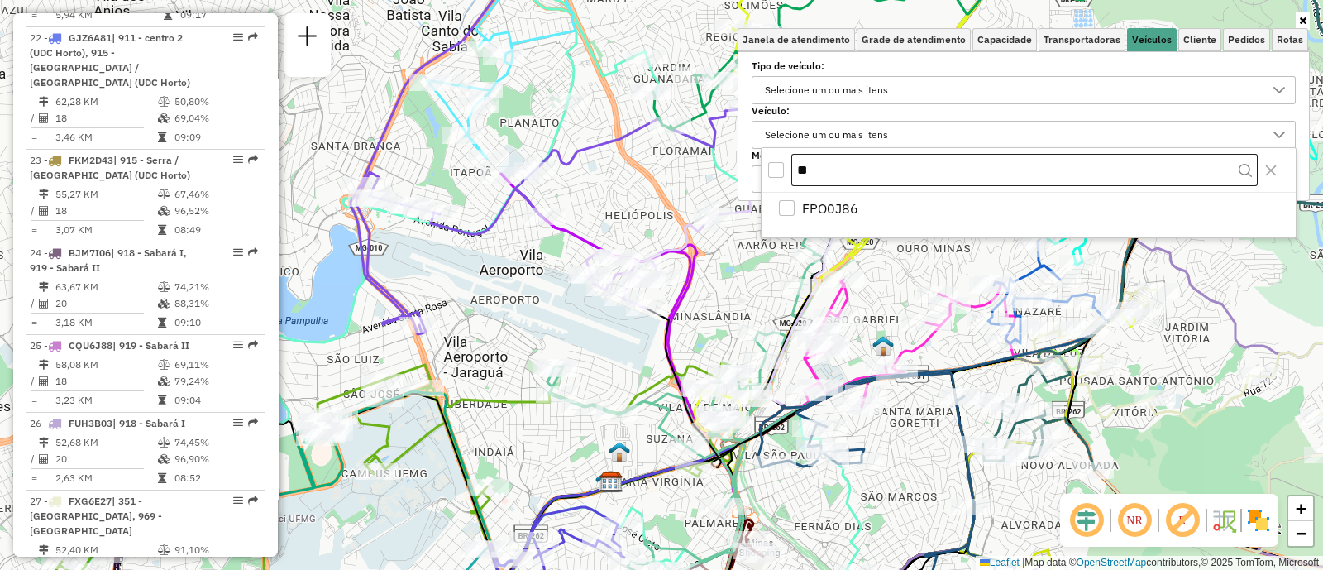
type input "*"
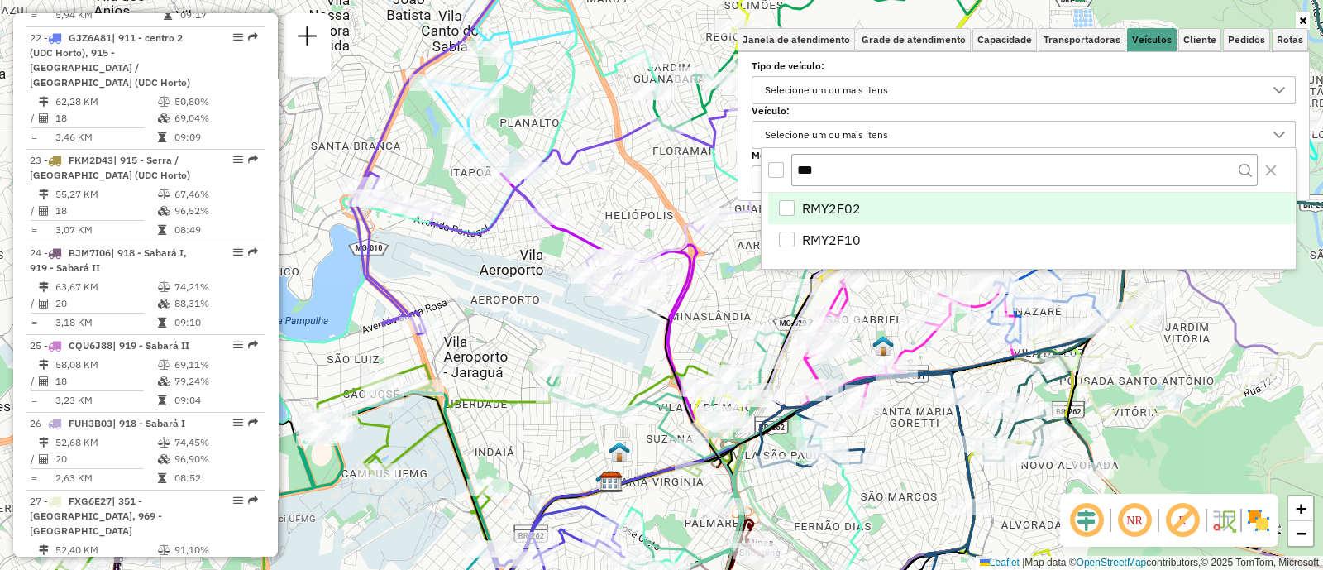
type input "***"
drag, startPoint x: 843, startPoint y: 203, endPoint x: 837, endPoint y: 211, distance: 10.1
click at [843, 202] on span "RMY2F02" at bounding box center [831, 208] width 59 height 20
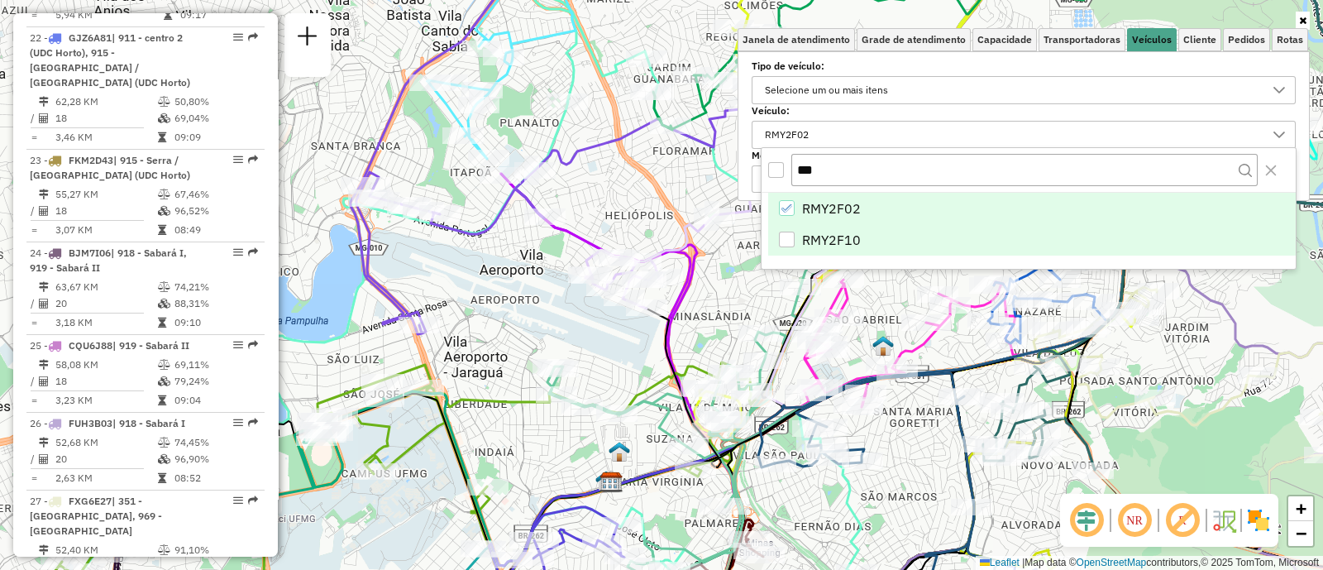
click at [823, 232] on span "RMY2F10" at bounding box center [831, 240] width 59 height 20
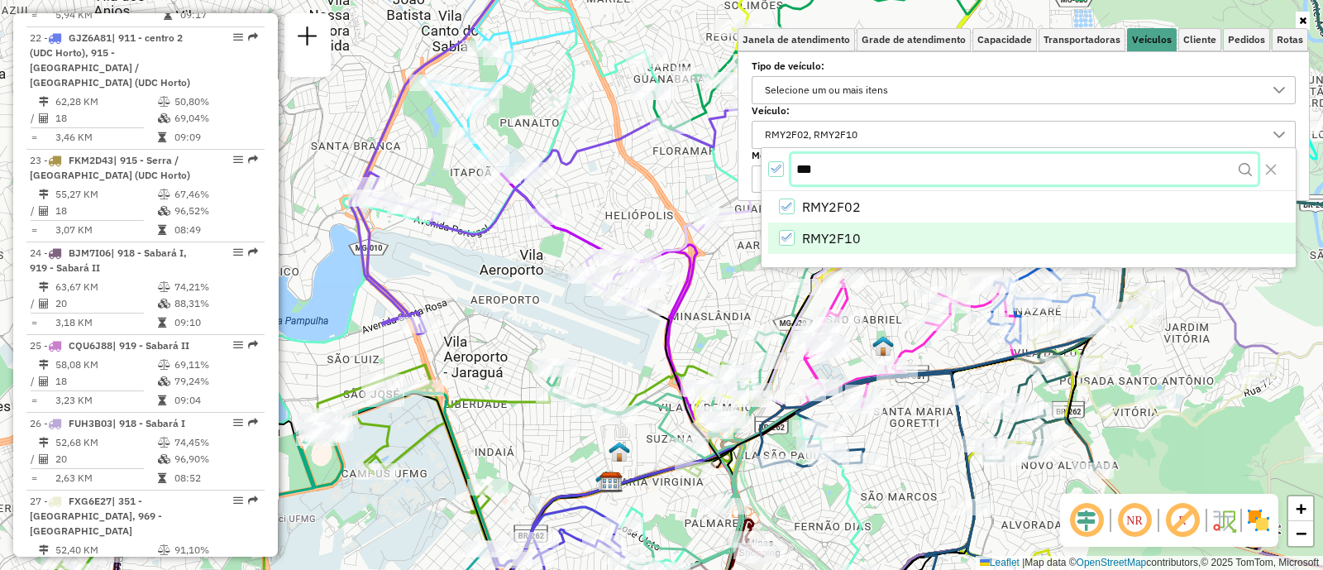
scroll to position [710, 0]
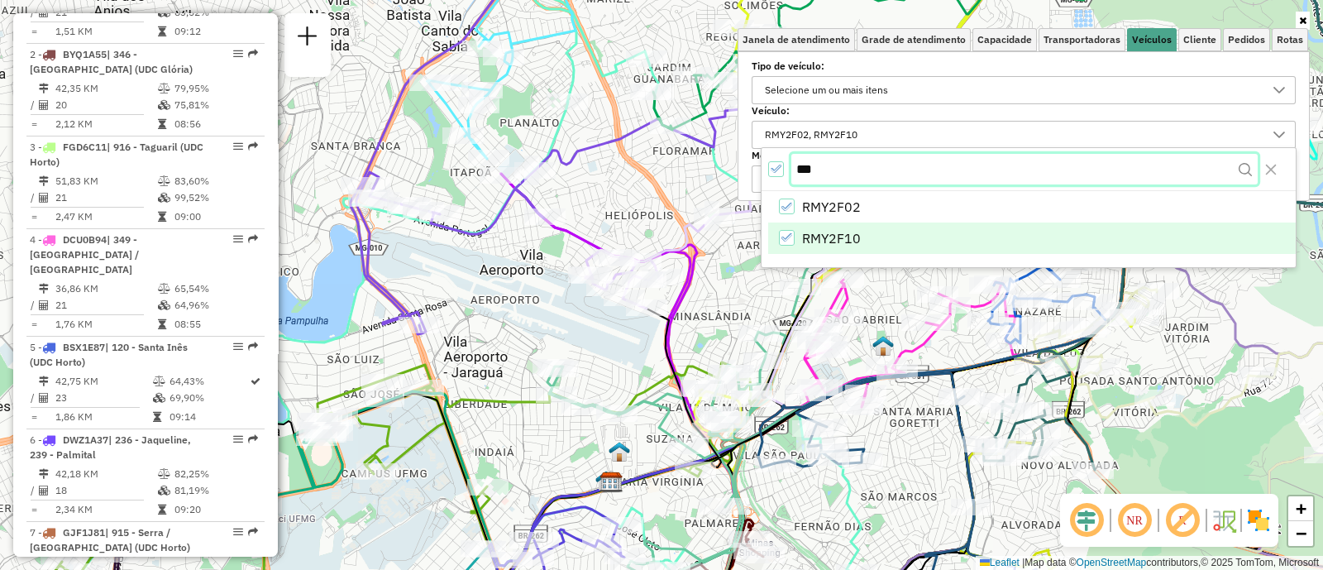
click at [828, 167] on body "Aplicando filtros Pop-up bloqueado! Seu navegador bloqueou automáticamente a ab…" at bounding box center [661, 285] width 1323 height 570
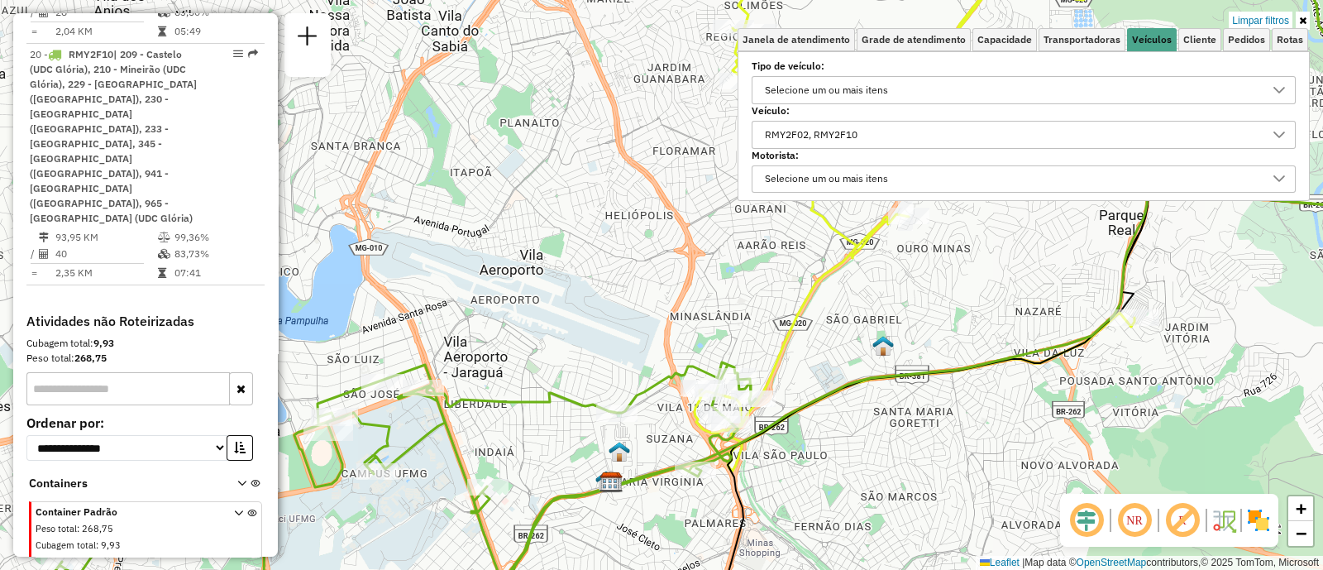
click at [823, 122] on div "RMY2F02, RMY2F10" at bounding box center [811, 135] width 104 height 26
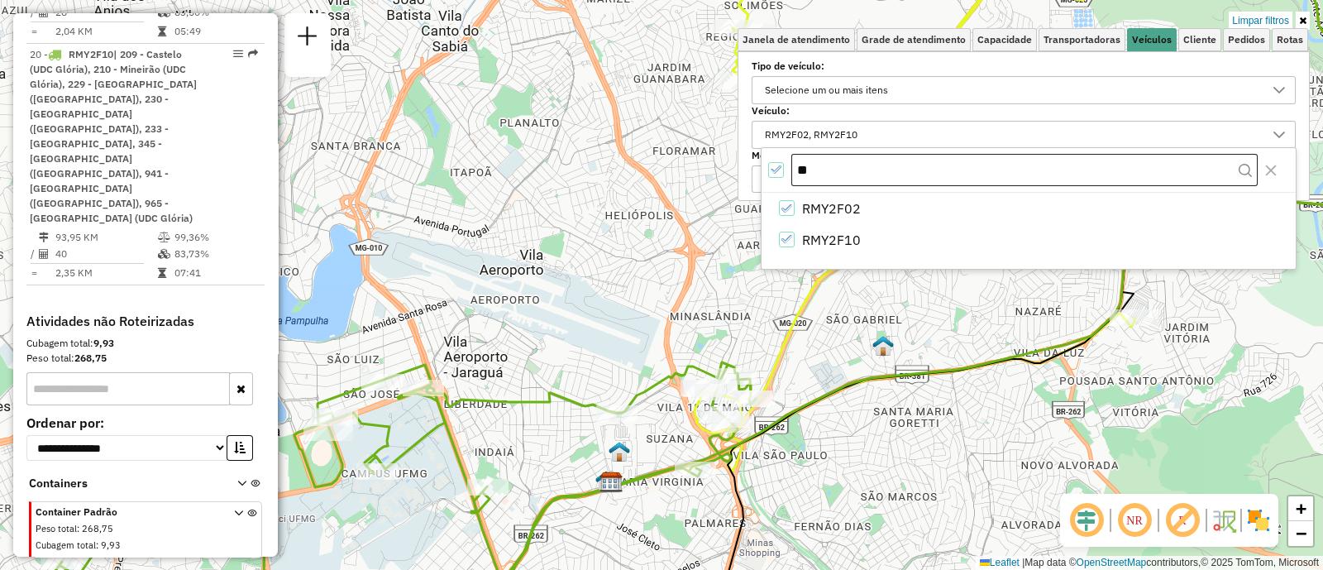
type input "*"
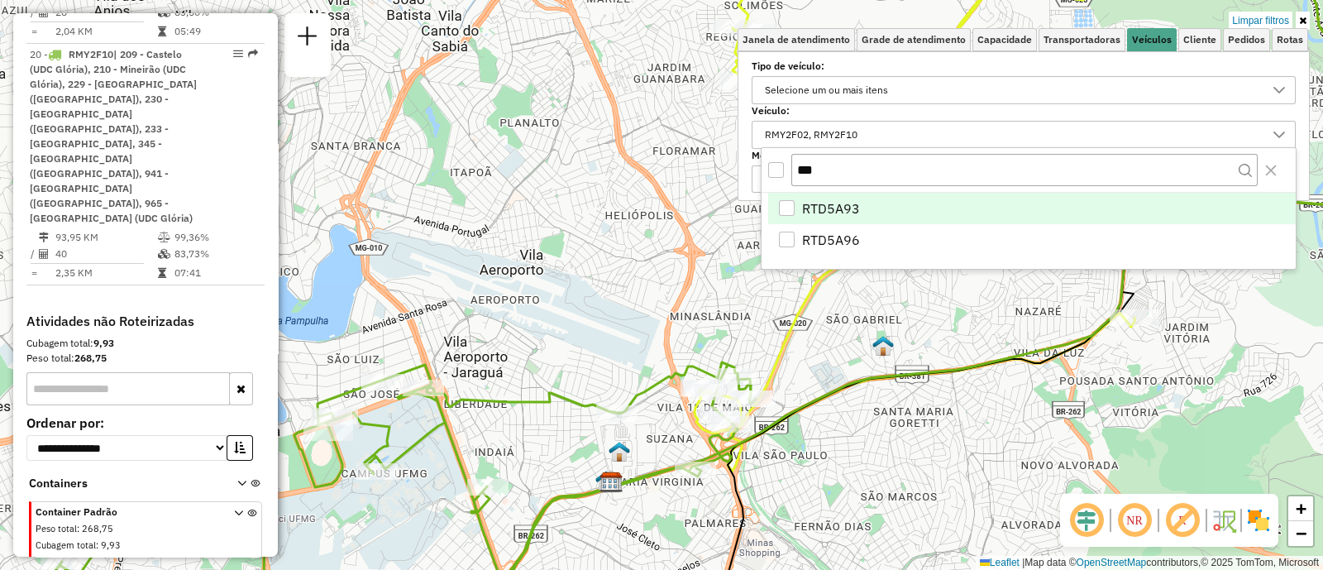
type input "***"
click at [846, 209] on span "RTD5A93" at bounding box center [831, 208] width 58 height 20
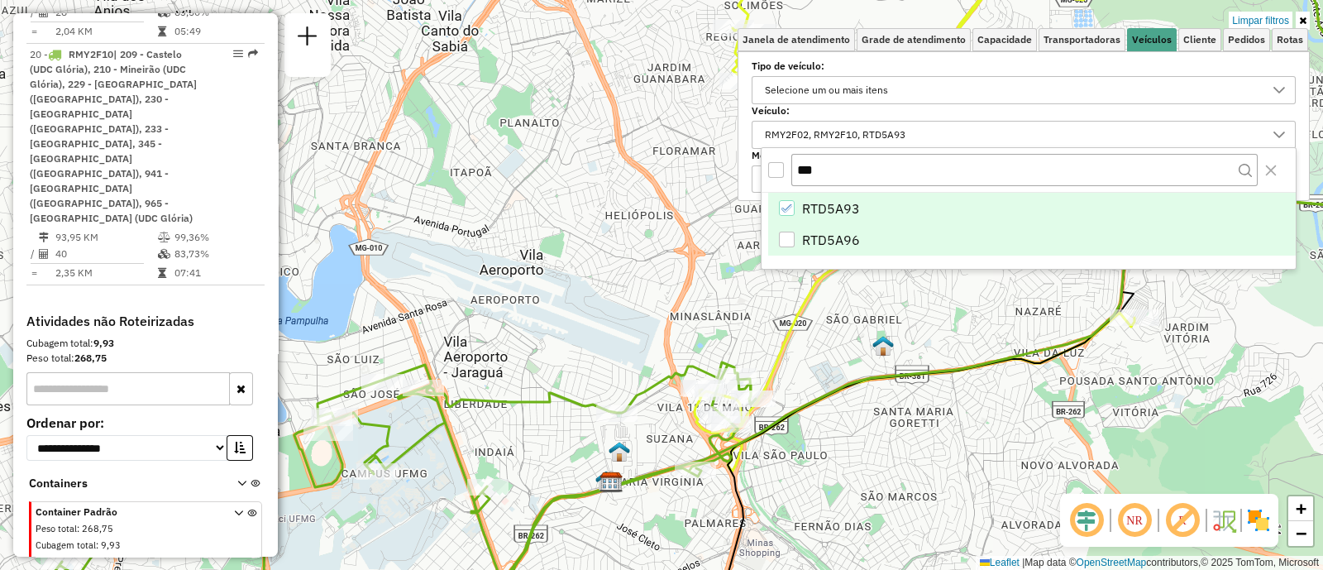
click at [838, 234] on span "RTD5A96" at bounding box center [831, 240] width 58 height 20
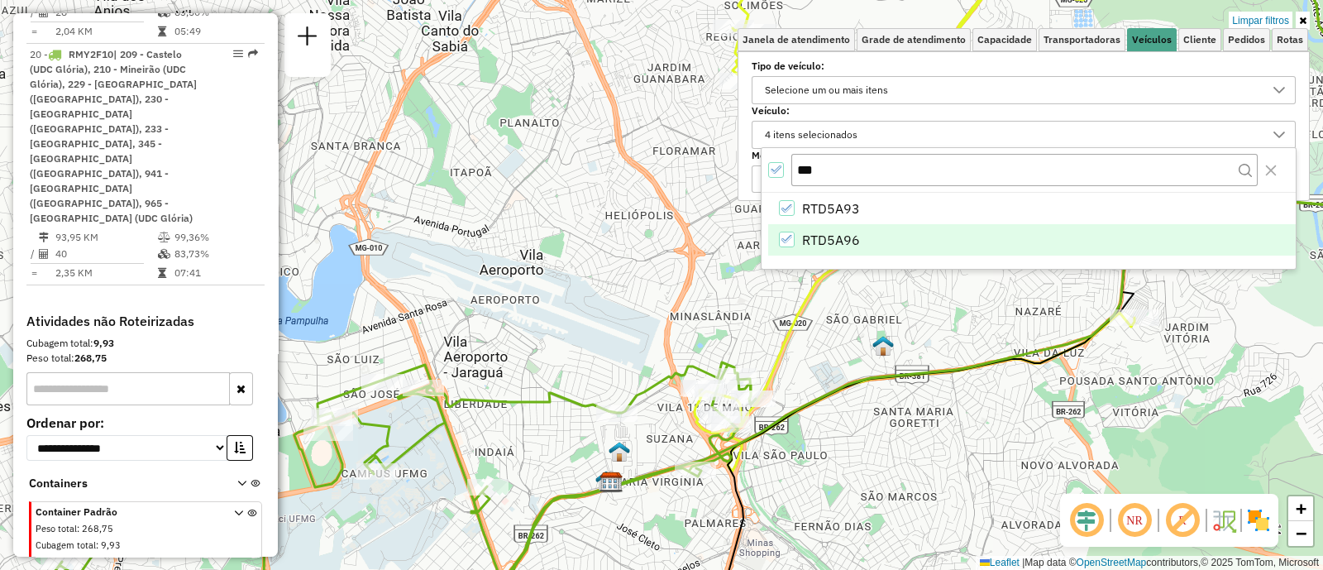
scroll to position [924, 0]
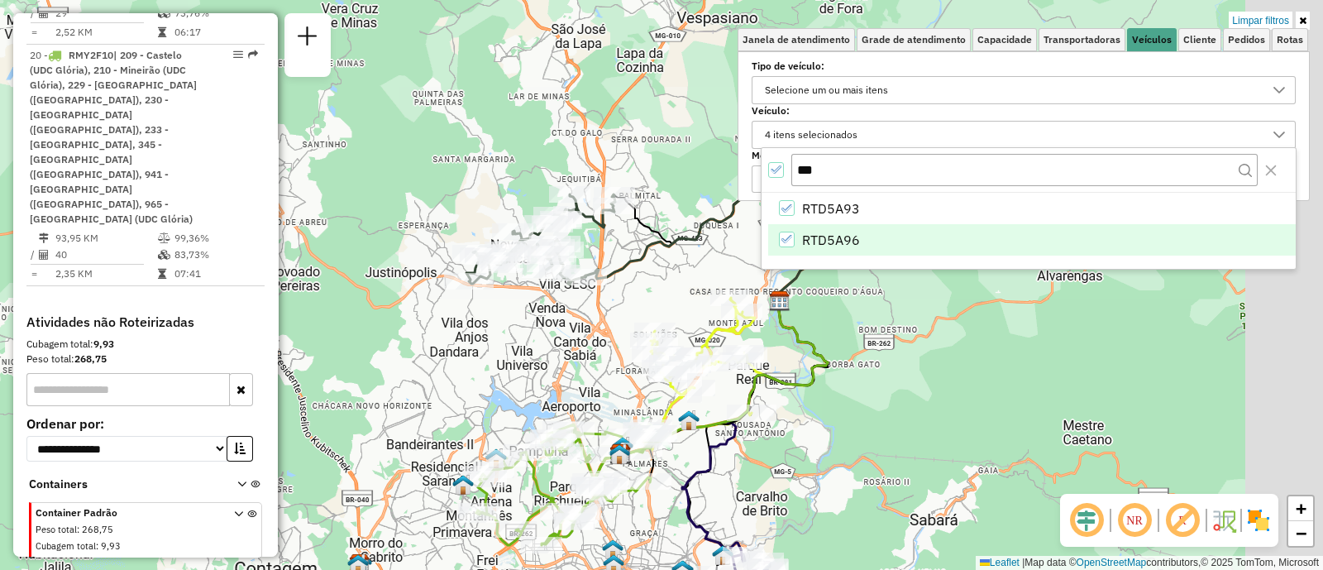
drag, startPoint x: 1055, startPoint y: 394, endPoint x: 854, endPoint y: 422, distance: 202.7
click at [854, 422] on div "Limpar filtros Janela de atendimento Grade de atendimento Capacidade Transporta…" at bounding box center [661, 285] width 1323 height 570
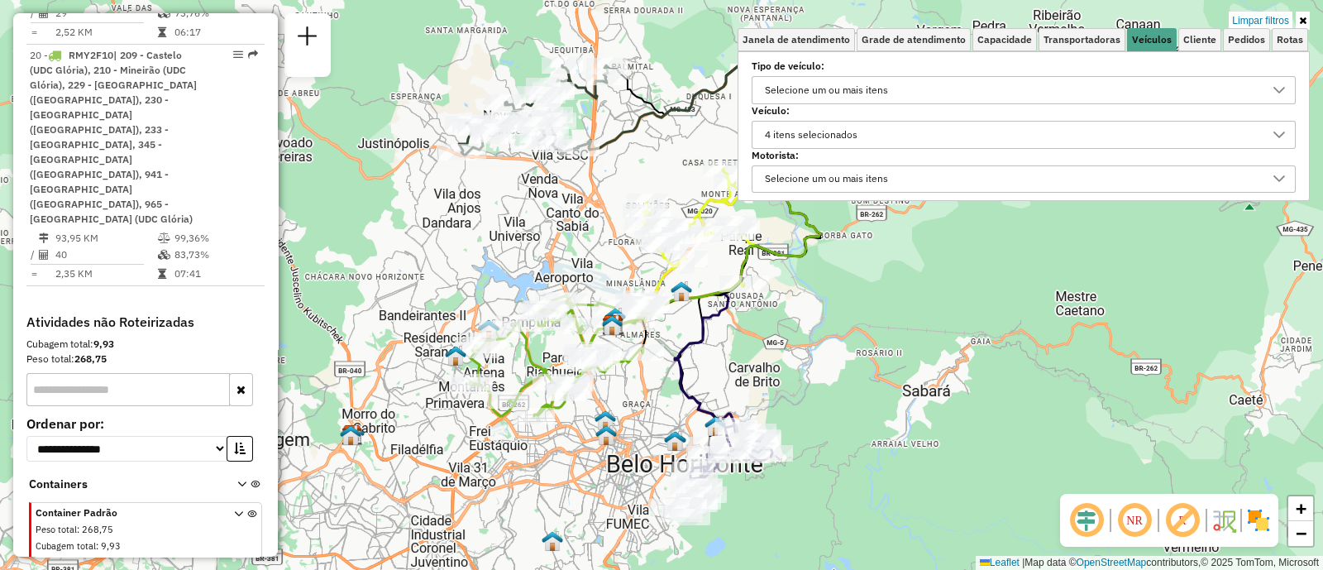
drag, startPoint x: 854, startPoint y: 434, endPoint x: 841, endPoint y: 300, distance: 134.6
click at [841, 300] on div "Limpar filtros Janela de atendimento Grade de atendimento Capacidade Transporta…" at bounding box center [661, 285] width 1323 height 570
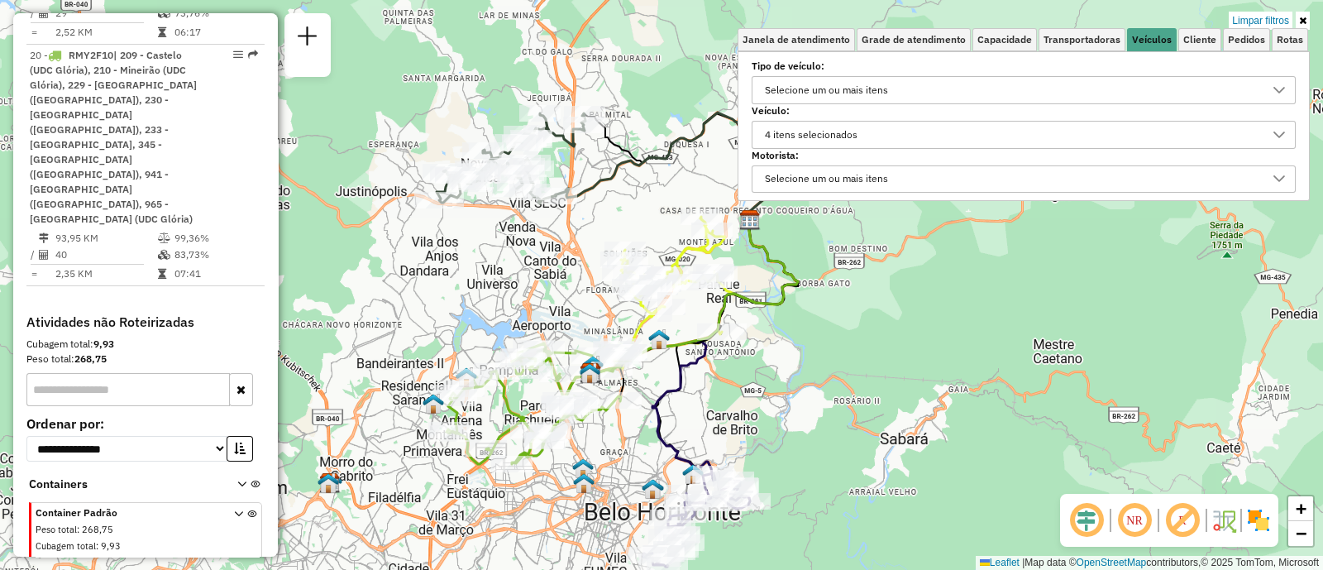
drag, startPoint x: 839, startPoint y: 322, endPoint x: 825, endPoint y: 386, distance: 65.2
click at [825, 386] on div "Limpar filtros Janela de atendimento Grade de atendimento Capacidade Transporta…" at bounding box center [661, 285] width 1323 height 570
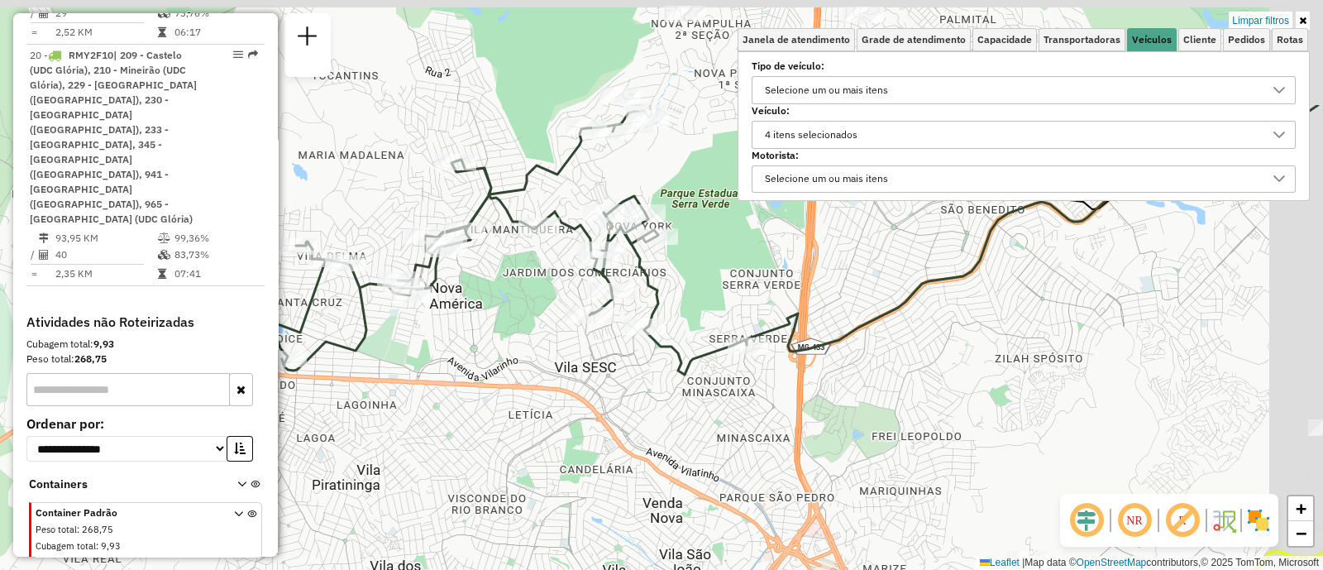
drag, startPoint x: 597, startPoint y: 270, endPoint x: 528, endPoint y: 437, distance: 180.6
click at [529, 431] on div "Limpar filtros Janela de atendimento Grade de atendimento Capacidade Transporta…" at bounding box center [661, 285] width 1323 height 570
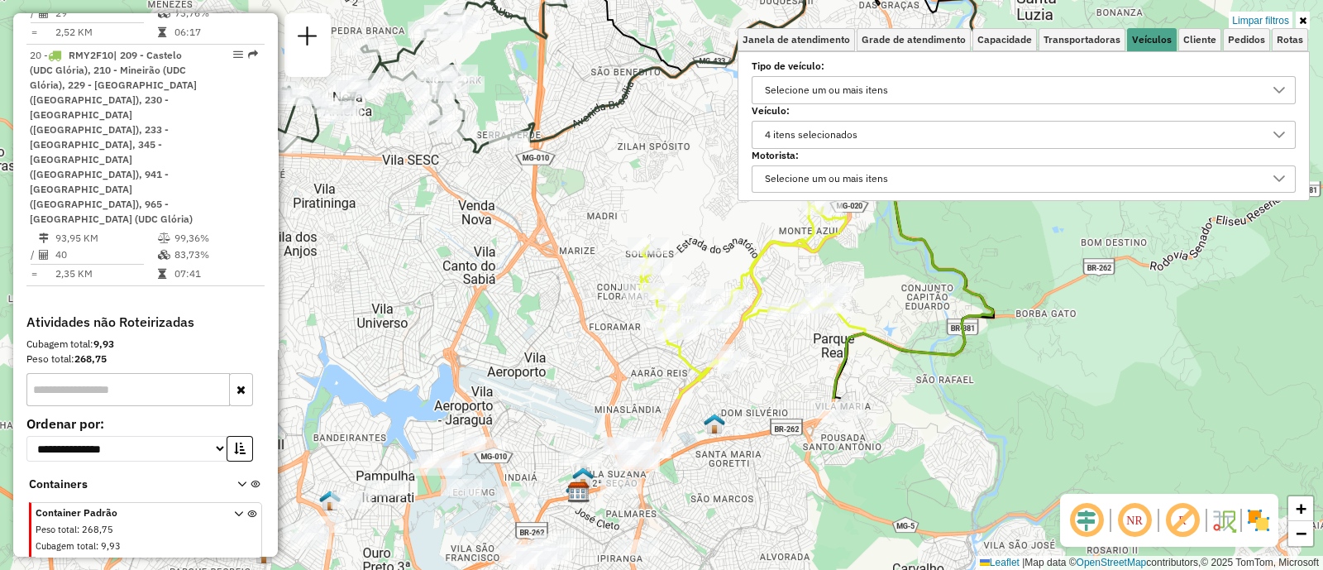
drag, startPoint x: 843, startPoint y: 436, endPoint x: 668, endPoint y: 216, distance: 281.2
click at [668, 216] on div "Limpar filtros Janela de atendimento Grade de atendimento Capacidade Transporta…" at bounding box center [661, 285] width 1323 height 570
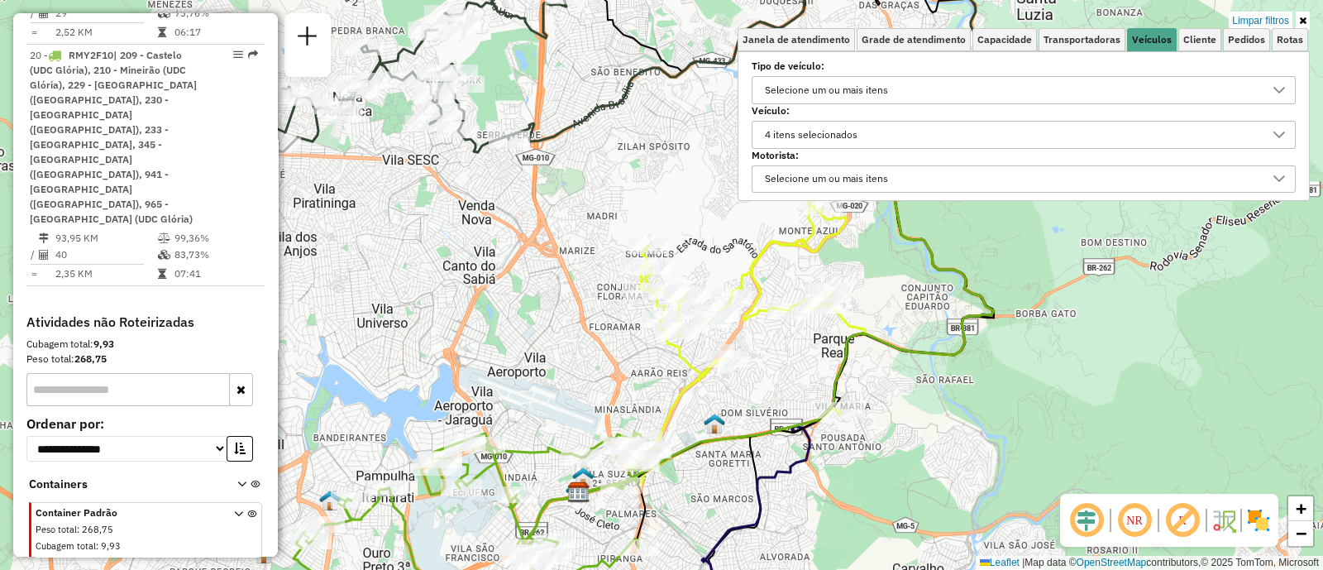
click at [792, 121] on div "4 itens selecionados" at bounding box center [1024, 135] width 544 height 28
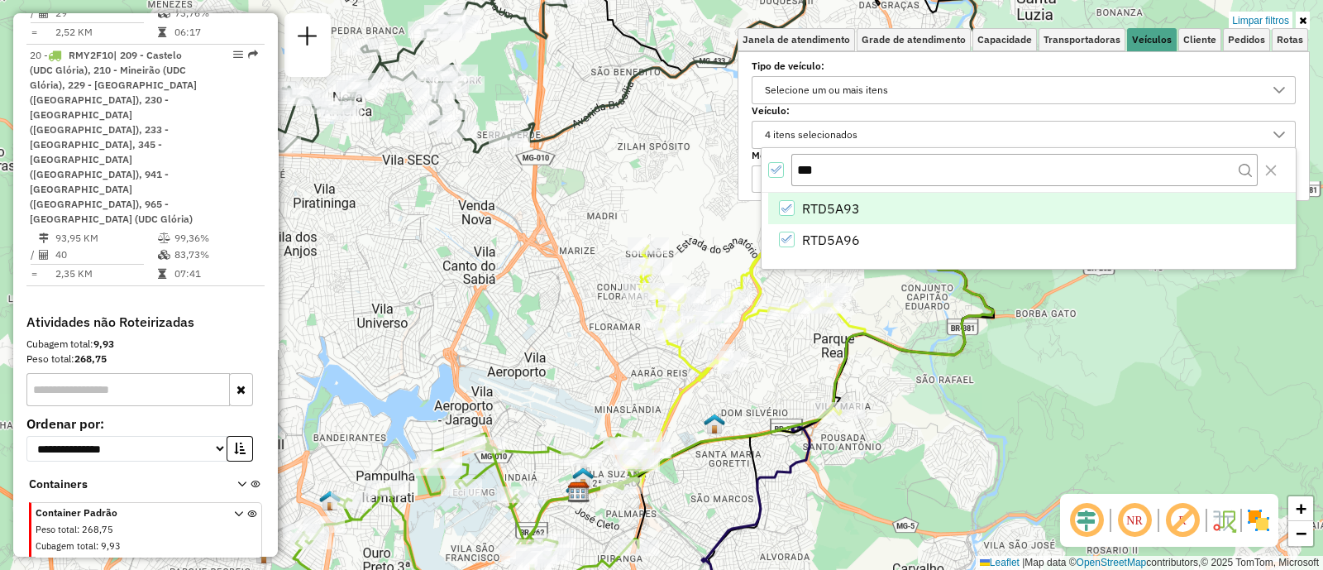
click at [774, 169] on icon "All items selected" at bounding box center [776, 170] width 12 height 12
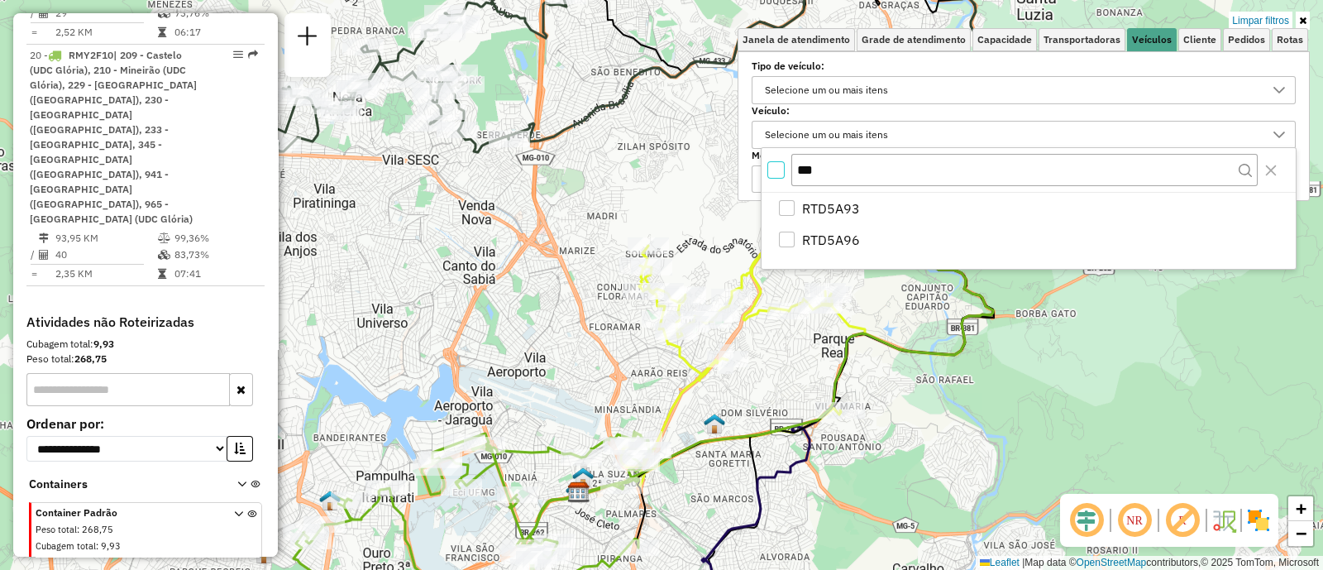
scroll to position [8, 5]
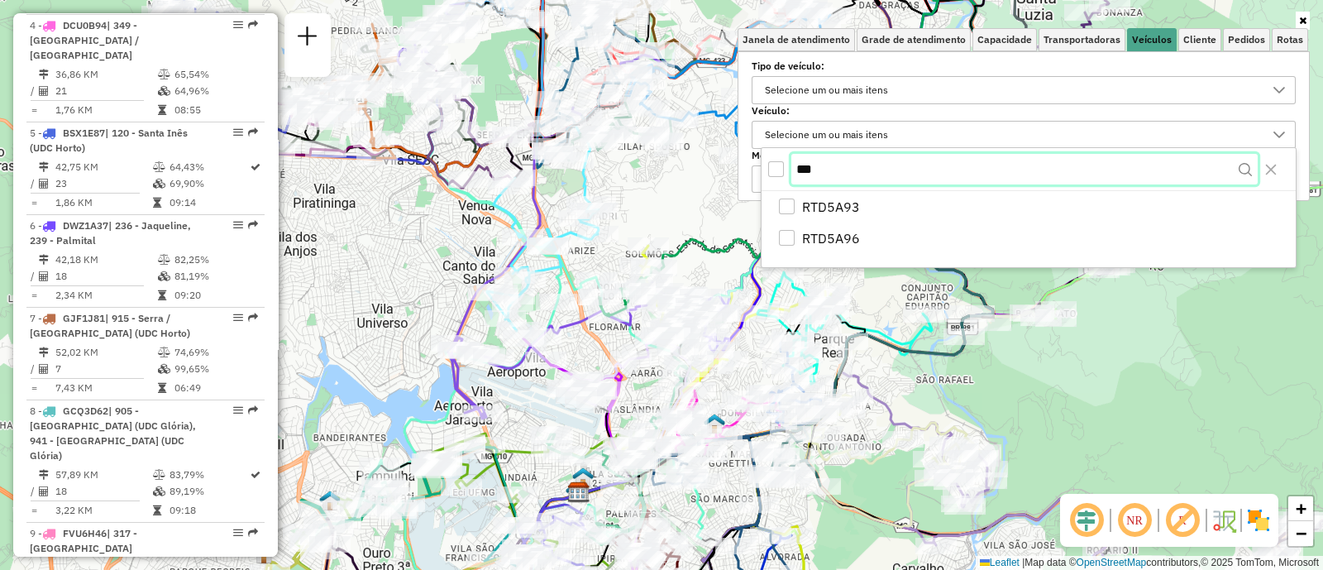
click at [855, 161] on input "***" at bounding box center [1024, 169] width 466 height 31
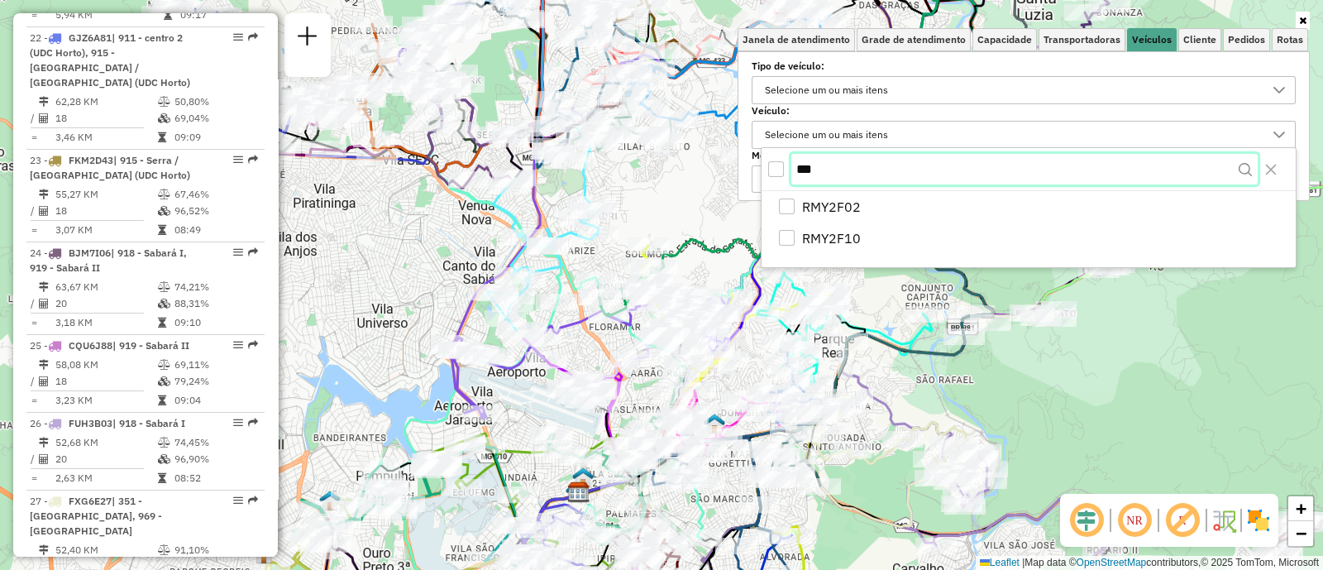
type input "***"
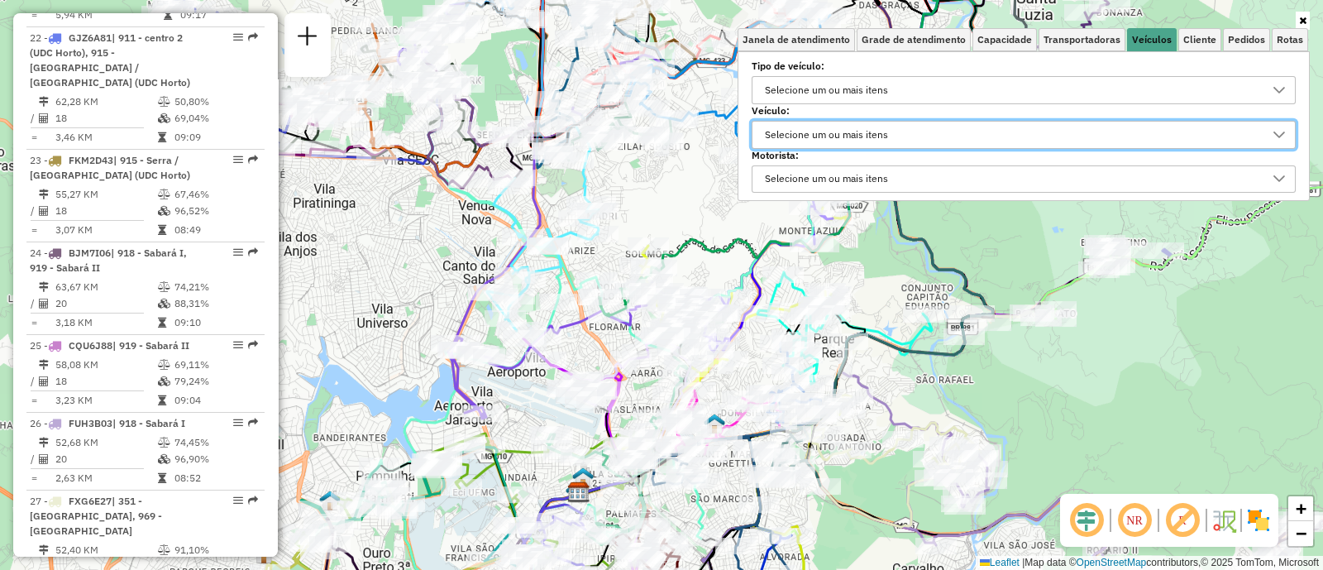
click at [1100, 389] on div "Janela de atendimento Grade de atendimento Capacidade Transportadoras Veículos …" at bounding box center [661, 285] width 1323 height 570
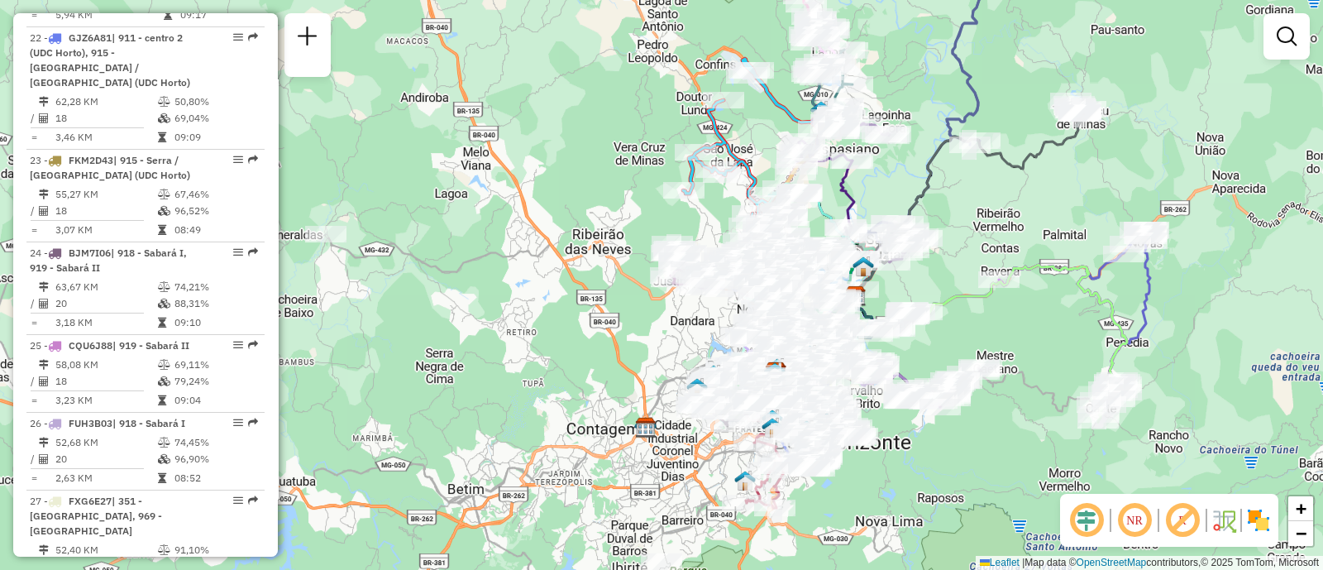
drag, startPoint x: 1114, startPoint y: 376, endPoint x: 953, endPoint y: 346, distance: 163.1
click at [953, 346] on div "Janela de atendimento Grade de atendimento Capacidade Transportadoras Veículos …" at bounding box center [661, 285] width 1323 height 570
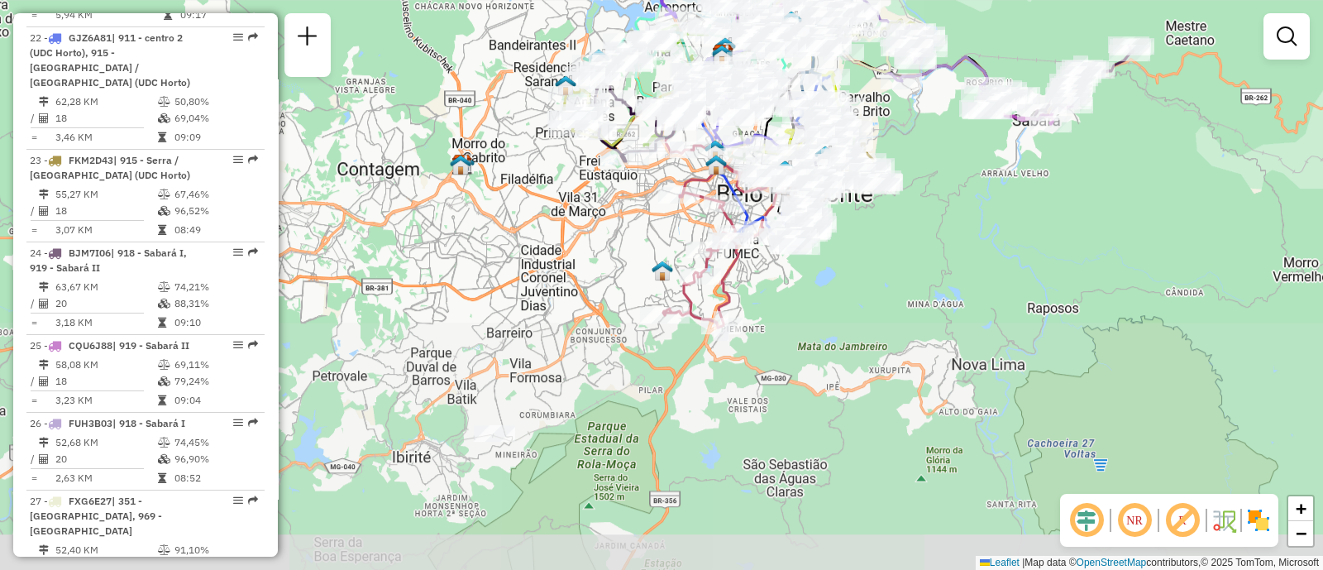
drag, startPoint x: 778, startPoint y: 551, endPoint x: 849, endPoint y: 289, distance: 270.8
click at [849, 289] on div "Janela de atendimento Grade de atendimento Capacidade Transportadoras Veículos …" at bounding box center [661, 285] width 1323 height 570
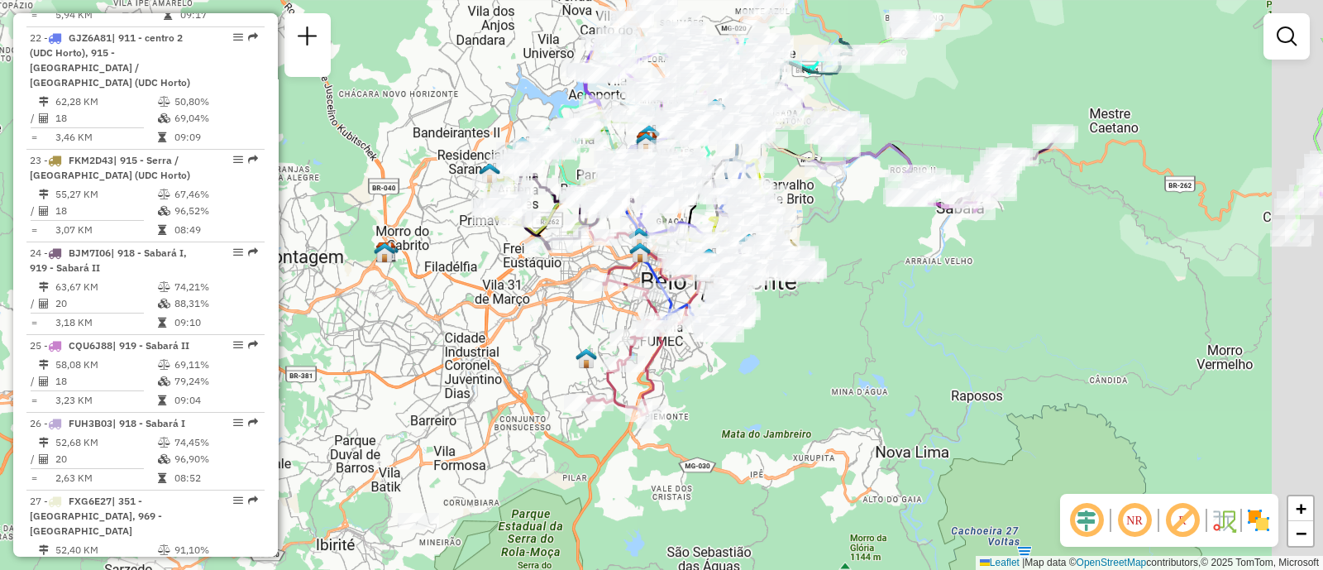
drag, startPoint x: 902, startPoint y: 322, endPoint x: 799, endPoint y: 415, distance: 138.8
click at [799, 415] on div "Janela de atendimento Grade de atendimento Capacidade Transportadoras Veículos …" at bounding box center [661, 285] width 1323 height 570
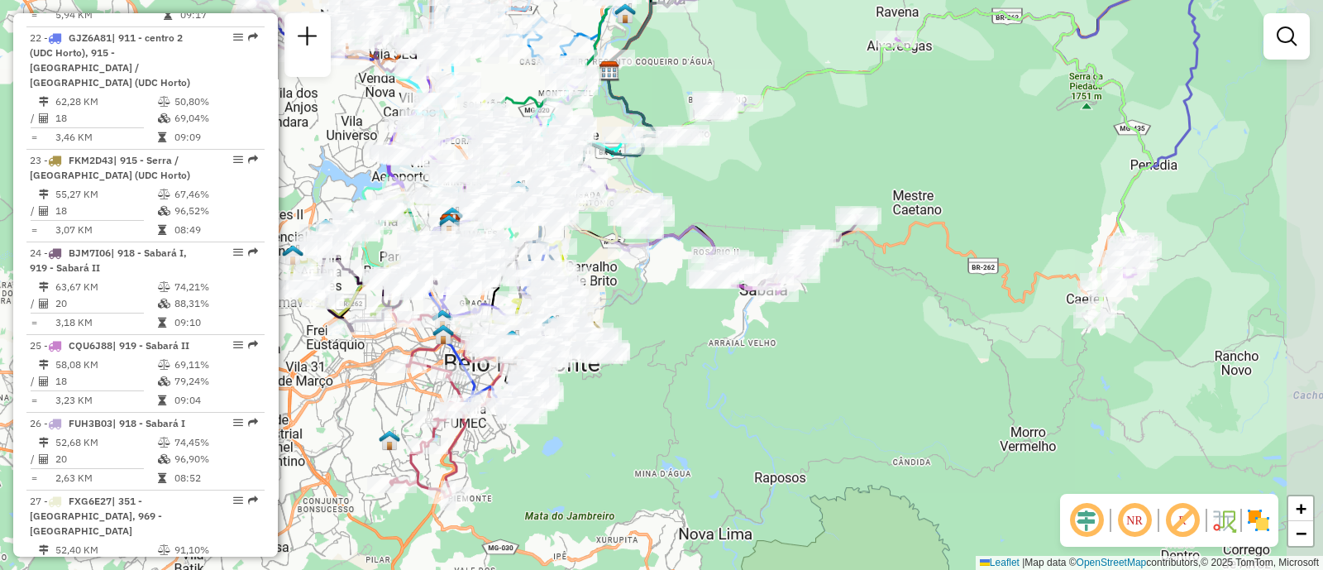
drag, startPoint x: 996, startPoint y: 300, endPoint x: 847, endPoint y: 336, distance: 153.0
click at [847, 336] on div "Janela de atendimento Grade de atendimento Capacidade Transportadoras Veículos …" at bounding box center [661, 285] width 1323 height 570
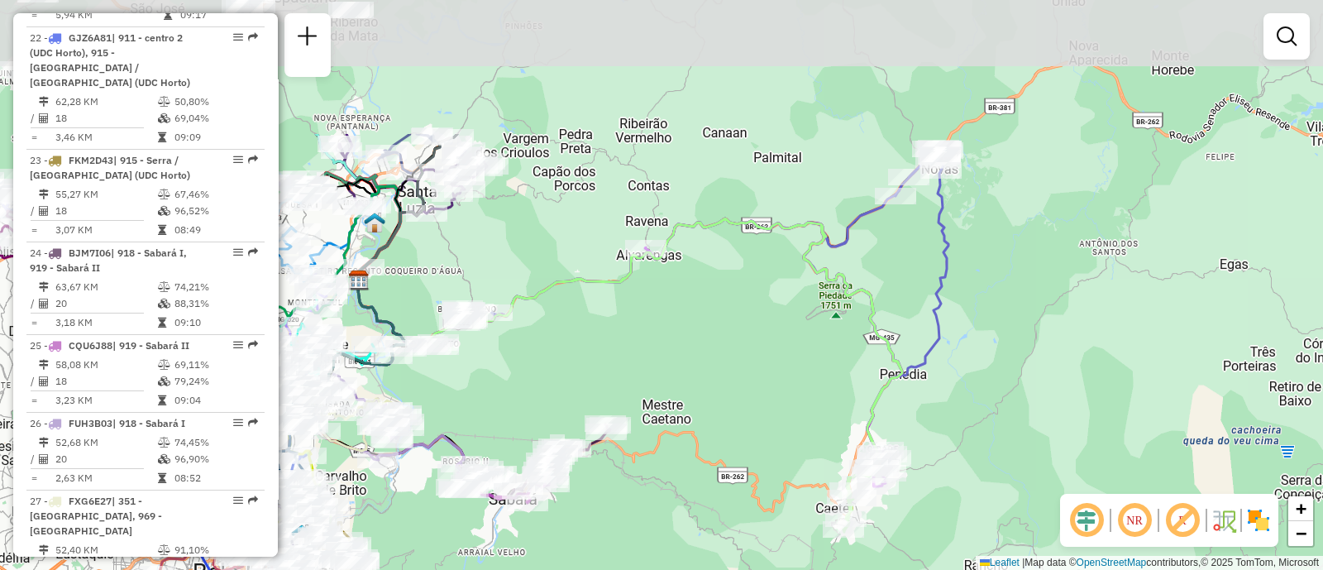
drag, startPoint x: 885, startPoint y: 197, endPoint x: 814, endPoint y: 388, distance: 203.8
click at [814, 388] on div "Janela de atendimento Grade de atendimento Capacidade Transportadoras Veículos …" at bounding box center [661, 285] width 1323 height 570
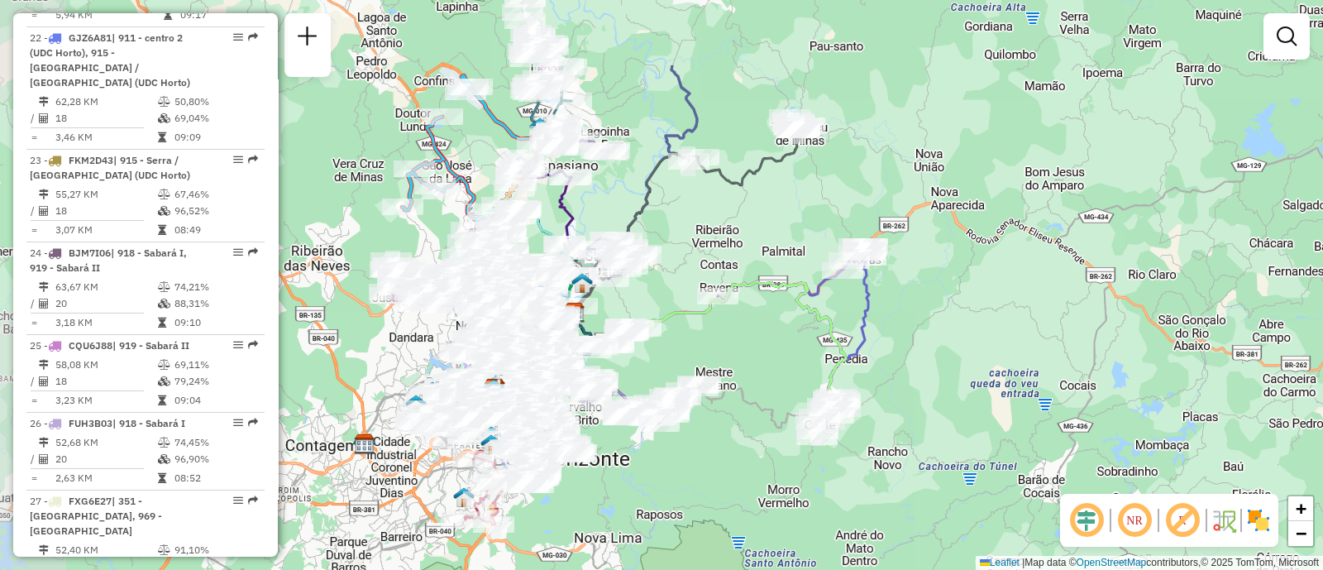
drag, startPoint x: 573, startPoint y: 217, endPoint x: 716, endPoint y: 339, distance: 188.2
click at [716, 339] on div "Janela de atendimento Grade de atendimento Capacidade Transportadoras Veículos …" at bounding box center [661, 285] width 1323 height 570
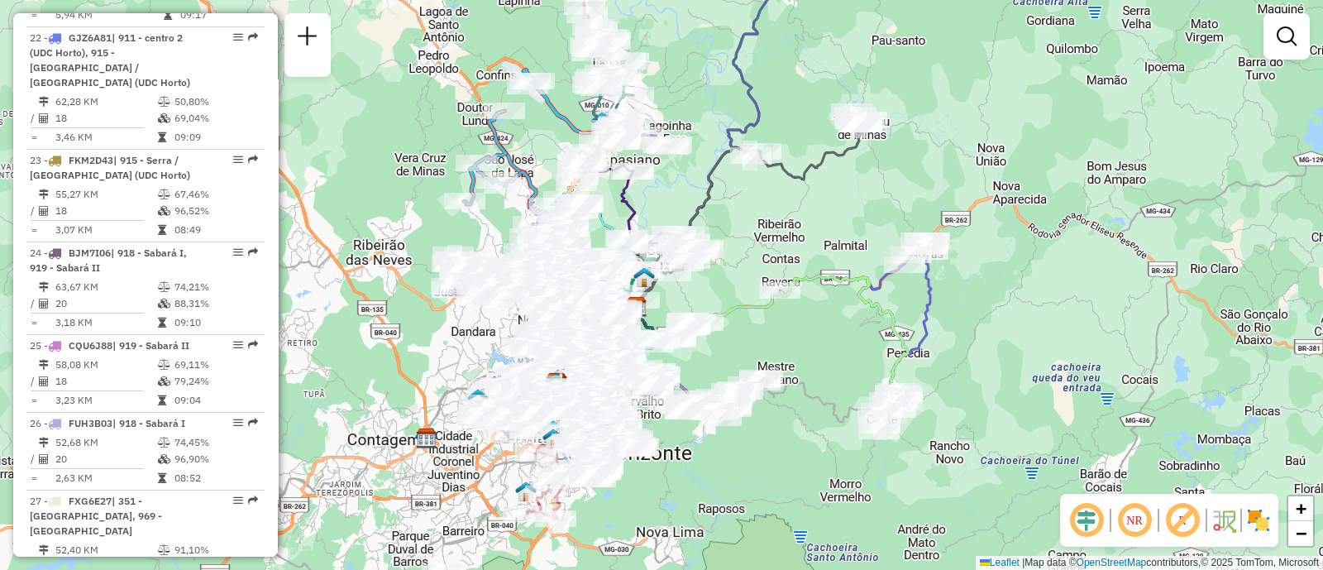
drag, startPoint x: 704, startPoint y: 344, endPoint x: 770, endPoint y: 345, distance: 66.1
click at [770, 345] on div "Janela de atendimento Grade de atendimento Capacidade Transportadoras Veículos …" at bounding box center [661, 285] width 1323 height 570
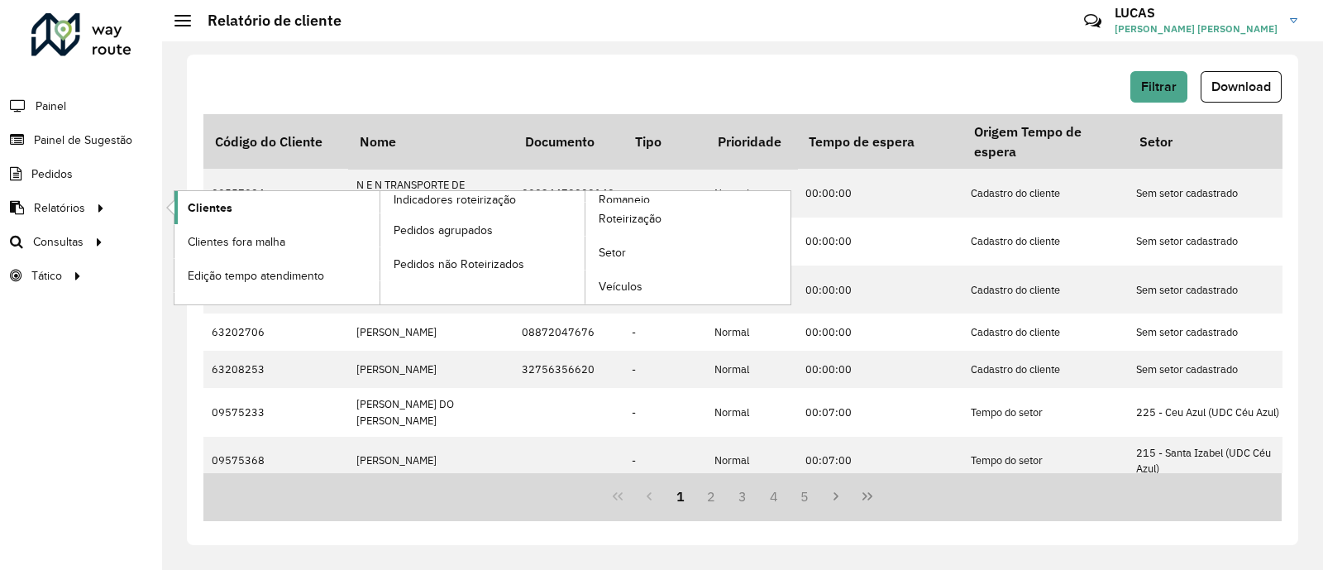
click at [236, 207] on link "Clientes" at bounding box center [276, 207] width 205 height 33
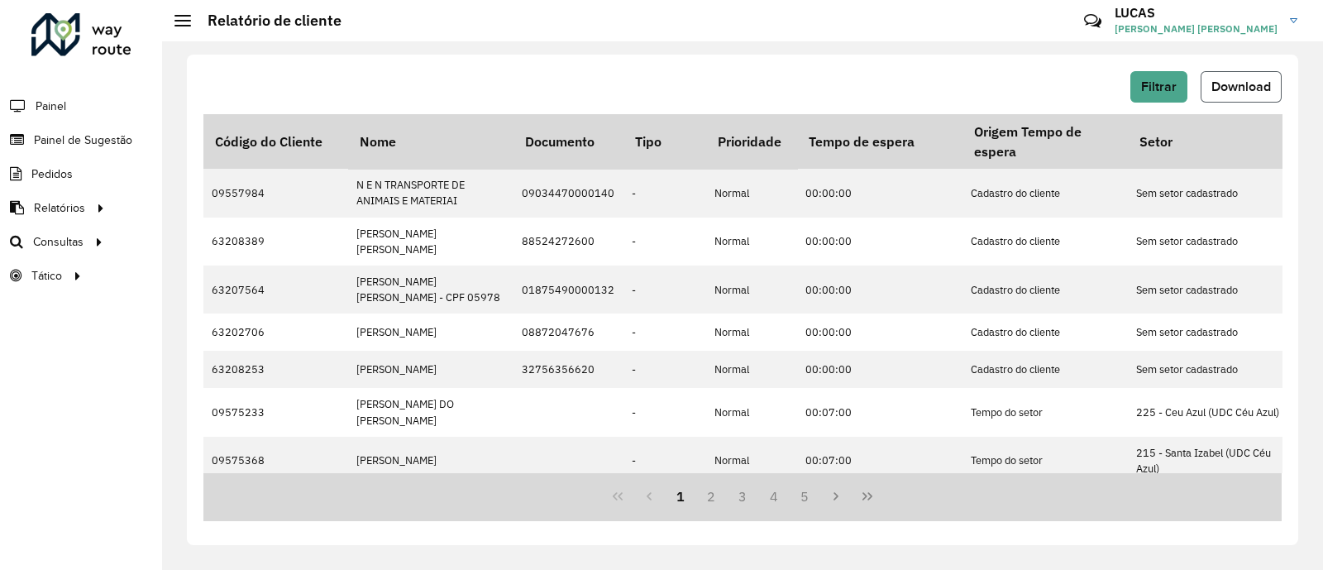
click at [1253, 79] on span "Download" at bounding box center [1241, 86] width 60 height 14
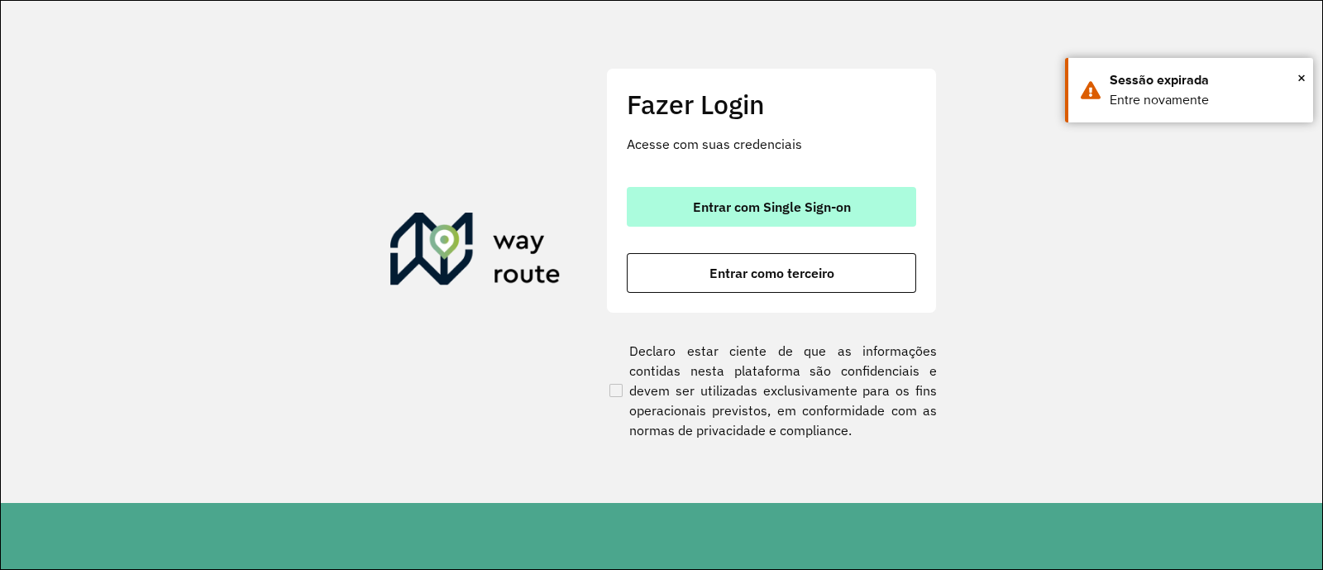
click at [821, 200] on span "Entrar com Single Sign-on" at bounding box center [772, 206] width 158 height 13
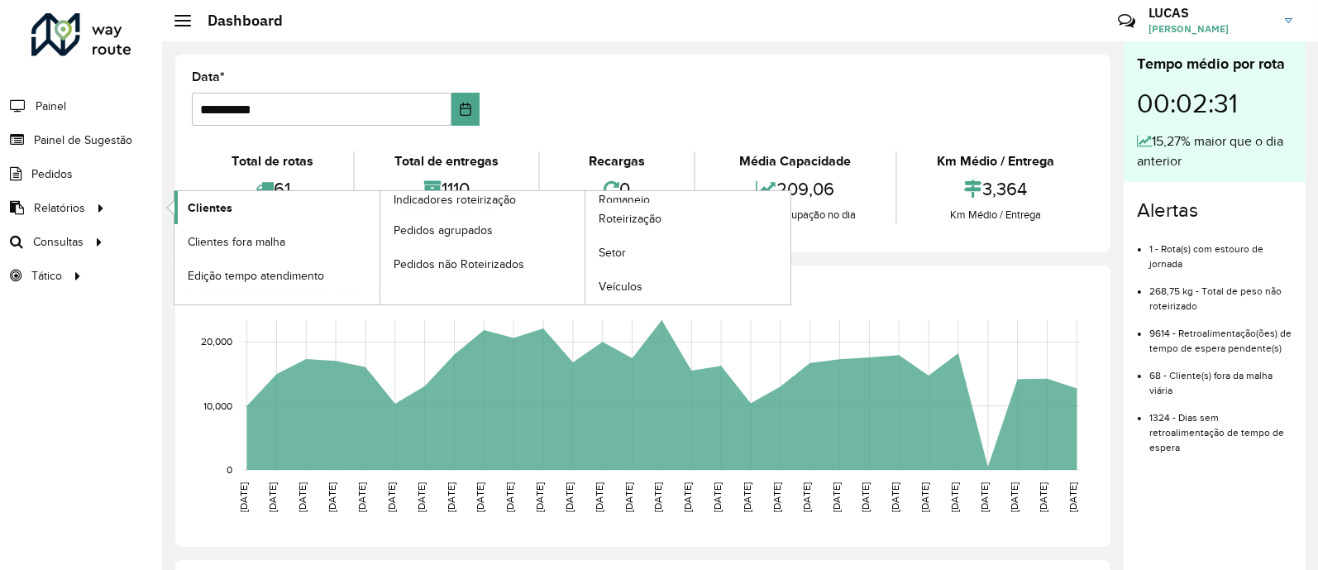
click at [212, 203] on span "Clientes" at bounding box center [210, 207] width 45 height 17
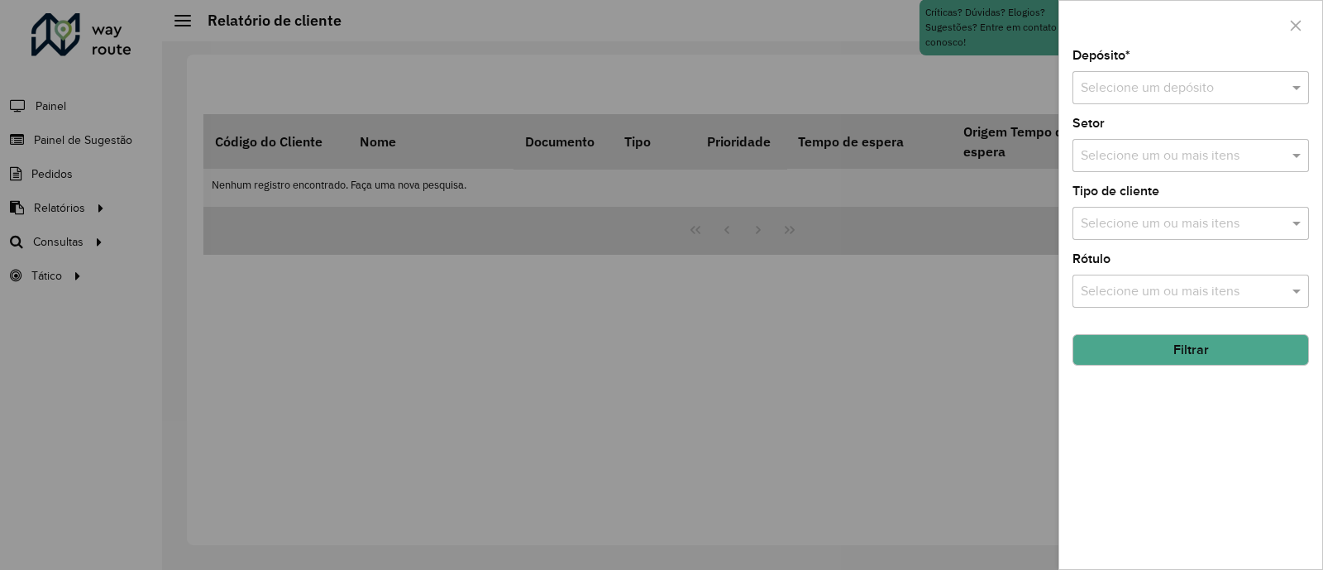
click at [1186, 102] on div "Selecione um depósito" at bounding box center [1190, 87] width 236 height 33
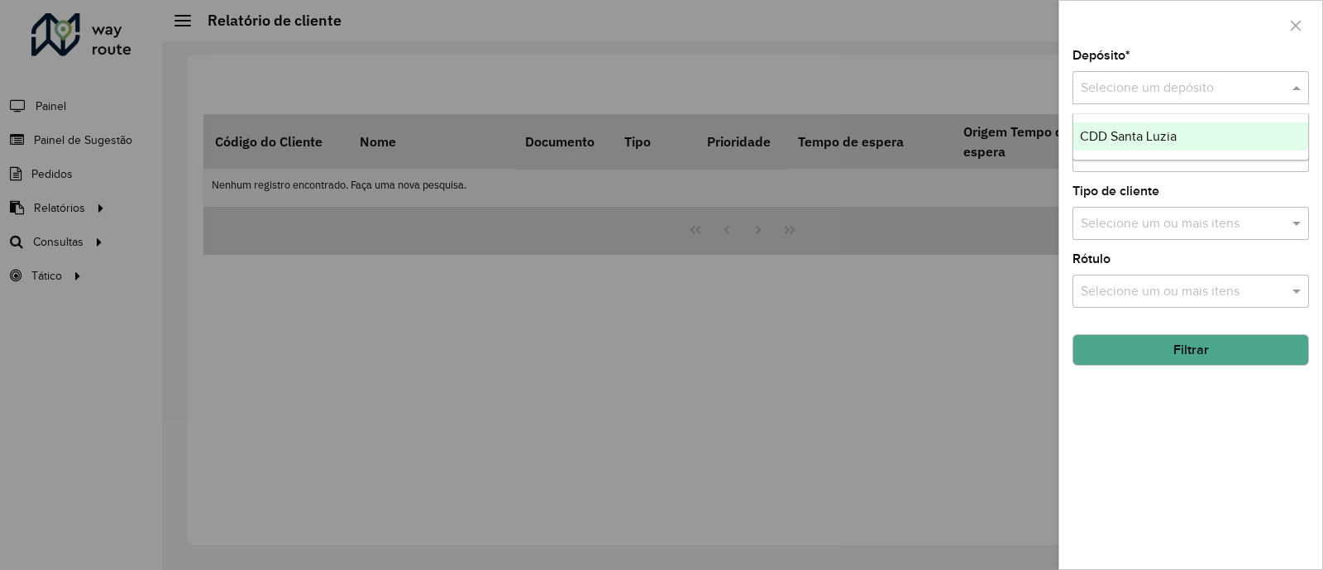
click at [1124, 138] on span "CDD Santa Luzia" at bounding box center [1128, 136] width 97 height 14
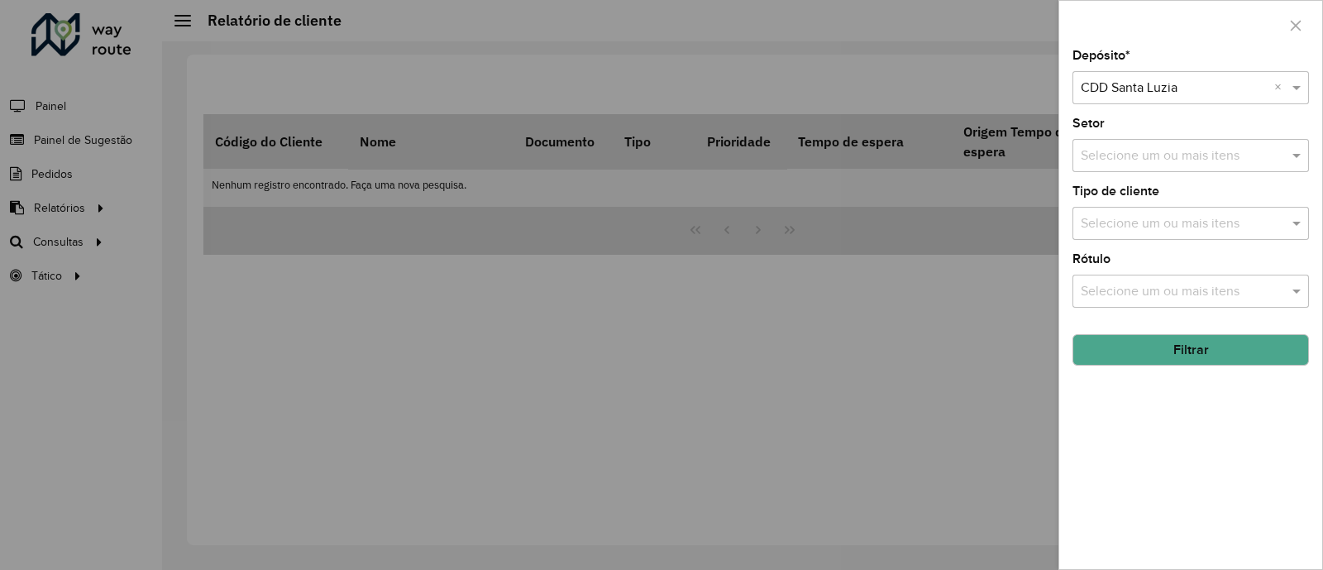
click at [1152, 162] on input "text" at bounding box center [1182, 156] width 212 height 20
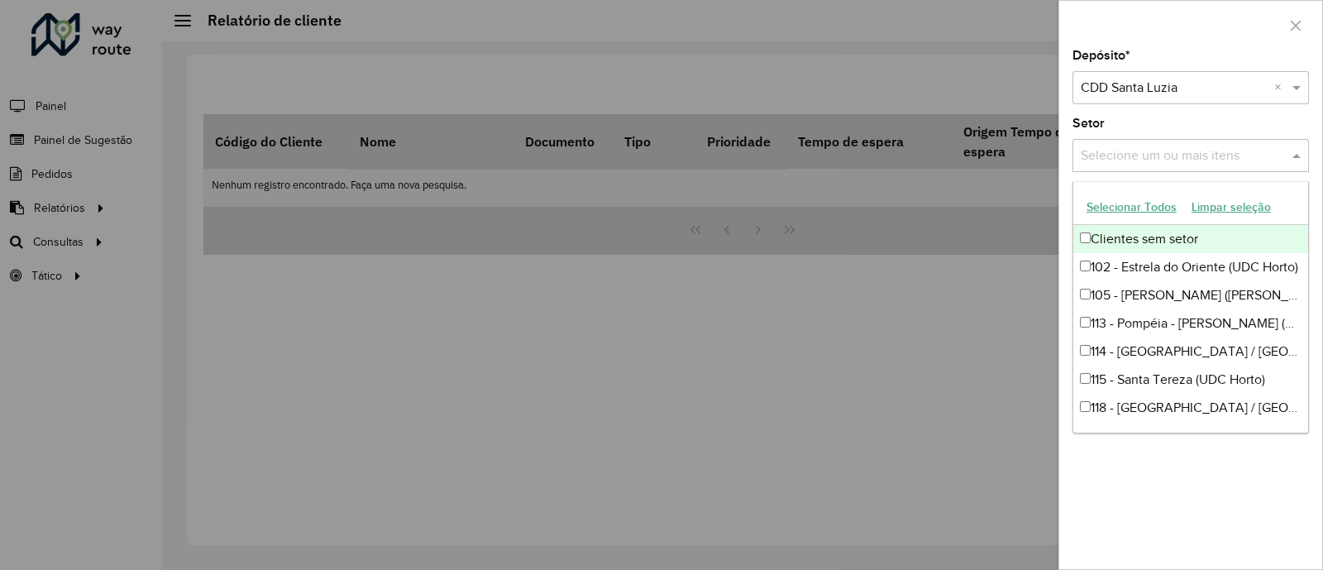
click at [1191, 138] on div "Setor Selecione um ou mais itens" at bounding box center [1190, 144] width 236 height 55
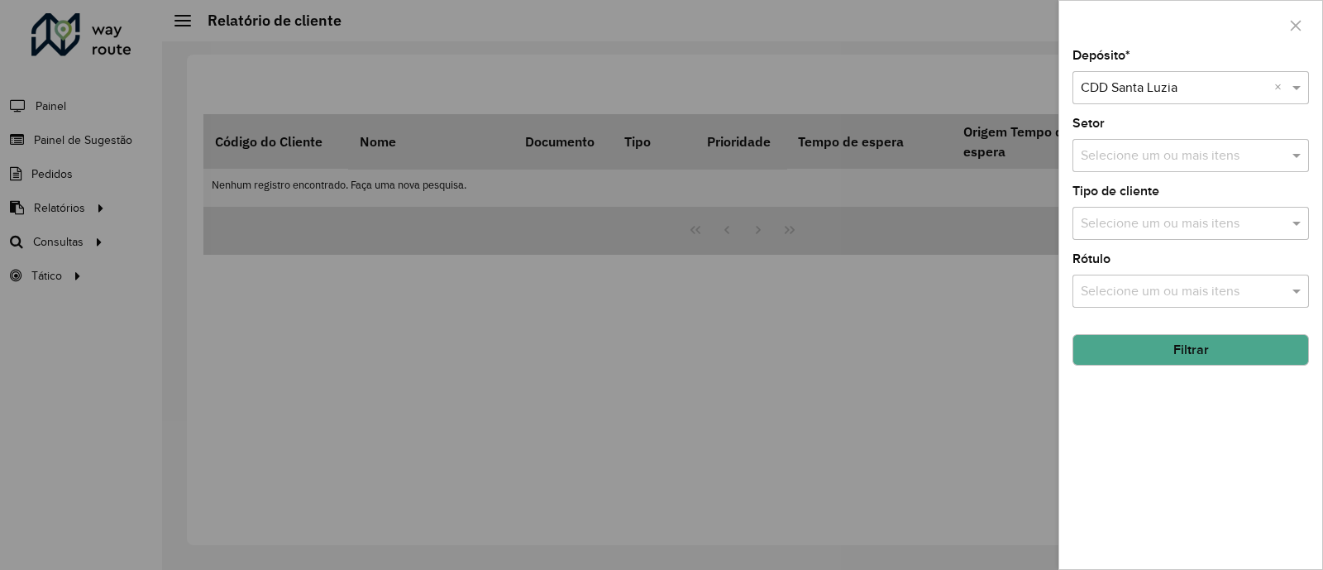
click at [1164, 346] on button "Filtrar" at bounding box center [1190, 349] width 236 height 31
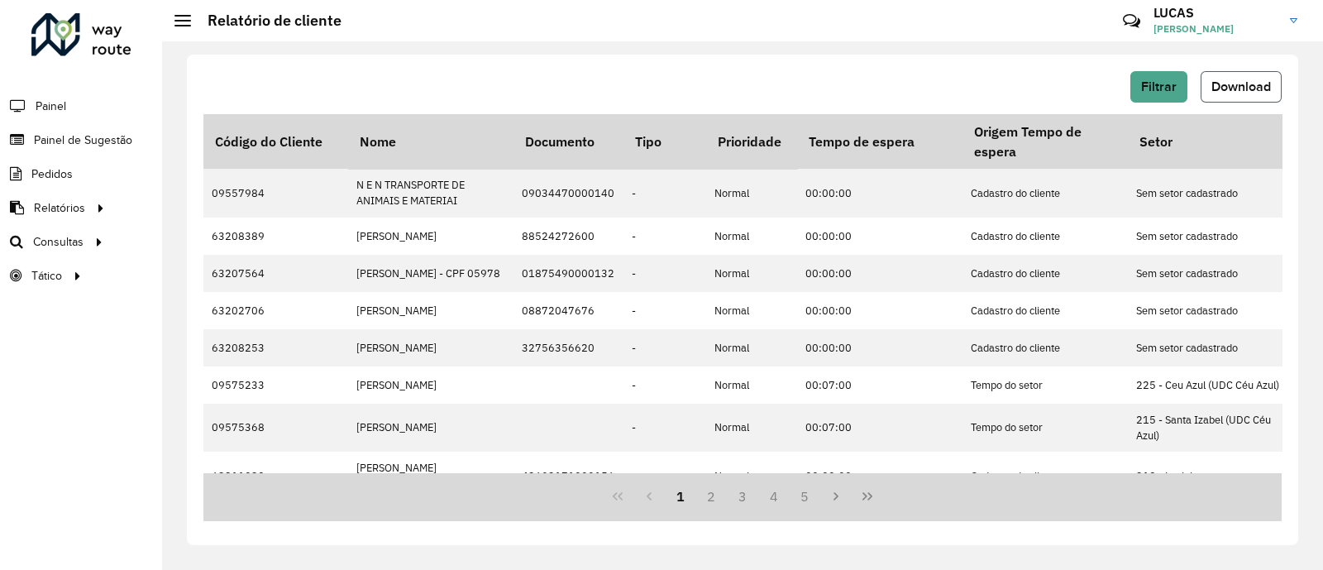
click at [1234, 84] on span "Download" at bounding box center [1241, 86] width 60 height 14
